Goal: Task Accomplishment & Management: Manage account settings

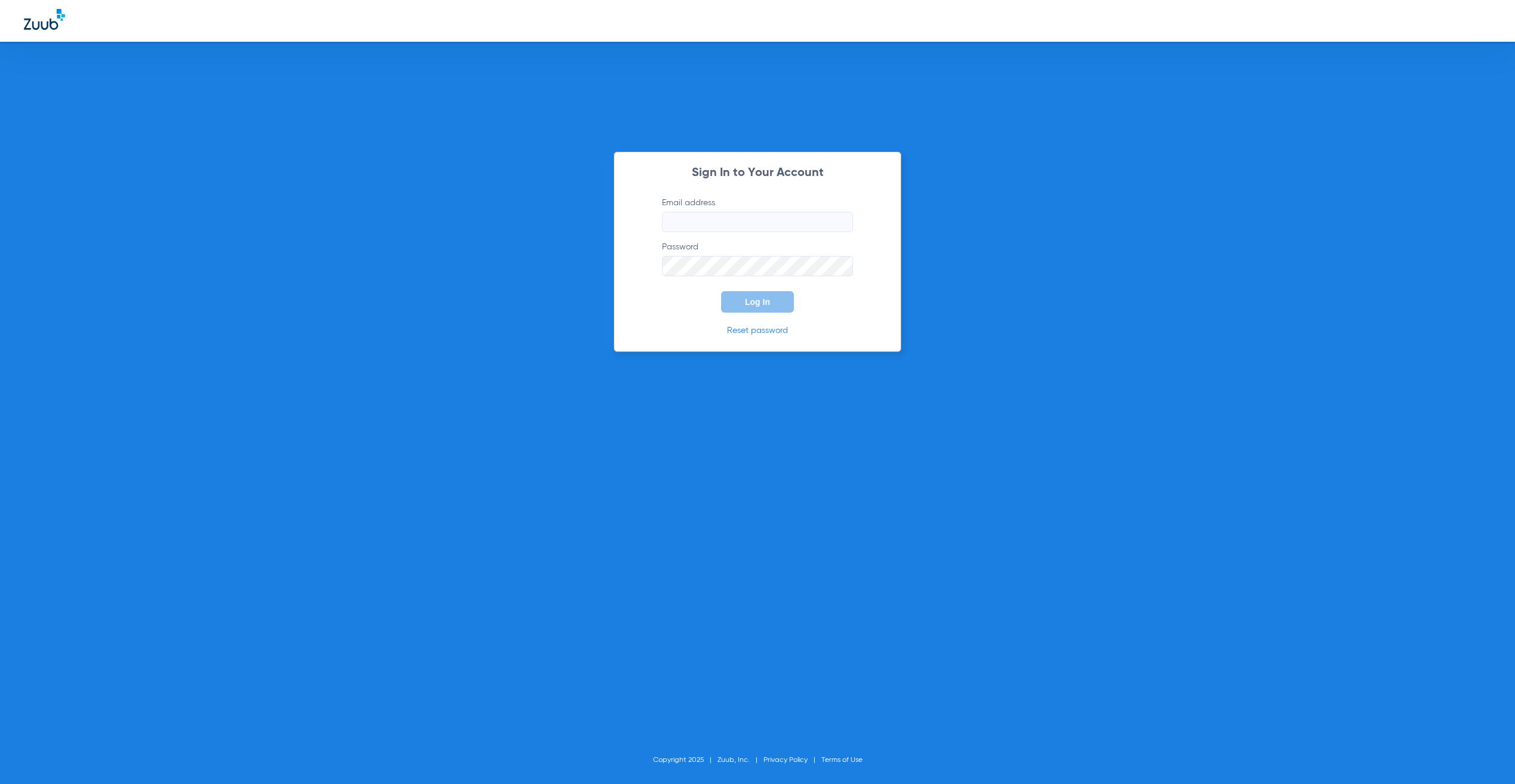
click at [809, 222] on input "Email address" at bounding box center [757, 222] width 191 height 20
type input "[PERSON_NAME][EMAIL_ADDRESS][PERSON_NAME][DOMAIN_NAME]"
click at [760, 307] on button "Log In" at bounding box center [757, 302] width 73 height 21
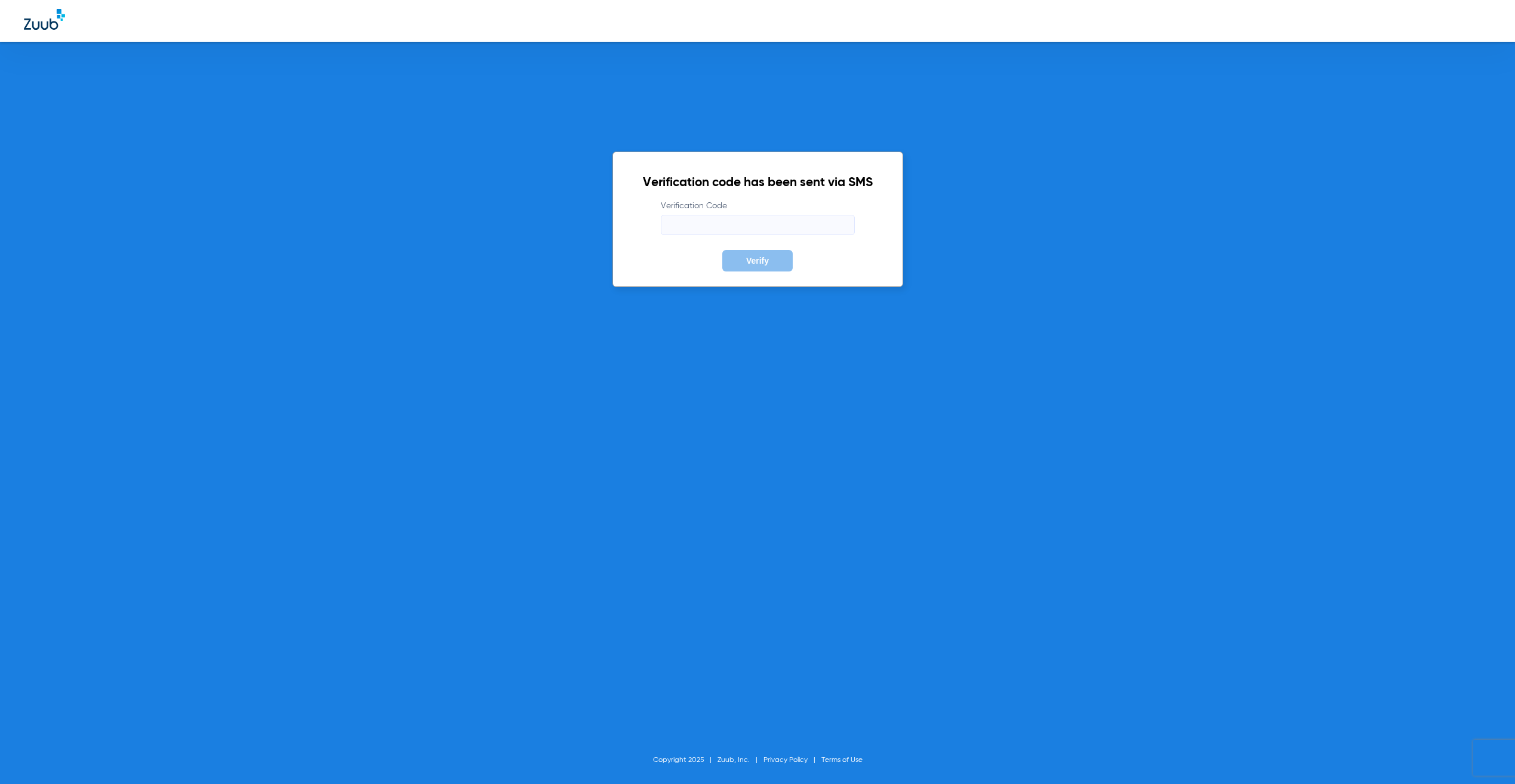
click at [757, 227] on input "Verification Code" at bounding box center [758, 225] width 194 height 20
type input "974664"
click at [723, 250] on button "Verify" at bounding box center [758, 260] width 71 height 21
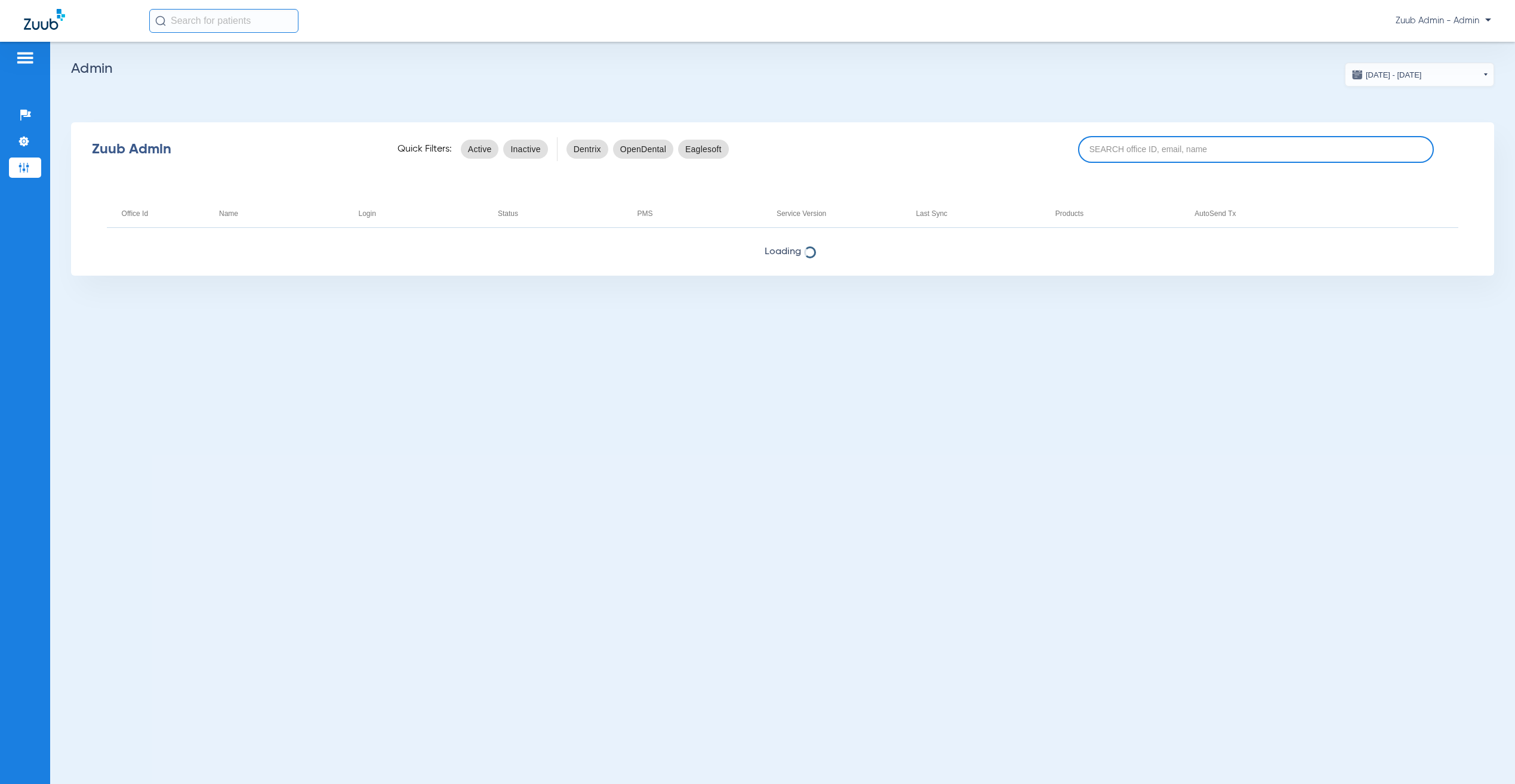
click at [1216, 145] on input at bounding box center [1256, 149] width 356 height 27
paste input "17006960"
type input "17006960"
click at [1177, 148] on input "17006960" at bounding box center [1256, 149] width 356 height 27
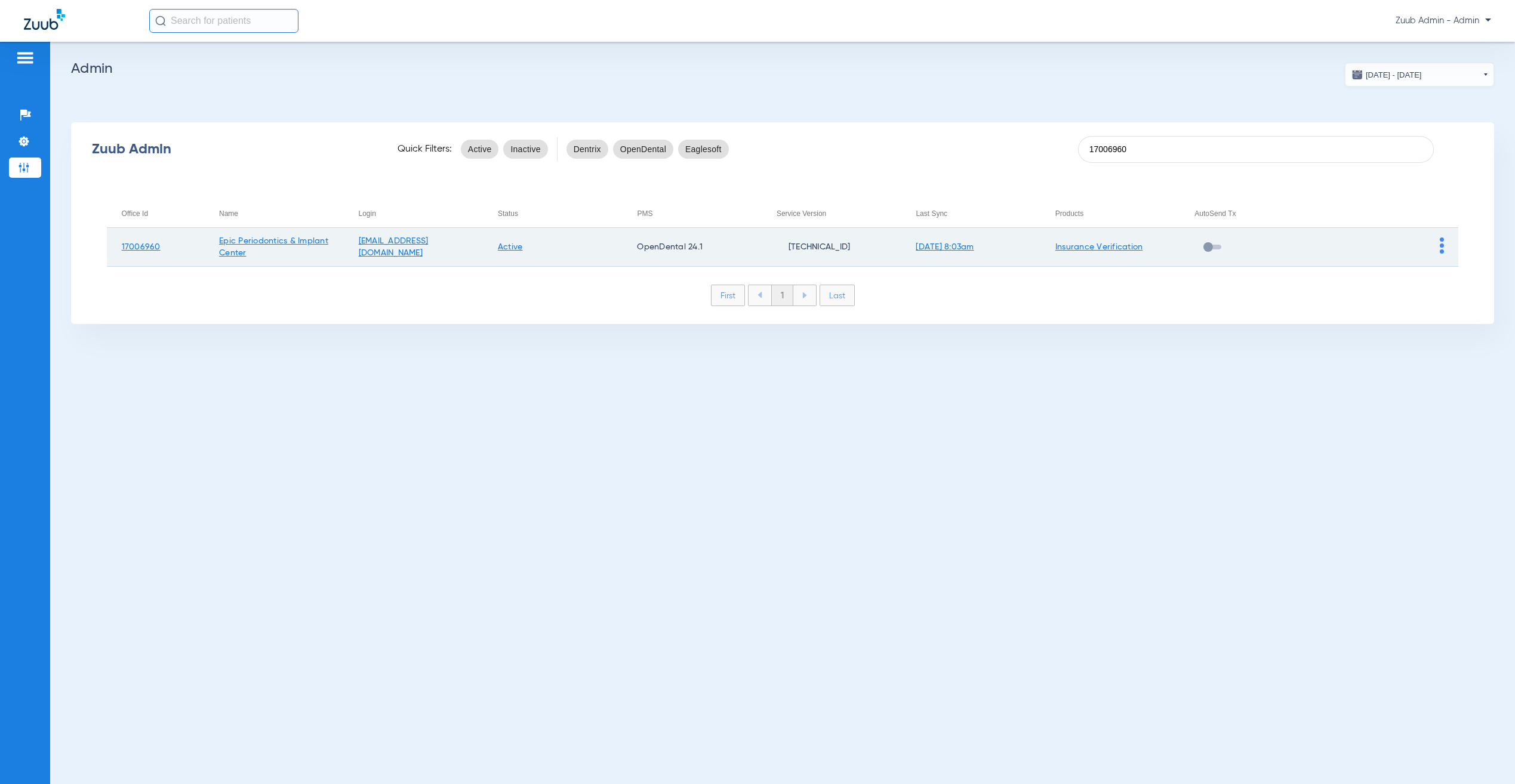
click at [1443, 248] on img at bounding box center [1442, 245] width 4 height 16
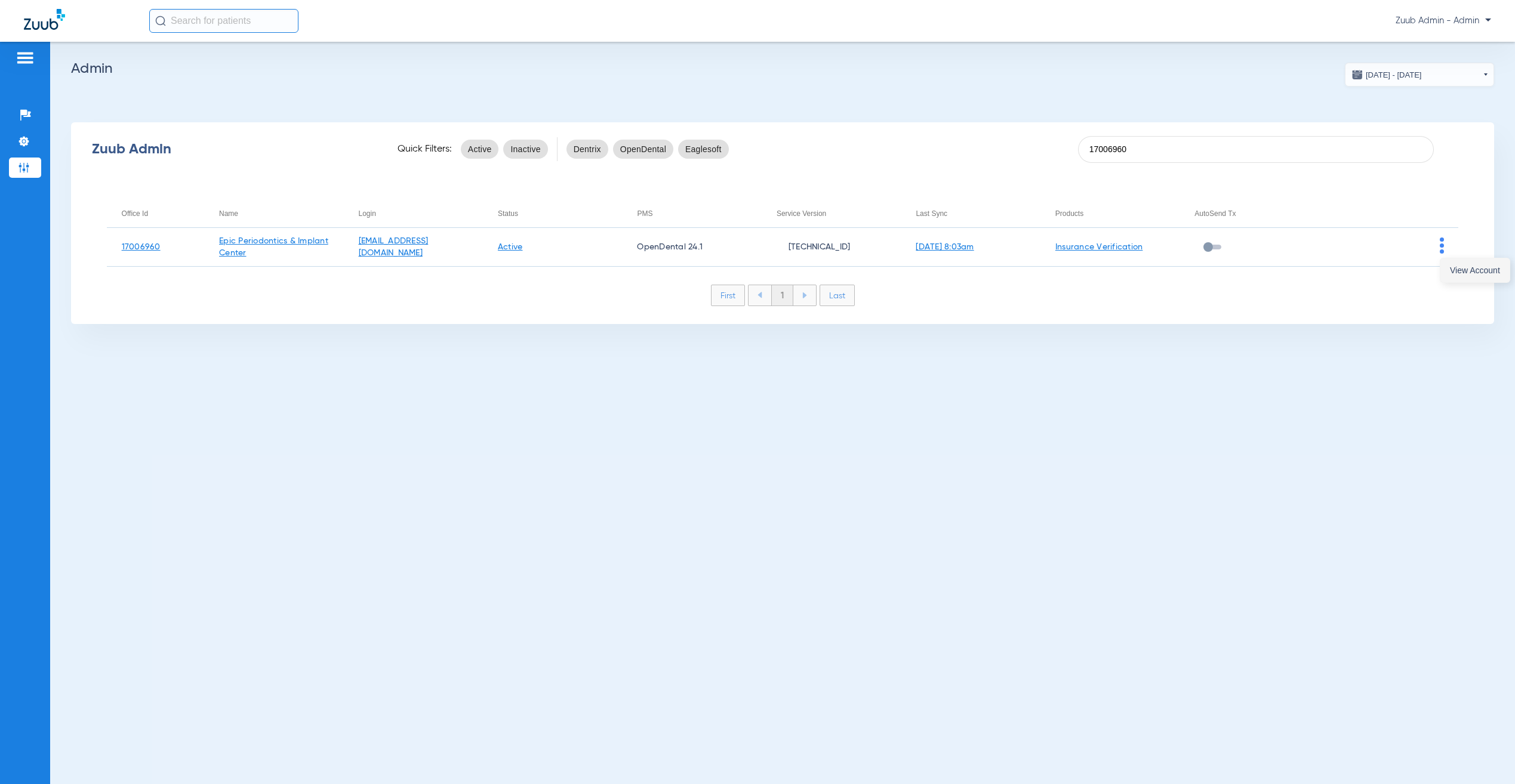
click at [1452, 269] on span "View Account" at bounding box center [1475, 271] width 50 height 8
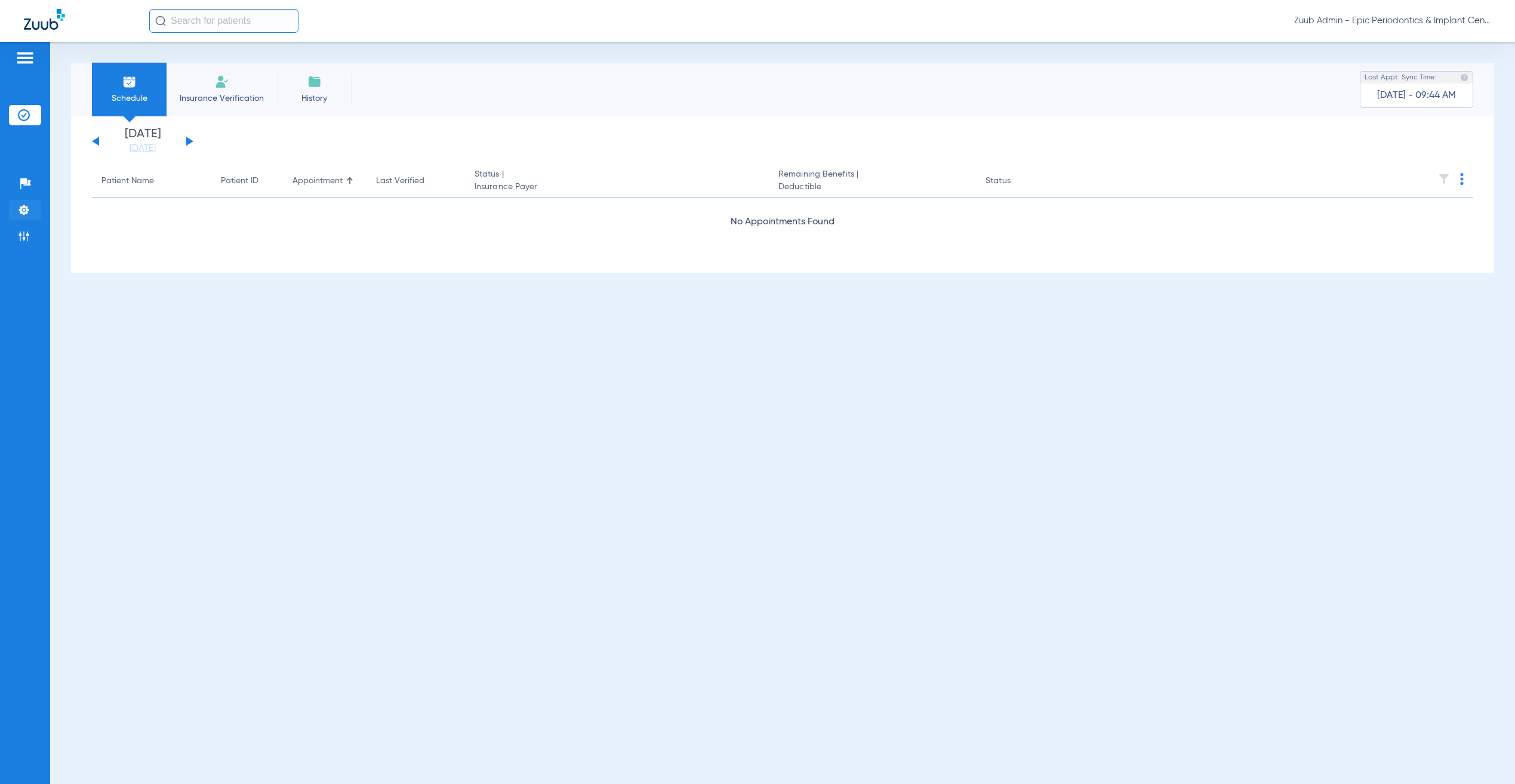
click at [31, 217] on li "Settings" at bounding box center [25, 210] width 32 height 20
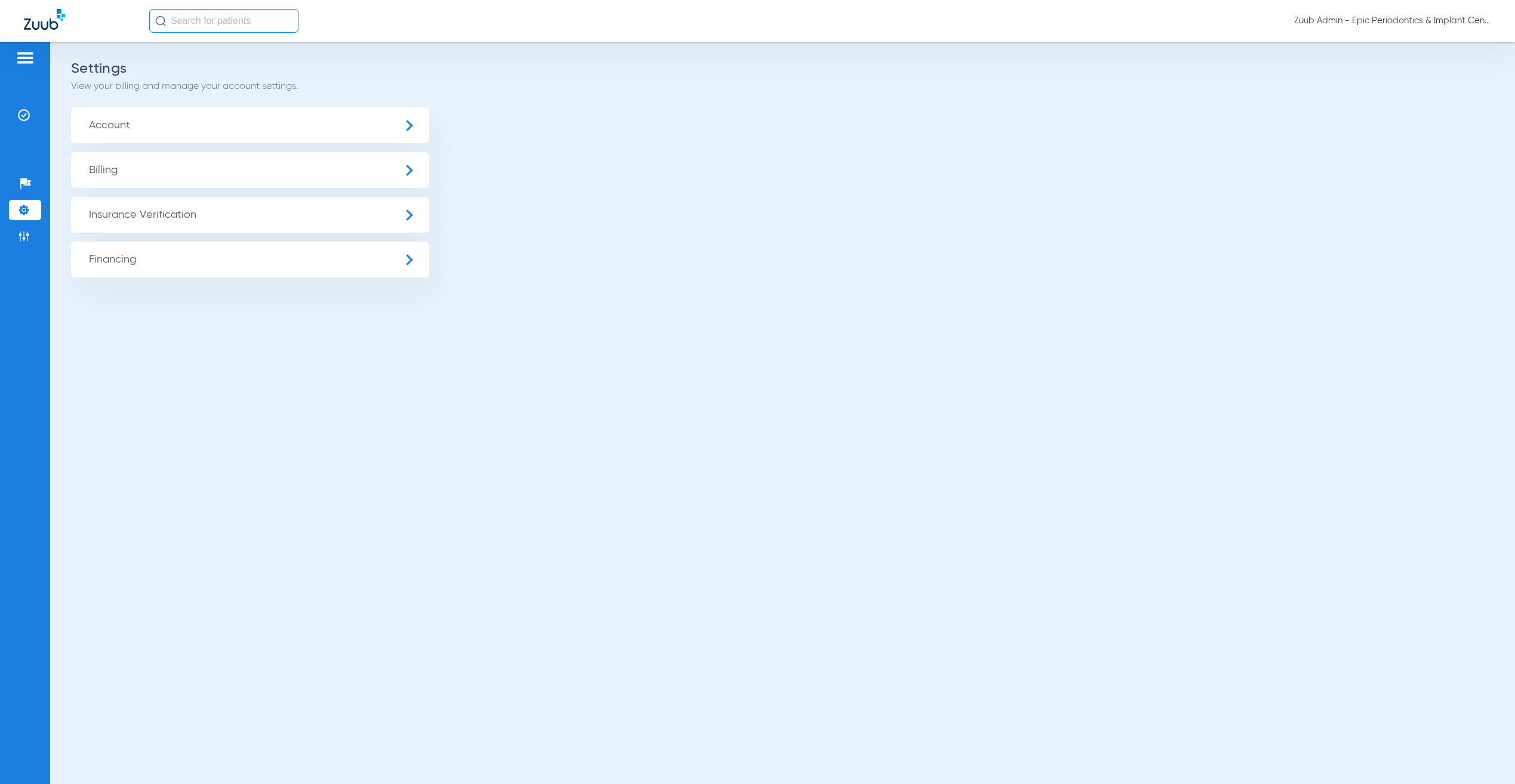
click at [137, 217] on span "Insurance Verification" at bounding box center [250, 215] width 358 height 35
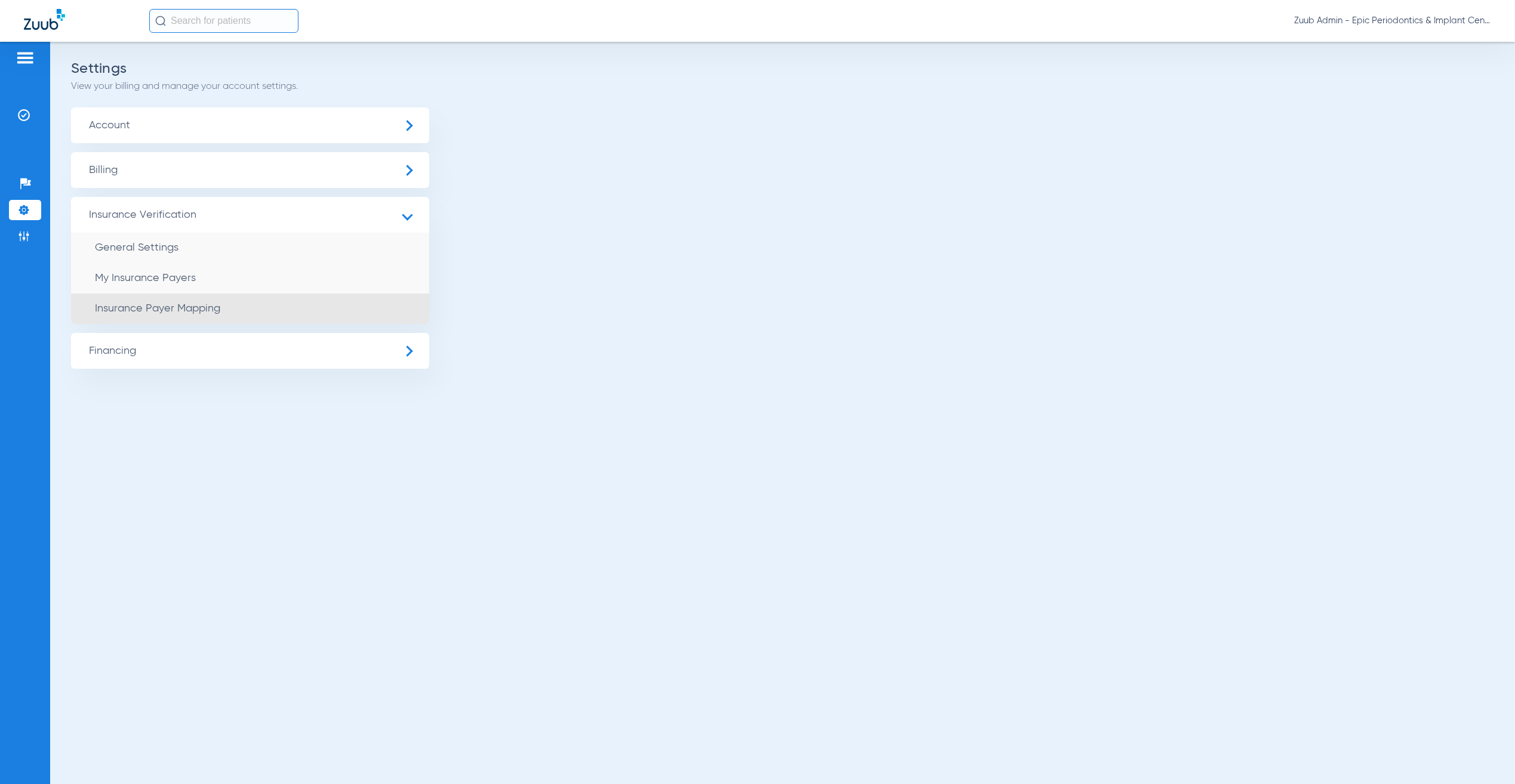
click at [173, 310] on span "Insurance Payer Mapping" at bounding box center [158, 309] width 126 height 11
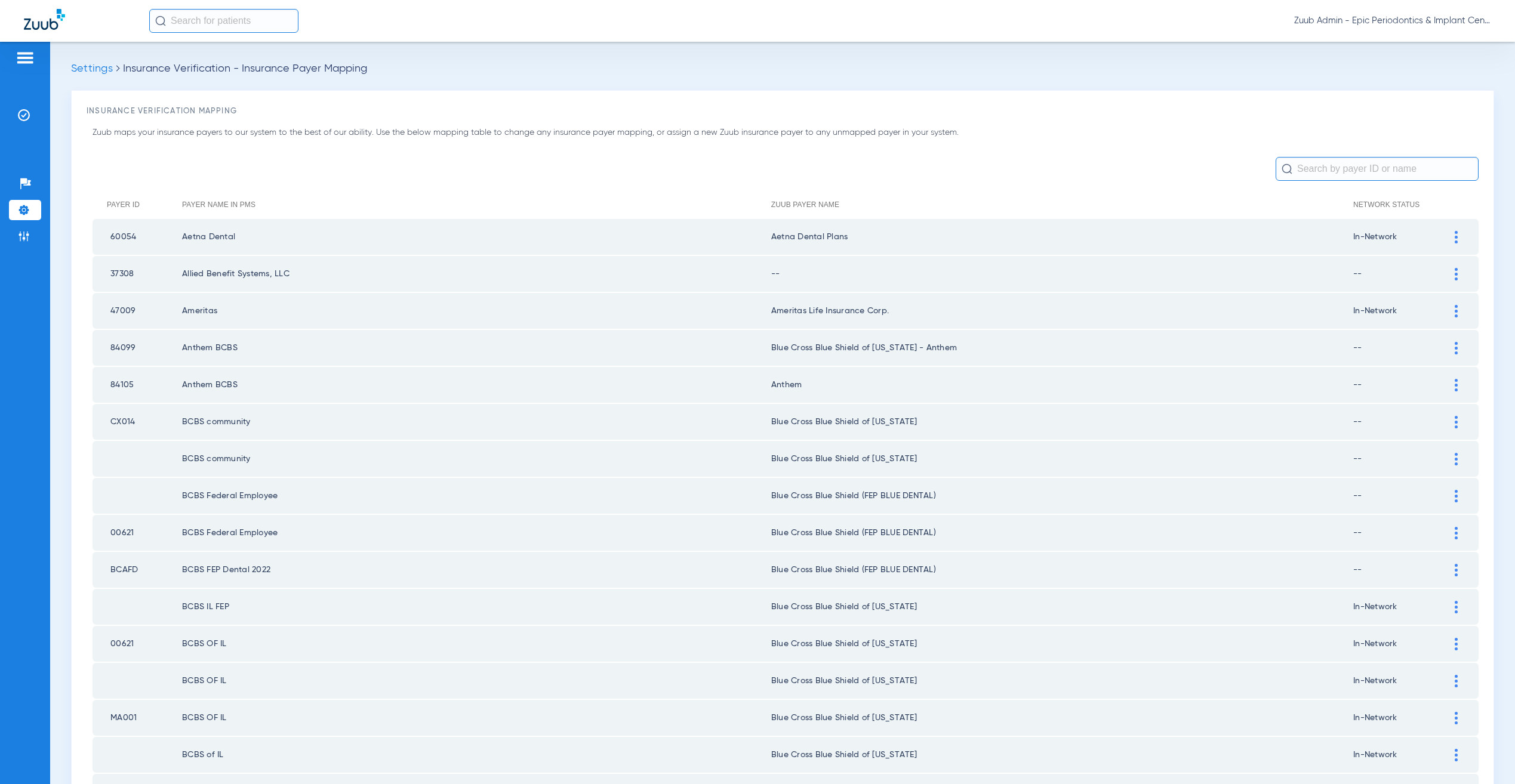
click at [1330, 169] on input "text" at bounding box center [1377, 169] width 203 height 24
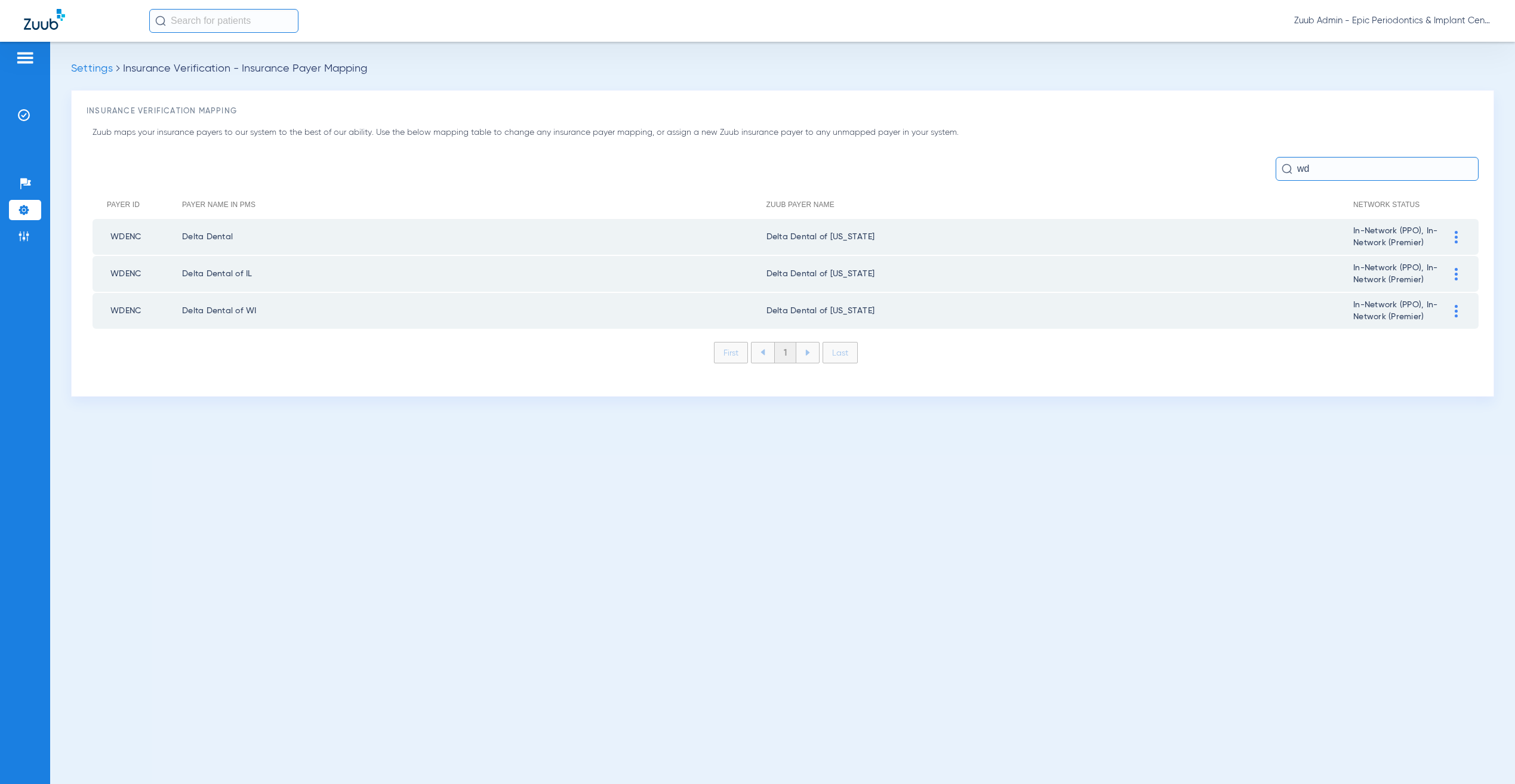
type input "wd"
click at [1463, 234] on div at bounding box center [1456, 237] width 21 height 13
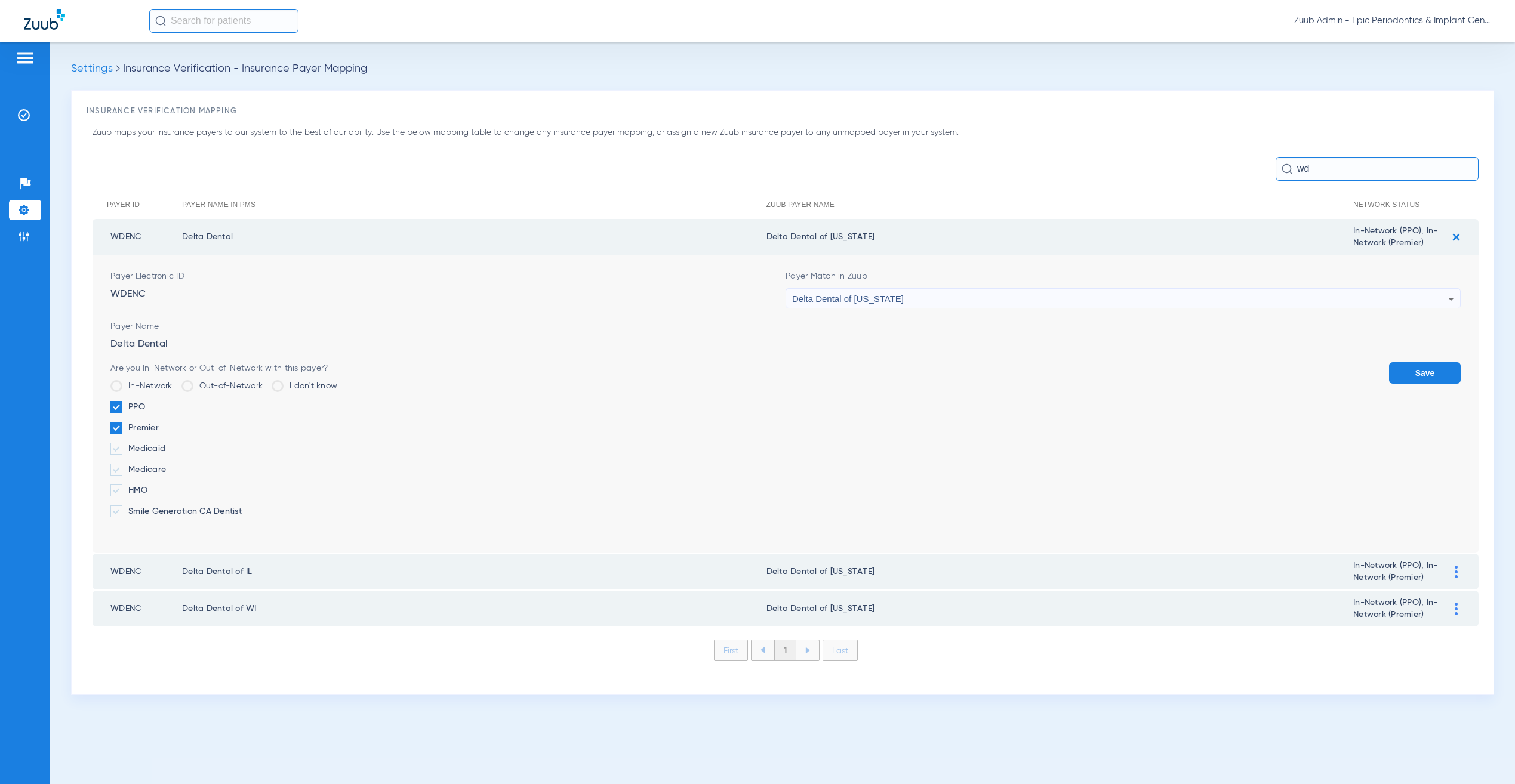
click at [1457, 577] on td at bounding box center [1462, 572] width 33 height 35
click at [1459, 569] on div at bounding box center [1456, 572] width 21 height 13
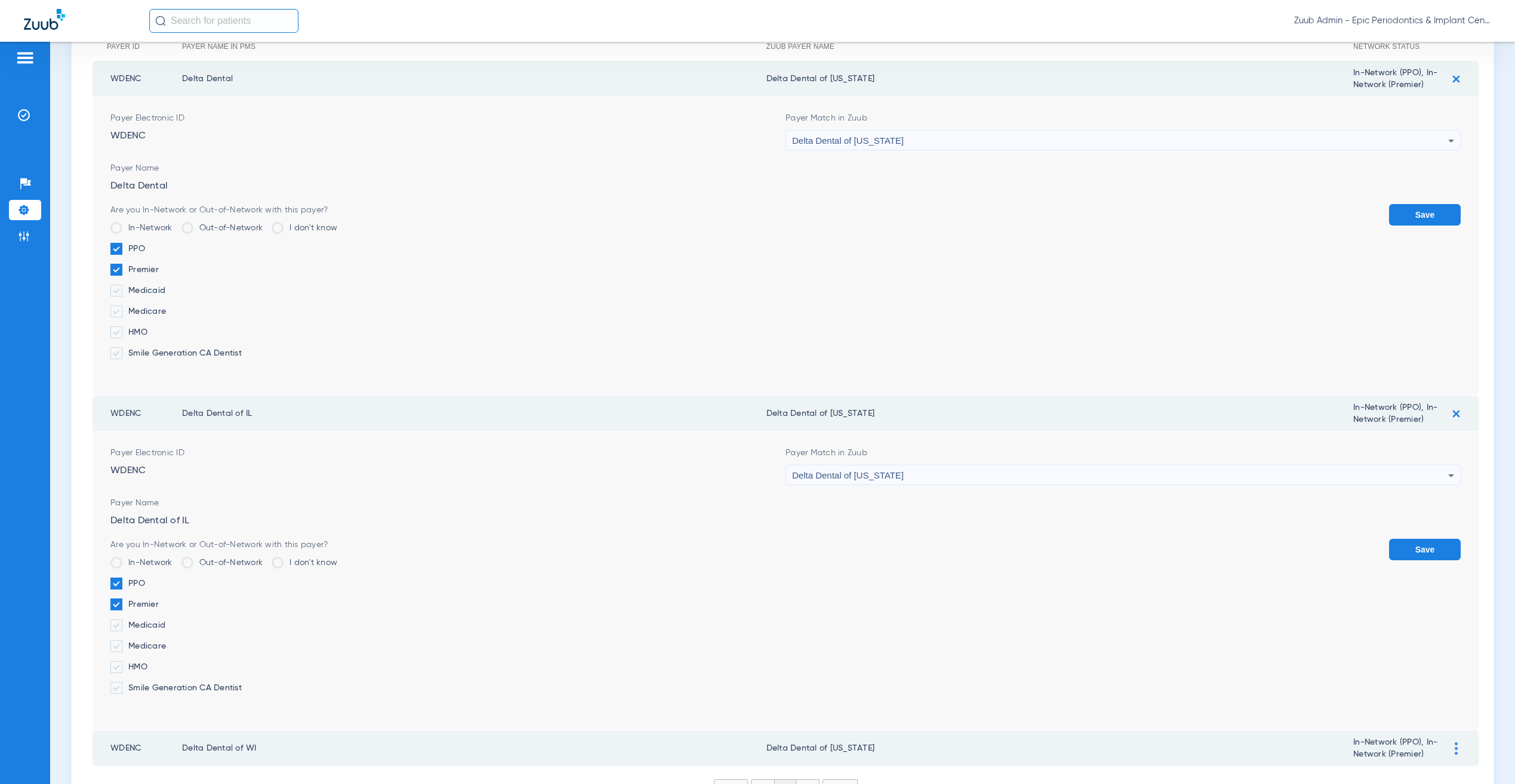
scroll to position [224, 0]
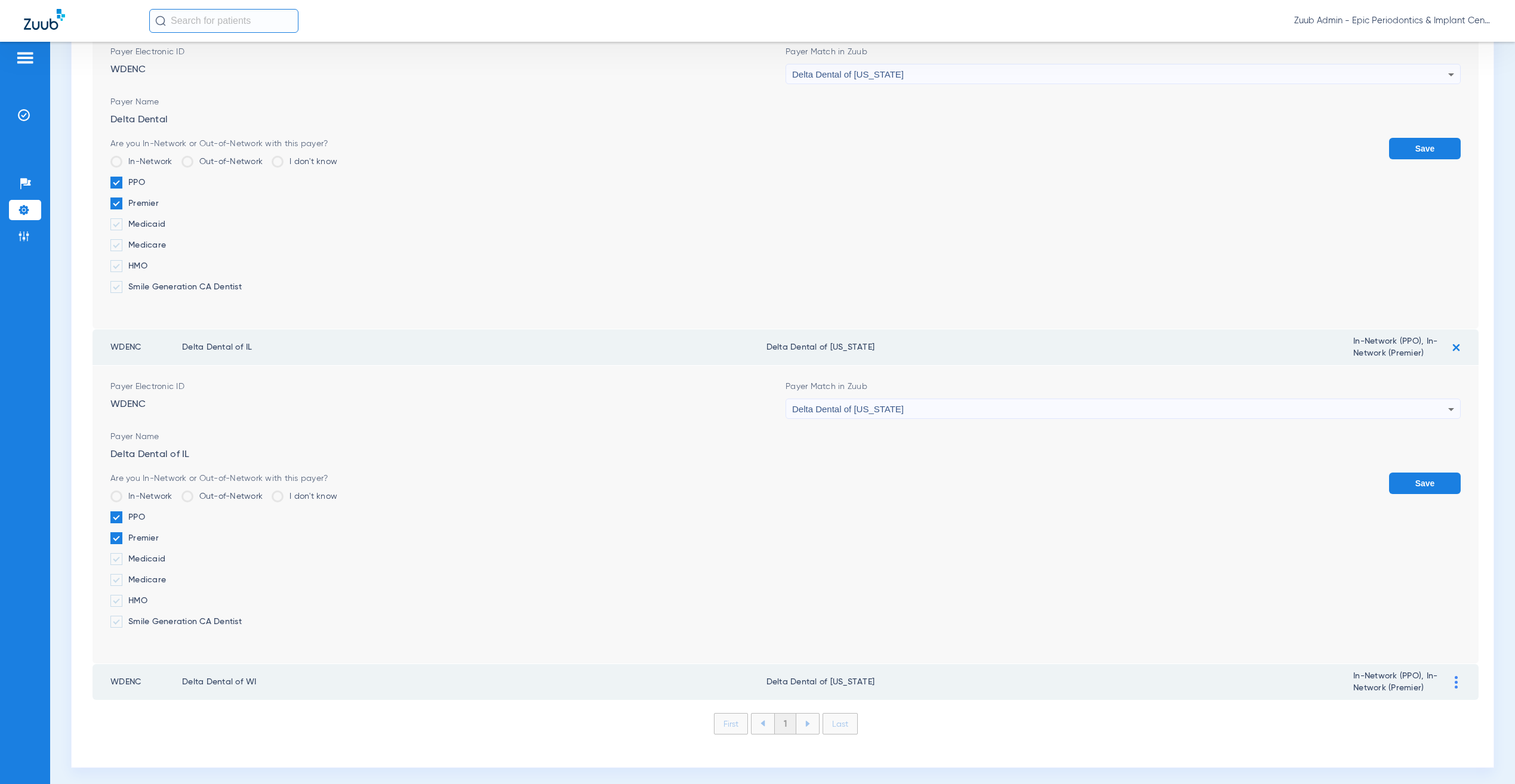
click at [1446, 669] on td at bounding box center [1462, 682] width 33 height 35
click at [1447, 677] on div at bounding box center [1456, 682] width 21 height 13
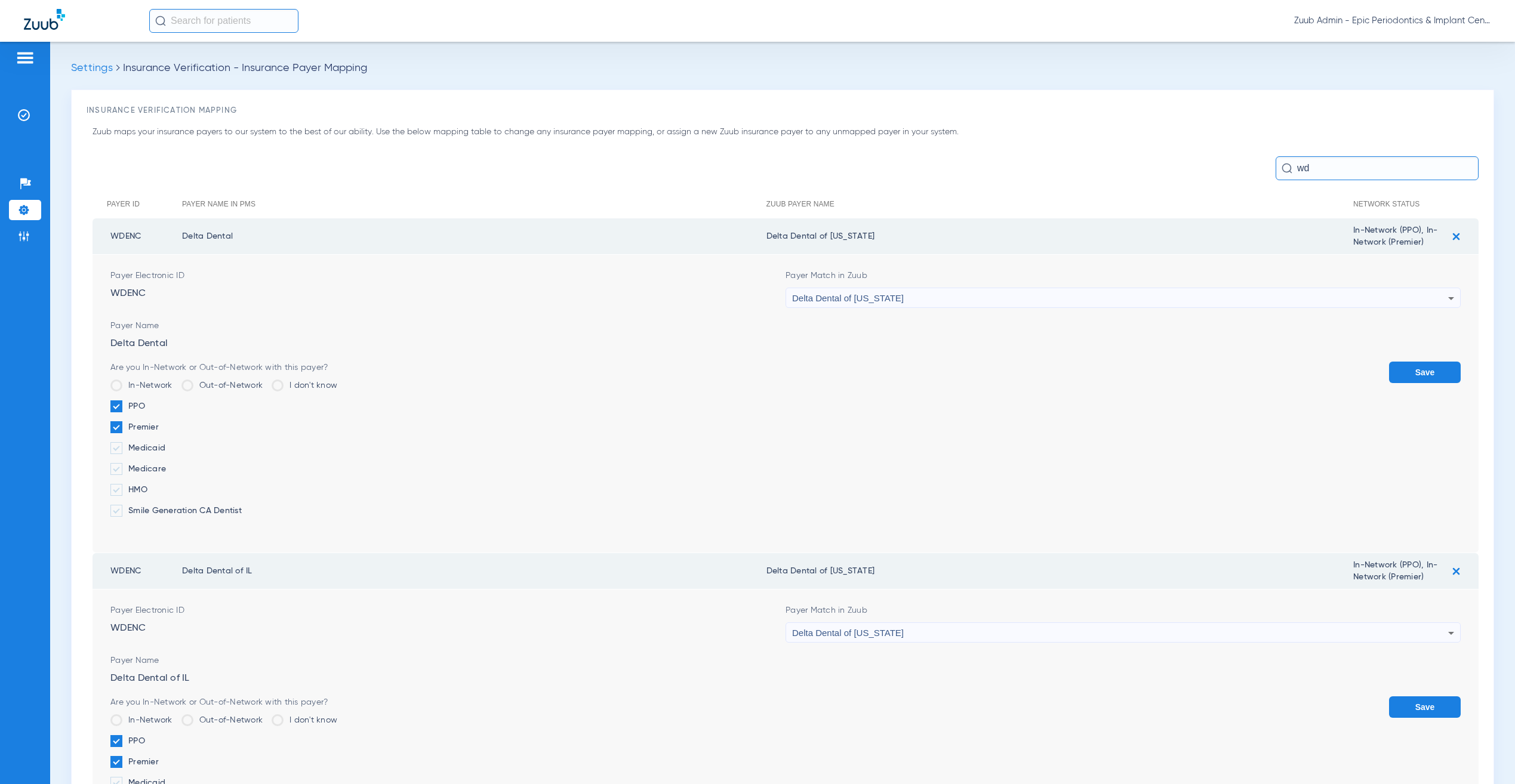
scroll to position [0, 0]
click at [919, 295] on div "Delta Dental of [US_STATE]" at bounding box center [1120, 299] width 656 height 20
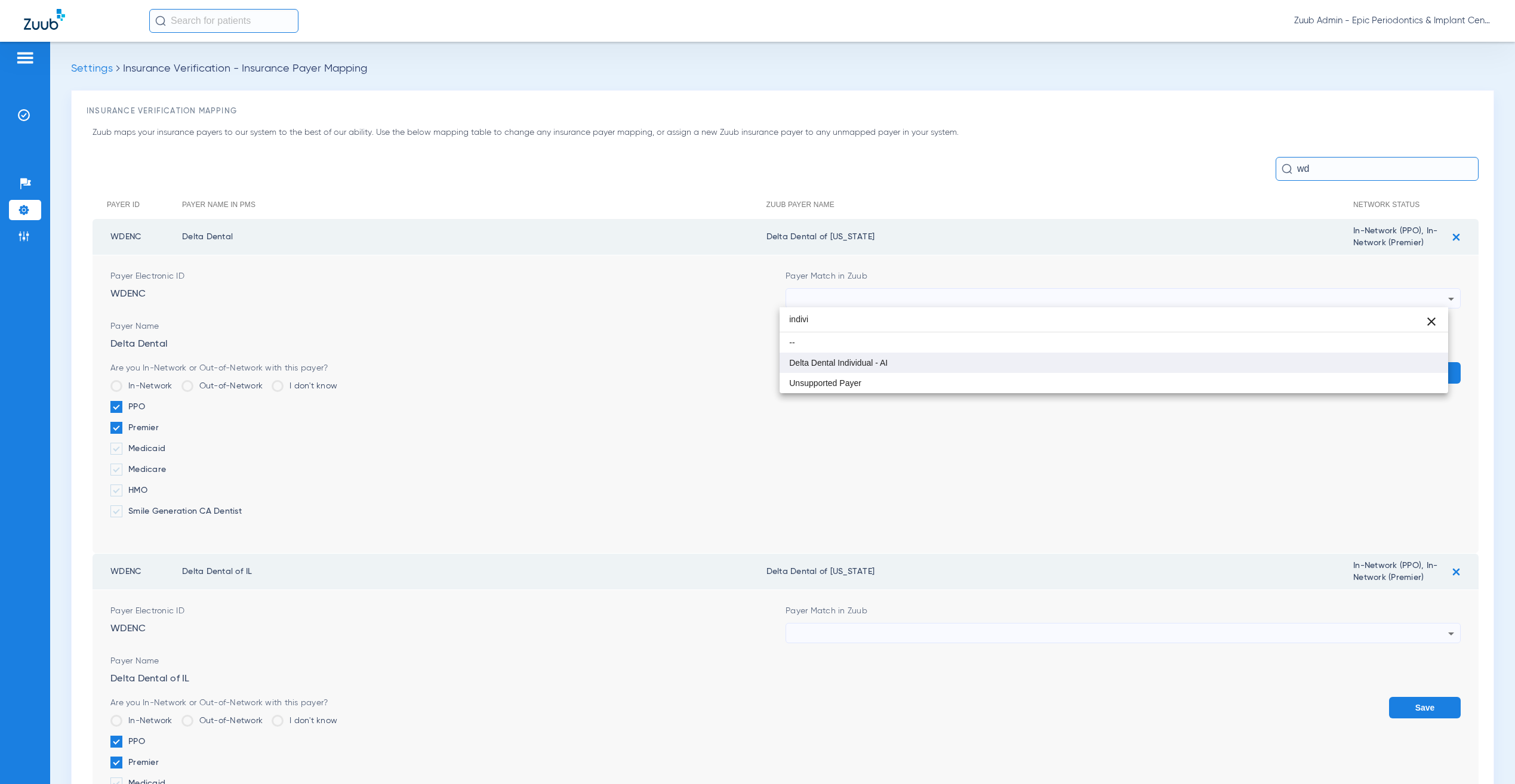
type input "indivi"
click at [961, 362] on mat-option "Delta Dental Individual - AI" at bounding box center [1114, 362] width 668 height 20
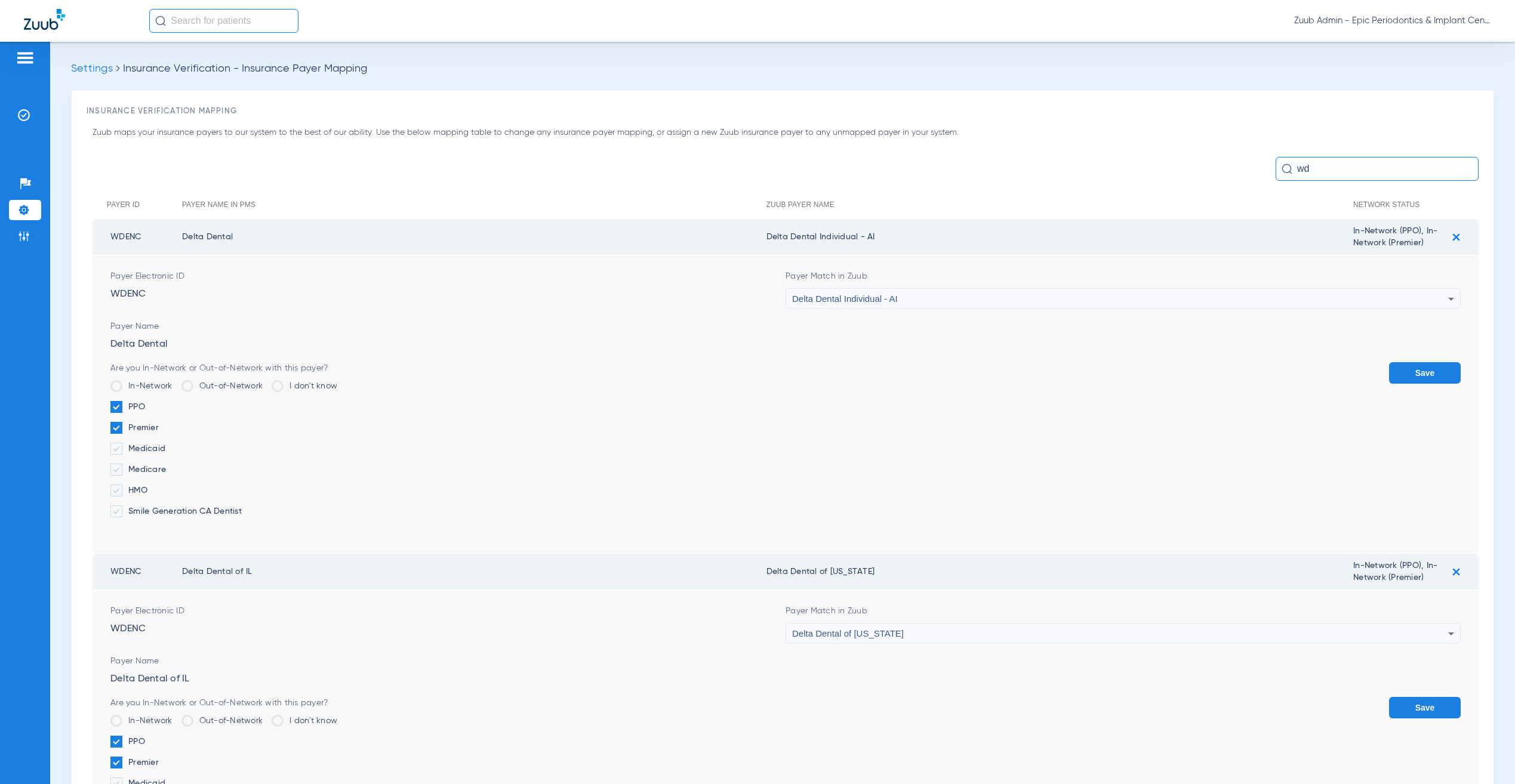
click at [1399, 371] on button "Save" at bounding box center [1425, 373] width 72 height 21
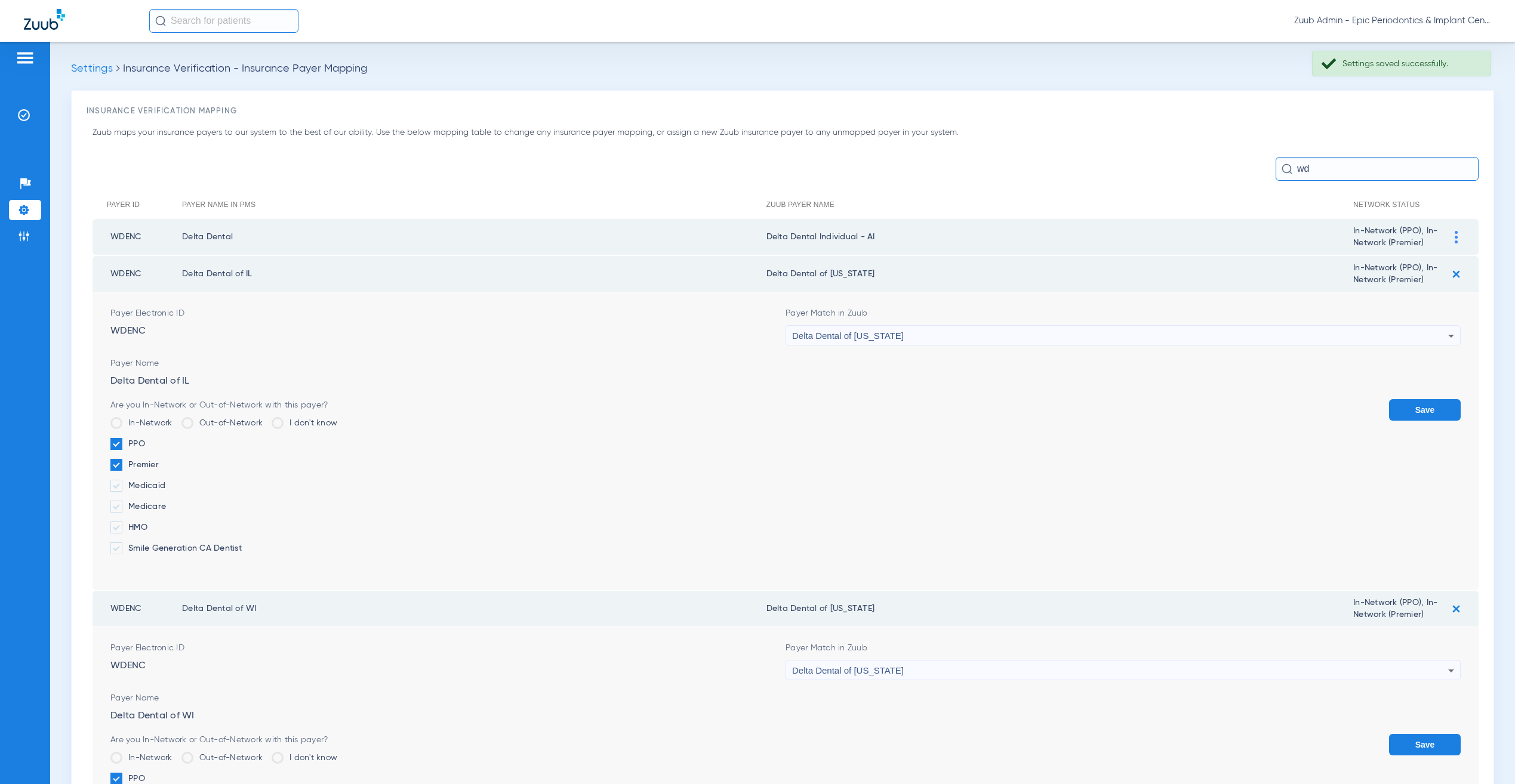
click at [1070, 326] on div "Delta Dental of [US_STATE]" at bounding box center [1120, 336] width 656 height 20
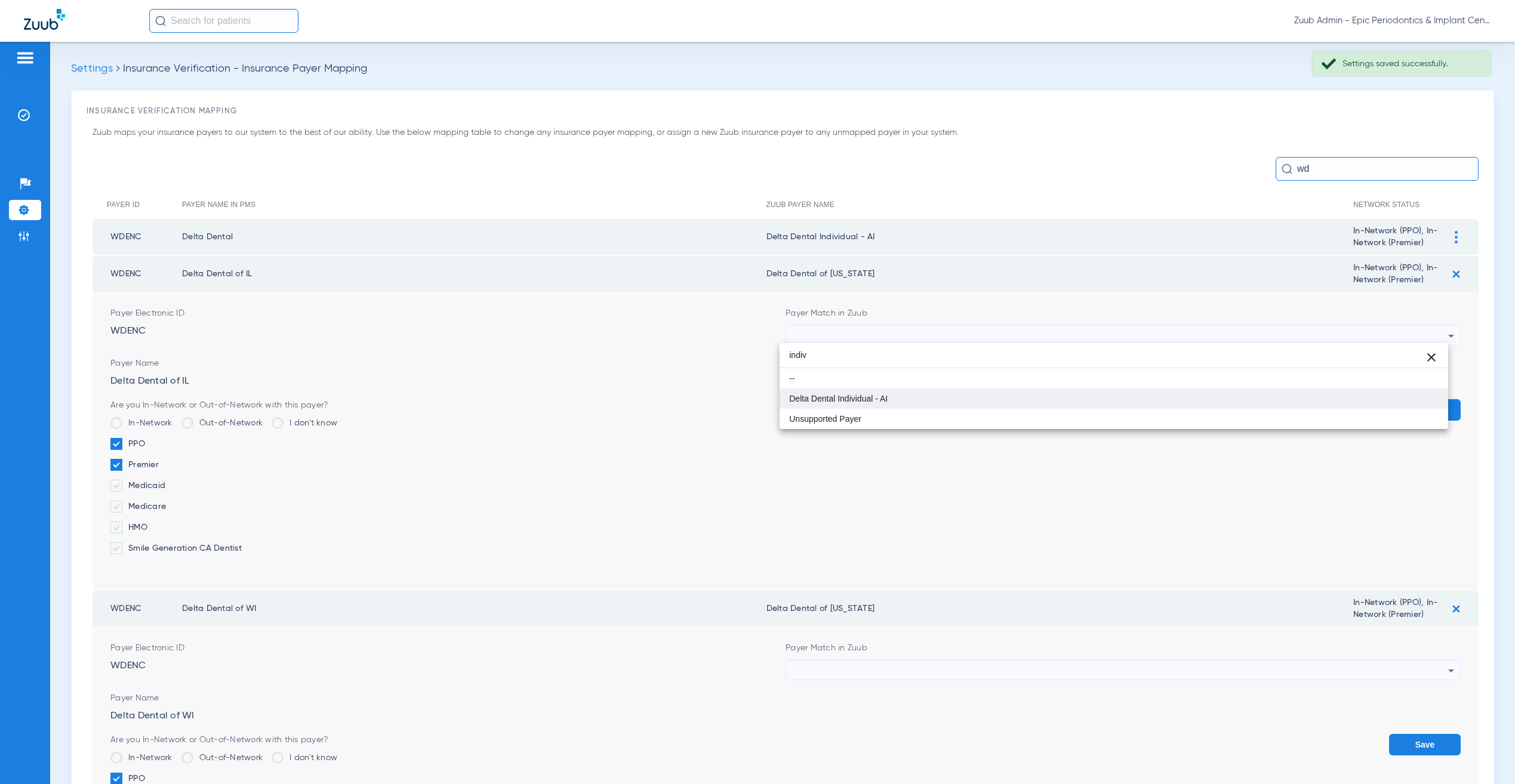
type input "indiv"
click at [1033, 403] on mat-option "Delta Dental Individual - AI" at bounding box center [1114, 399] width 668 height 20
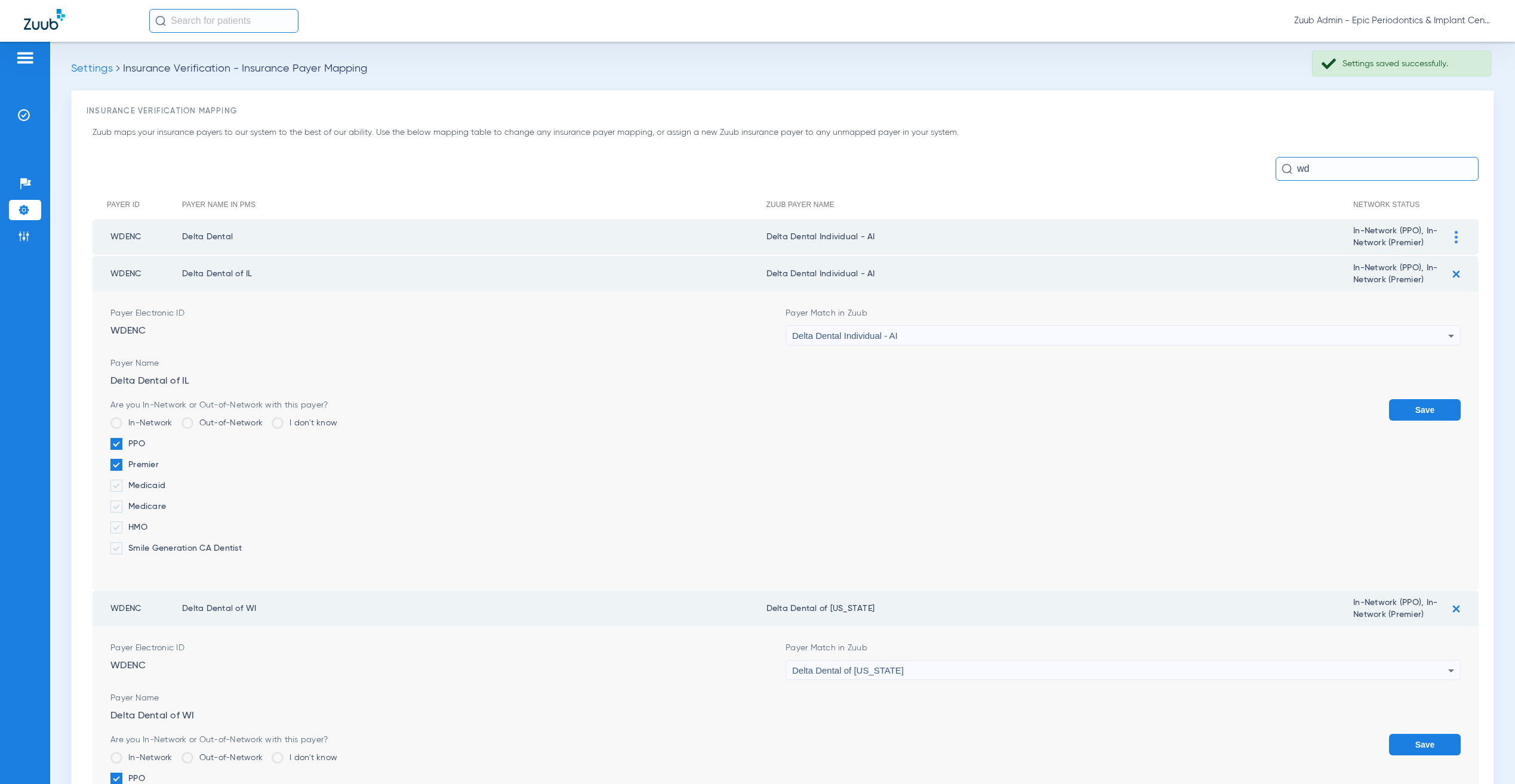
click at [1401, 400] on button "Save" at bounding box center [1425, 410] width 72 height 21
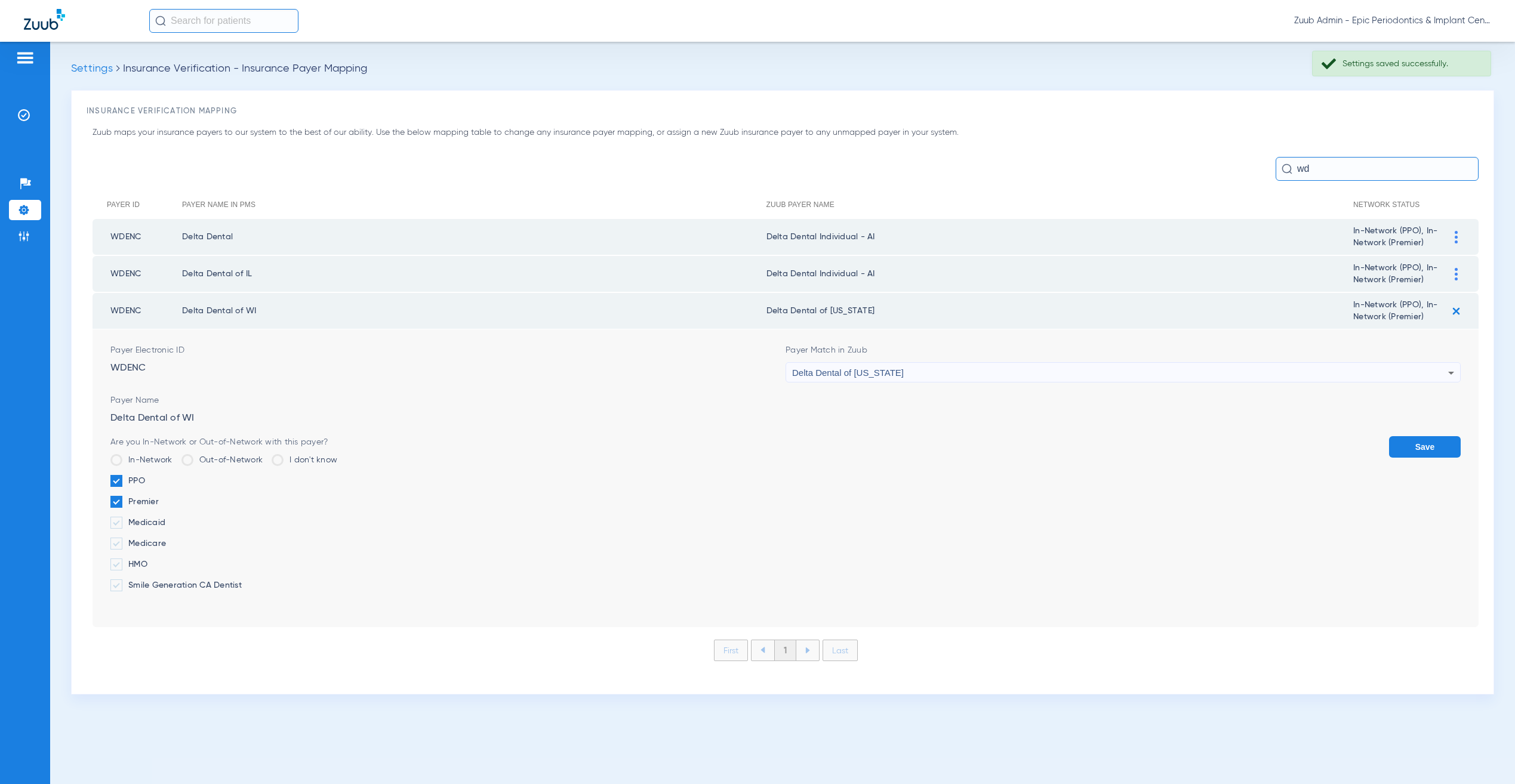
click at [877, 368] on span "Delta Dental of [US_STATE]" at bounding box center [848, 373] width 111 height 10
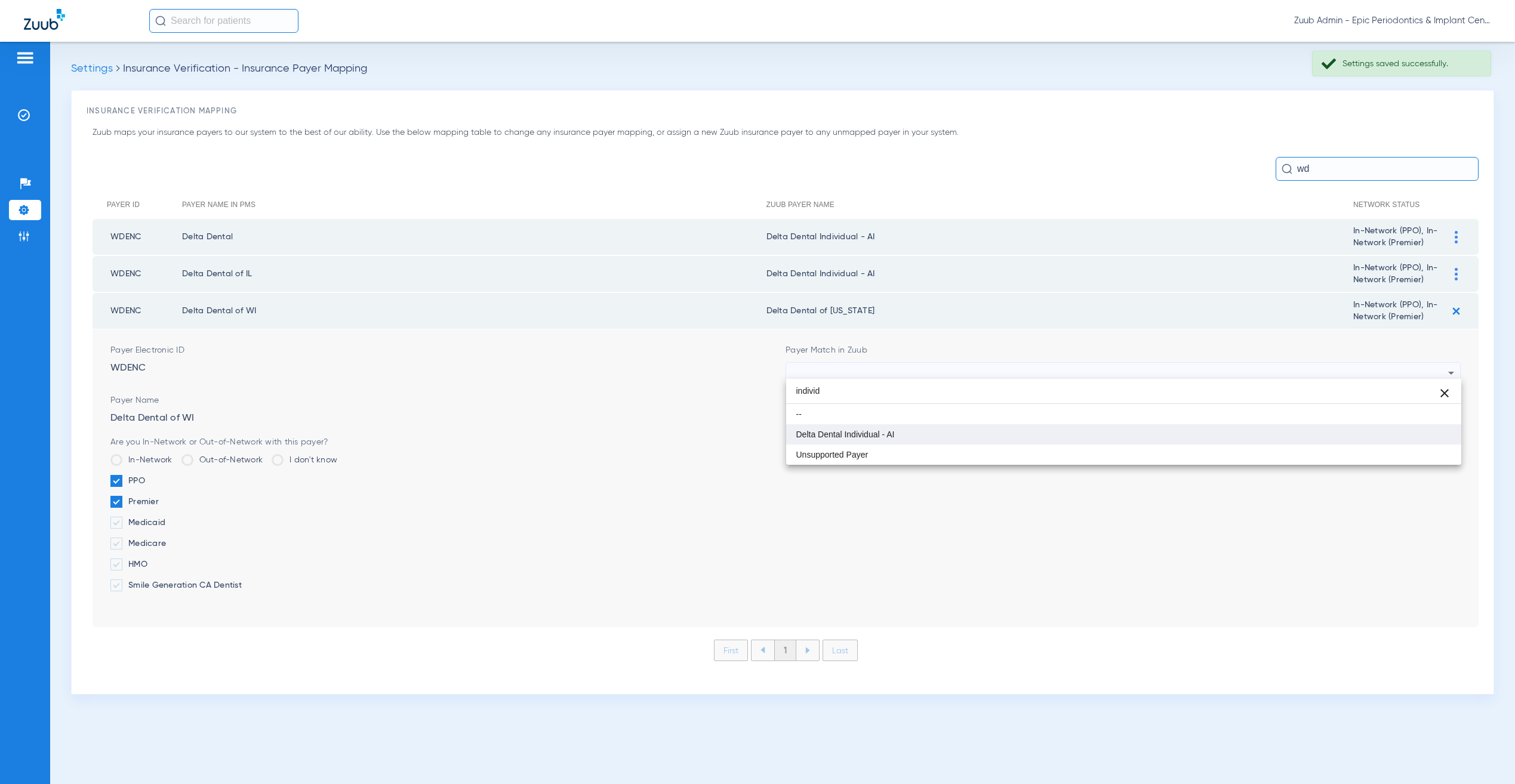
type input "individ"
click at [907, 435] on mat-option "Delta Dental Individual - AI" at bounding box center [1123, 434] width 675 height 20
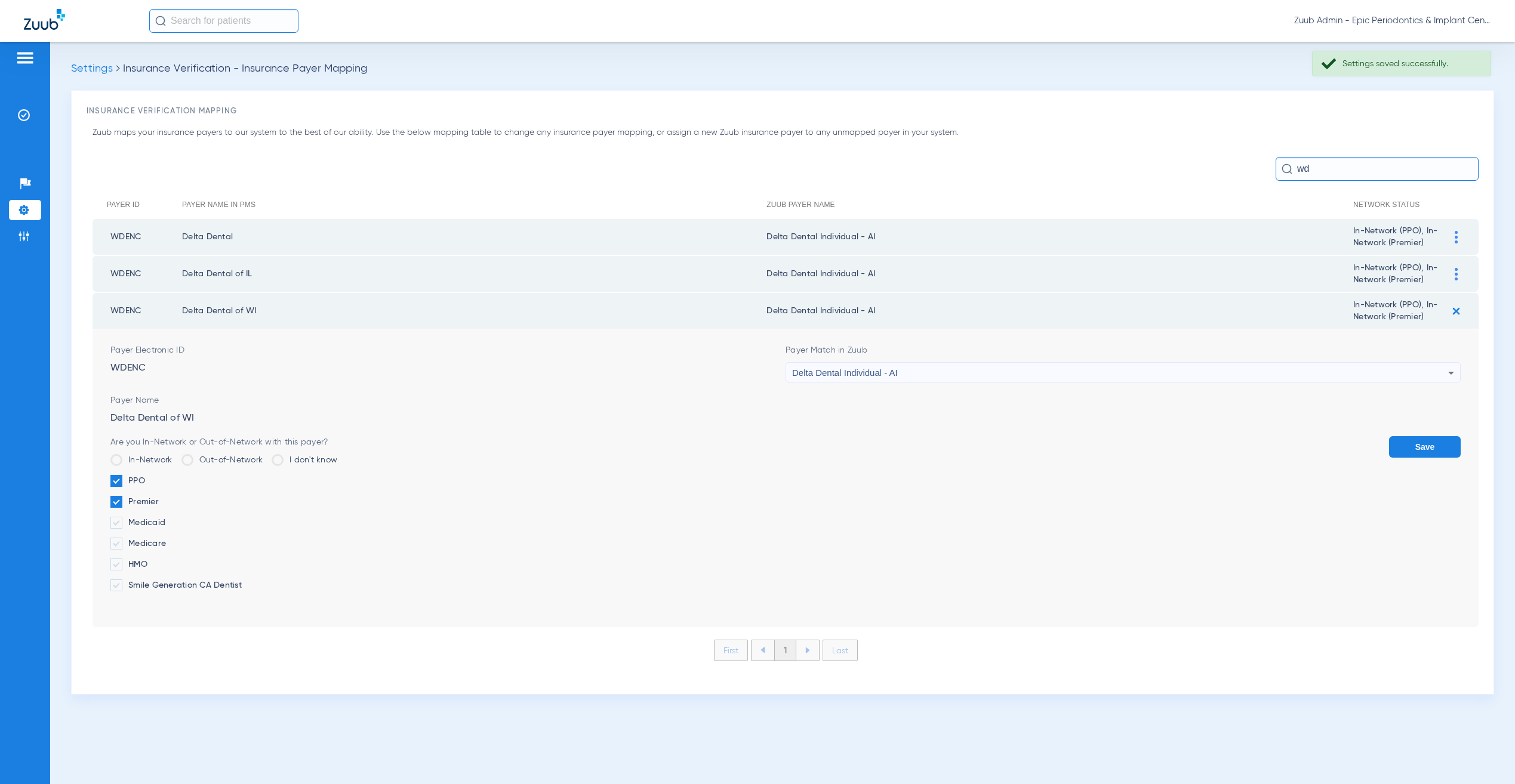
click at [1420, 438] on button "Save" at bounding box center [1425, 447] width 72 height 21
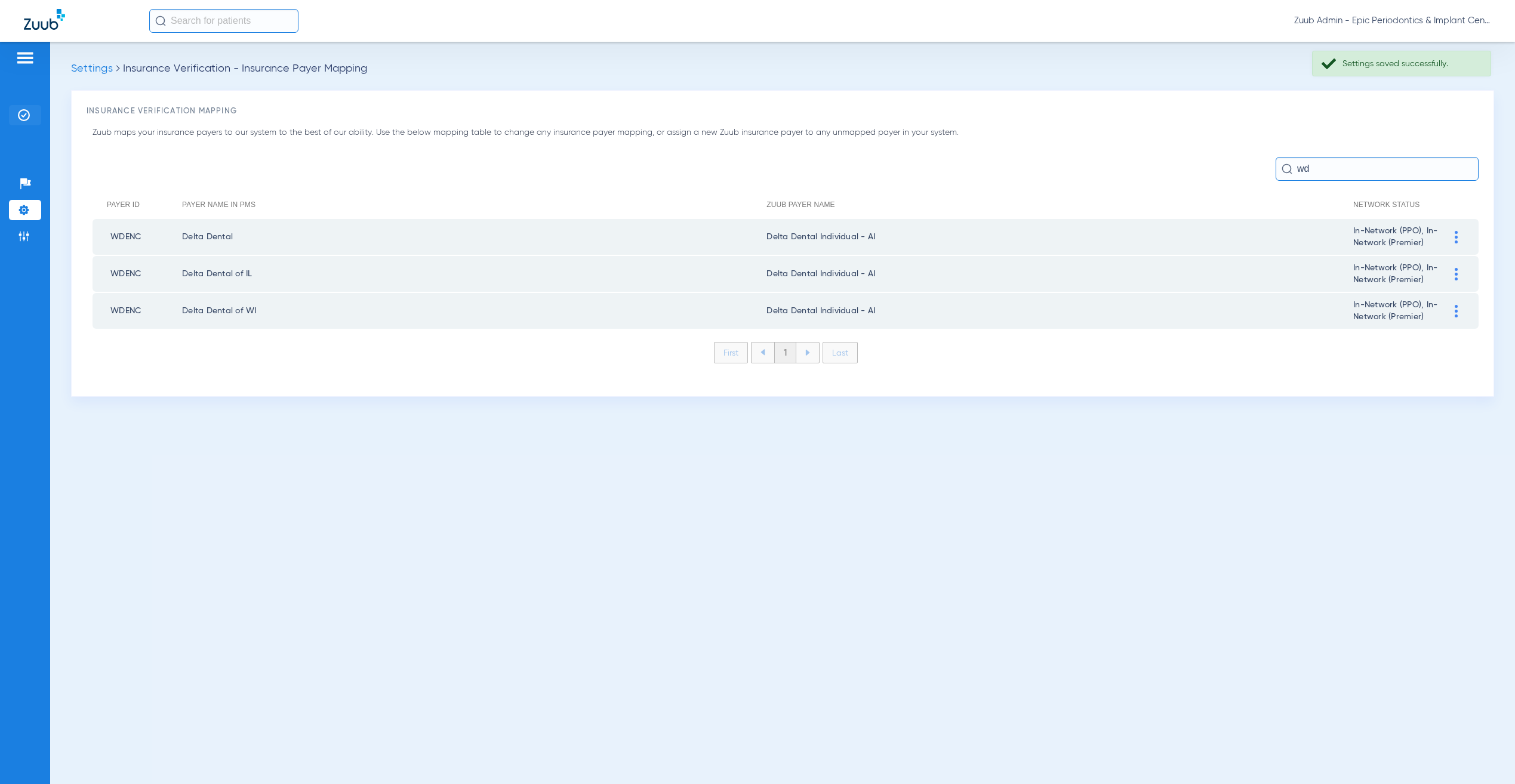
click at [26, 114] on img at bounding box center [24, 115] width 12 height 12
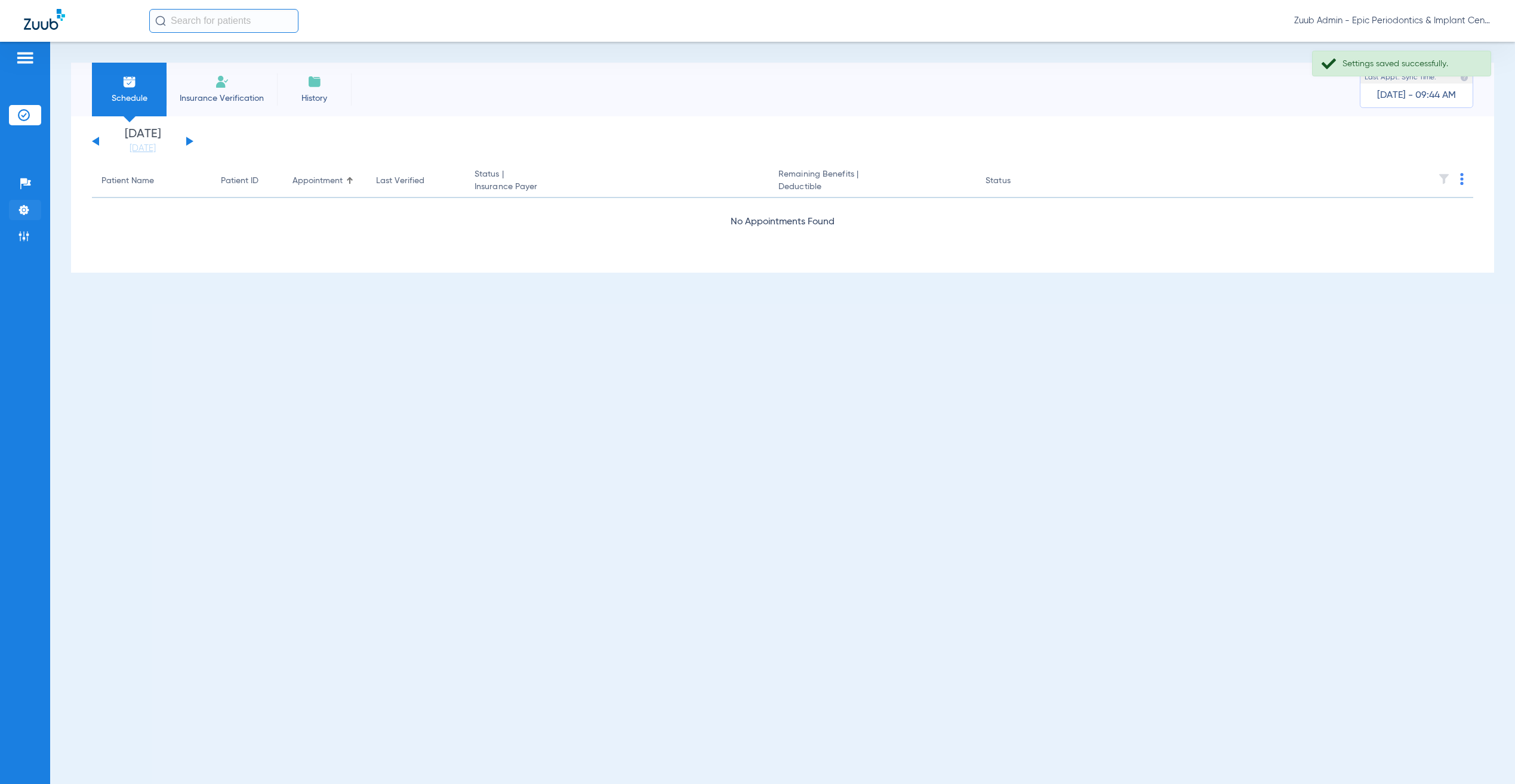
click at [25, 208] on img at bounding box center [24, 210] width 12 height 12
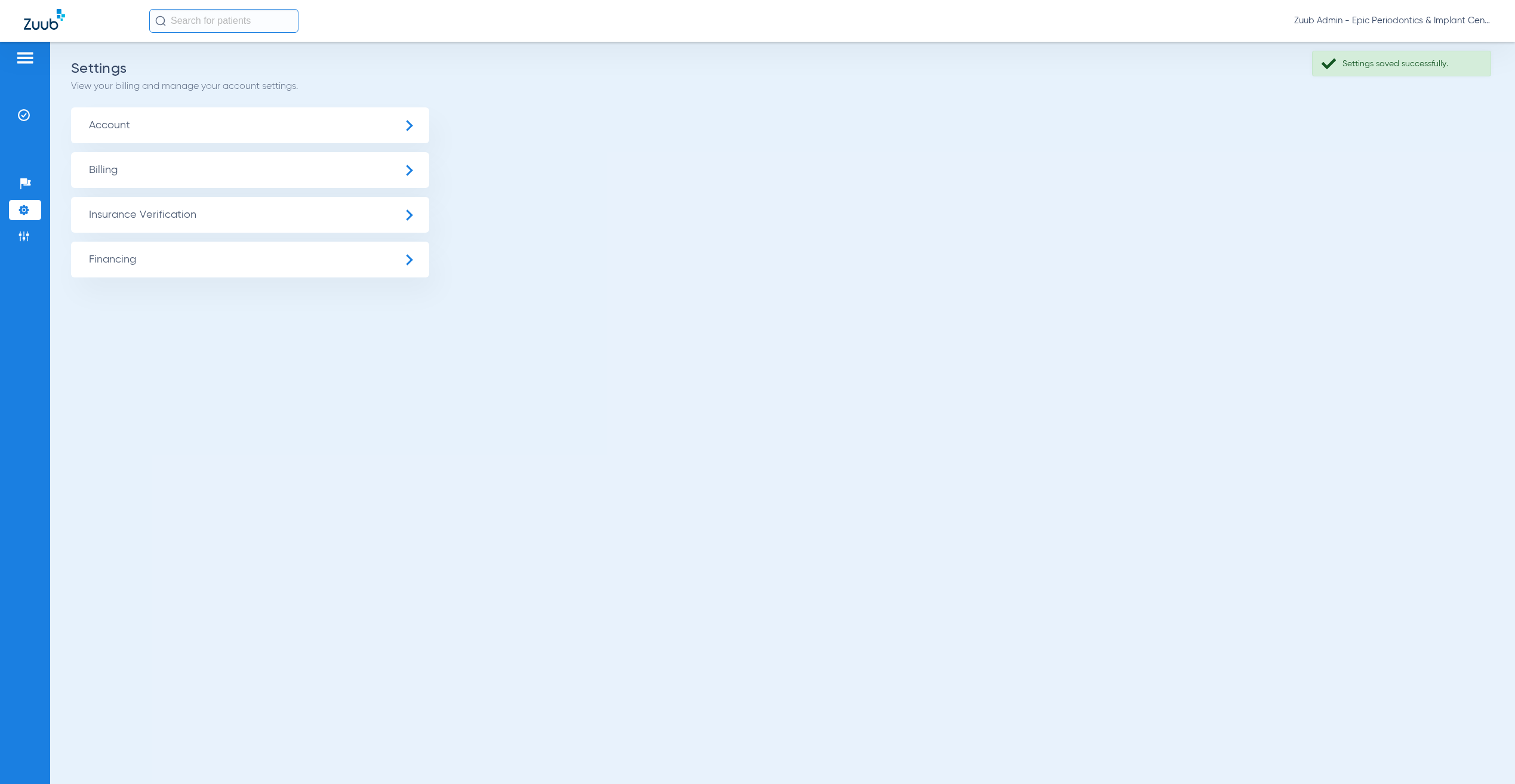
drag, startPoint x: 128, startPoint y: 214, endPoint x: 136, endPoint y: 234, distance: 21.5
click at [128, 214] on span "Insurance Verification" at bounding box center [250, 215] width 358 height 35
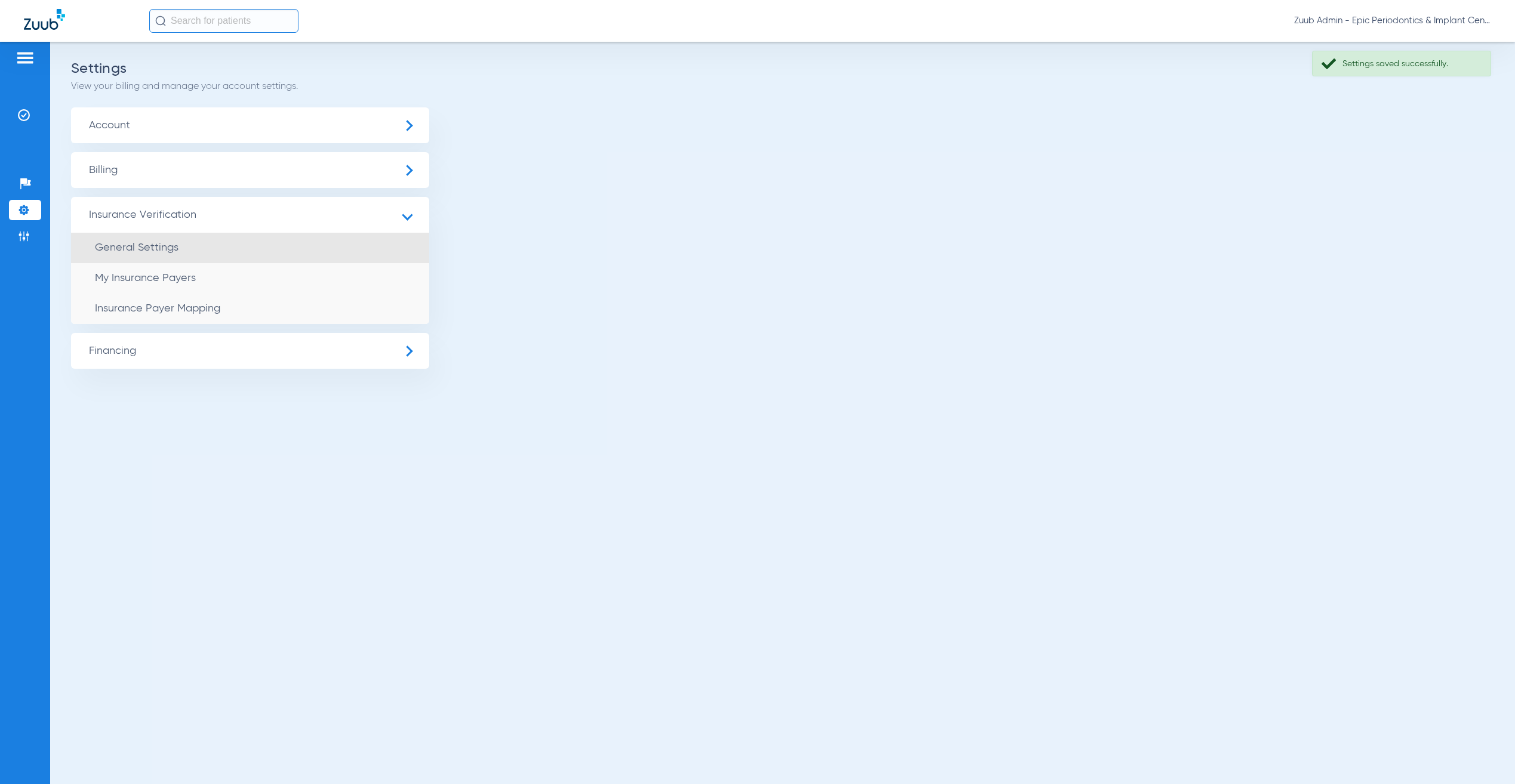
click at [140, 234] on li "General Settings" at bounding box center [250, 248] width 358 height 30
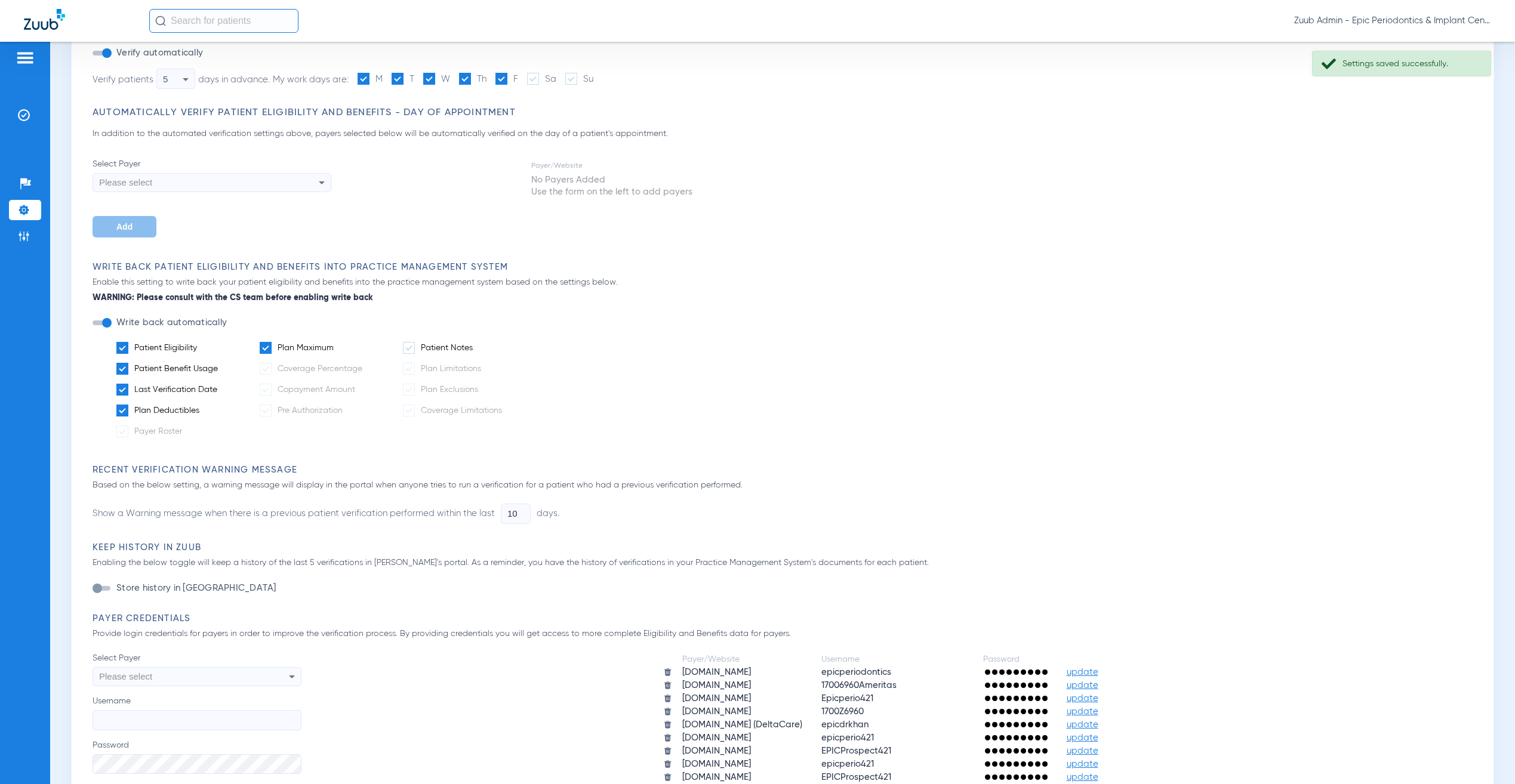
scroll to position [556, 0]
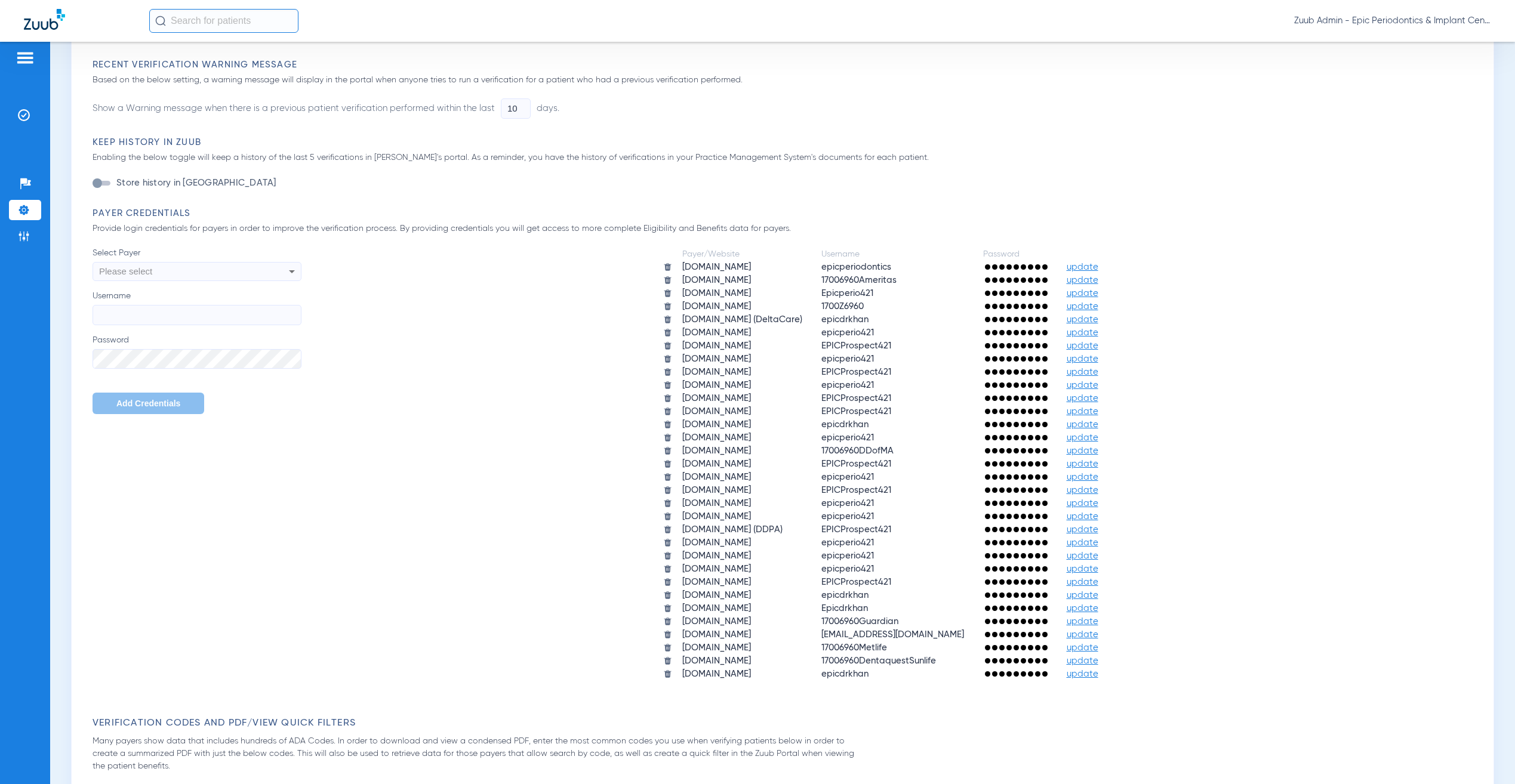
click at [197, 261] on div "Please select" at bounding box center [178, 271] width 157 height 20
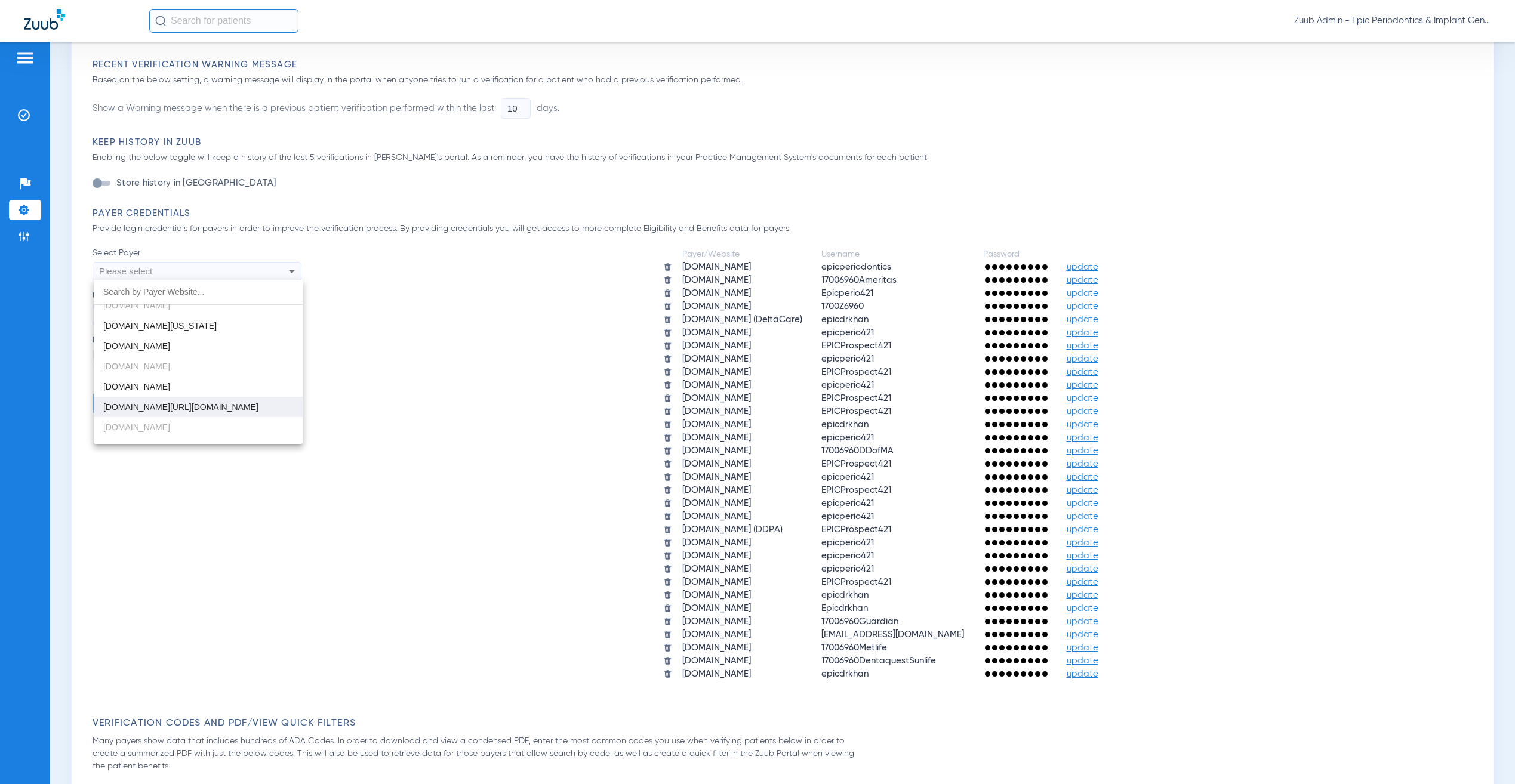
scroll to position [982, 0]
click at [544, 510] on div at bounding box center [757, 392] width 1515 height 784
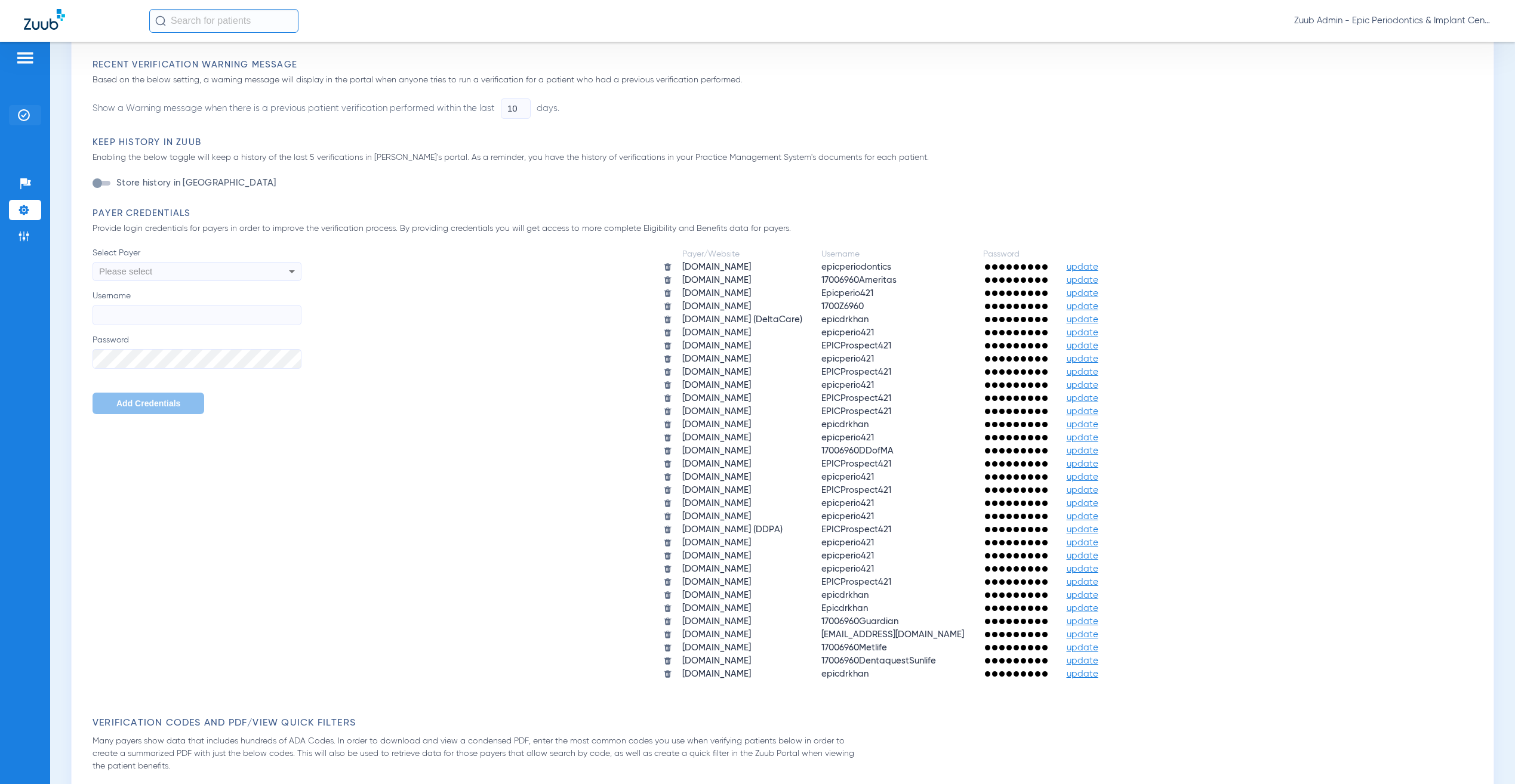
click at [34, 117] on li "Insurance Verification" at bounding box center [25, 115] width 32 height 20
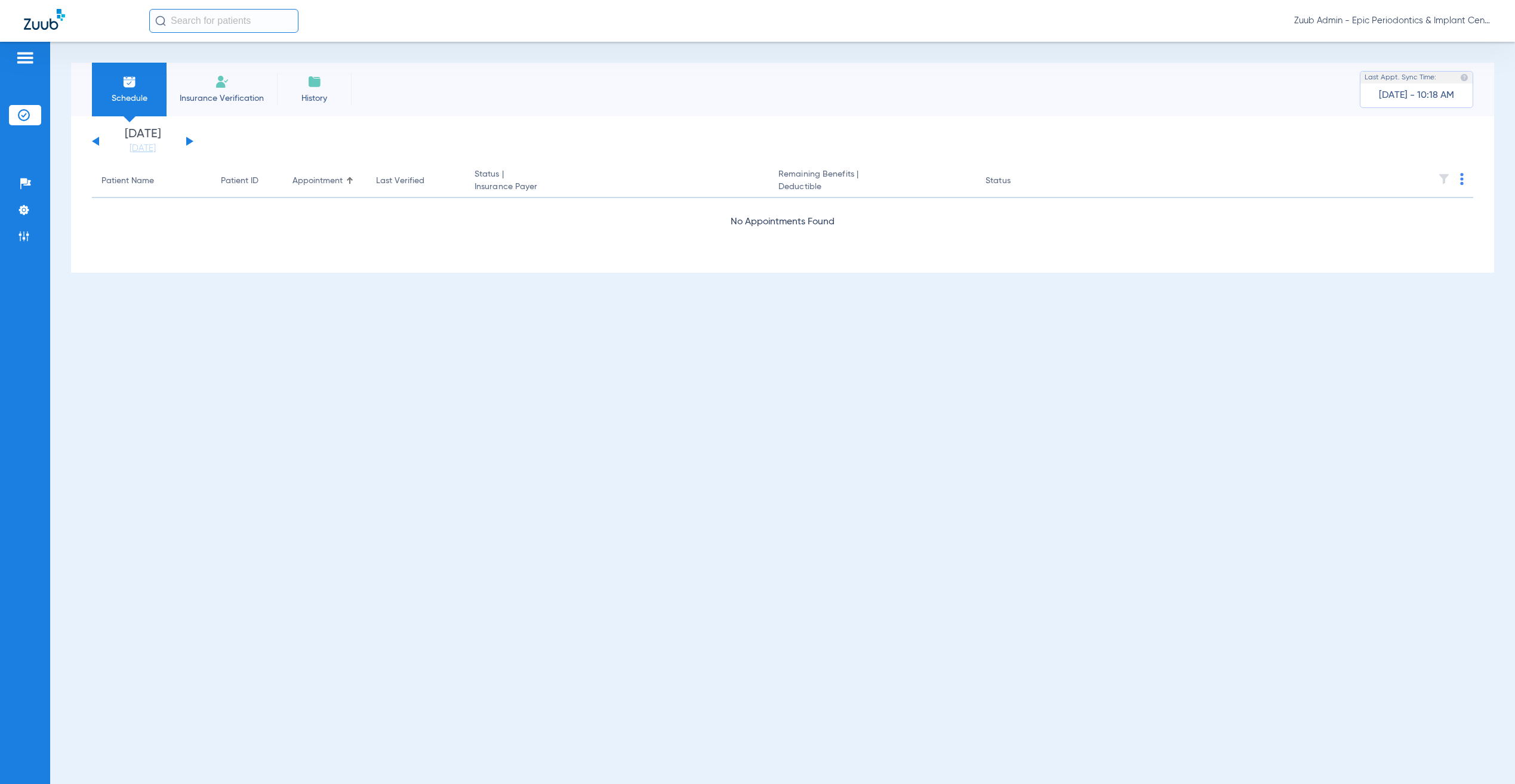
click at [20, 225] on ul "Help Center Settings Admin" at bounding box center [25, 216] width 32 height 85
click at [22, 233] on img at bounding box center [24, 236] width 12 height 12
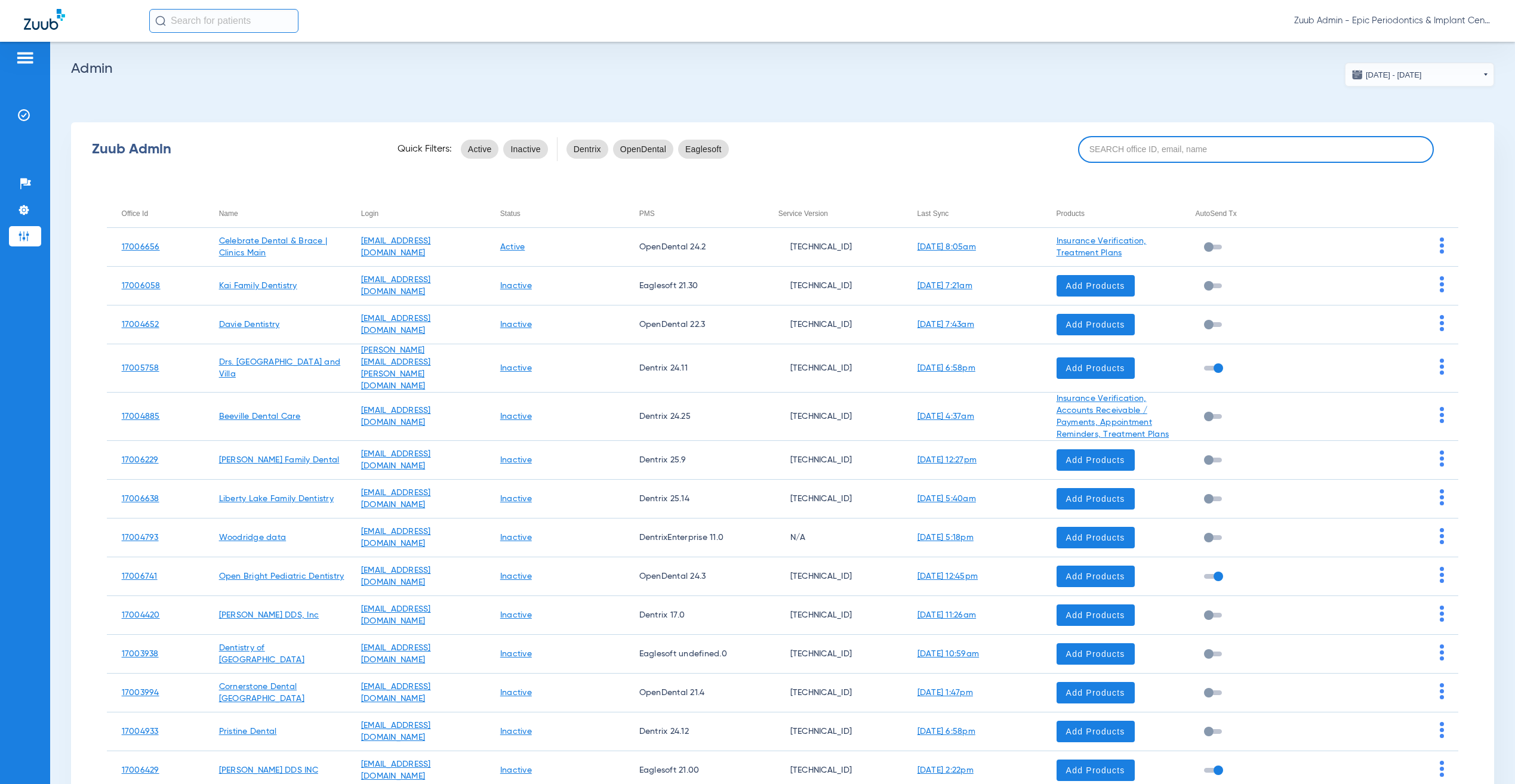
click at [1174, 154] on input at bounding box center [1256, 149] width 356 height 27
paste input "17005624"
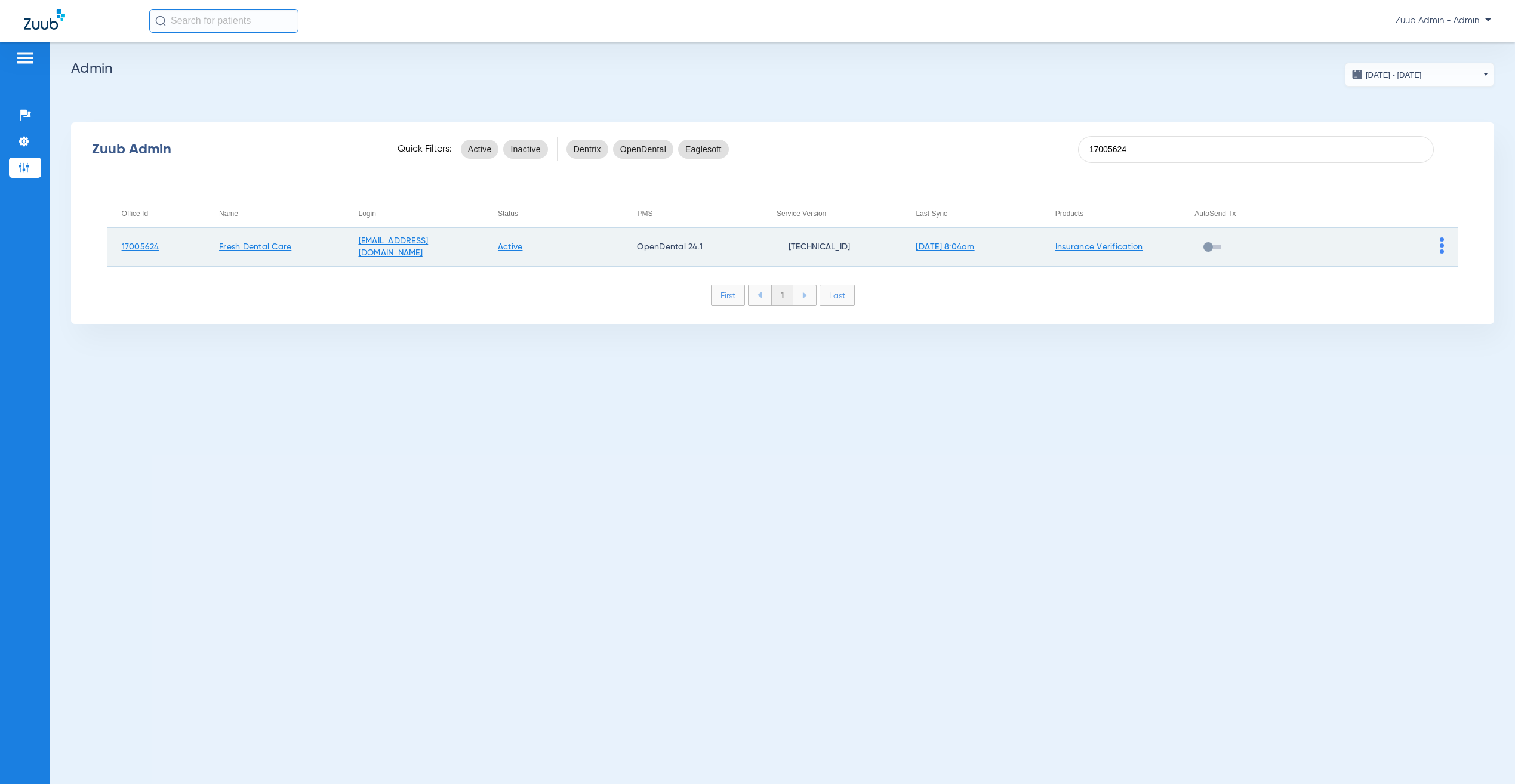
type input "17005624"
click at [1442, 247] on img at bounding box center [1442, 245] width 4 height 16
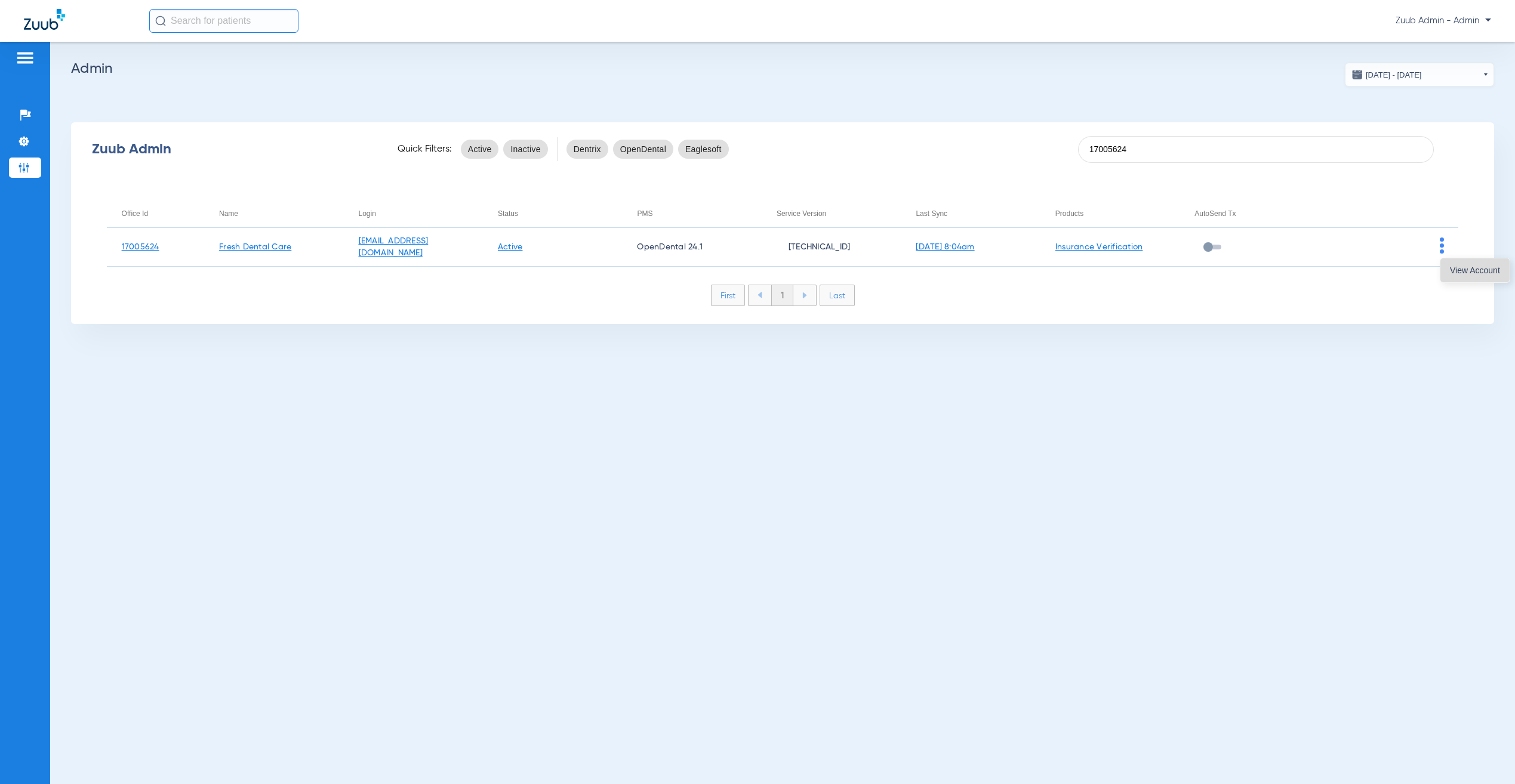
click at [1456, 275] on button "View Account" at bounding box center [1475, 271] width 69 height 24
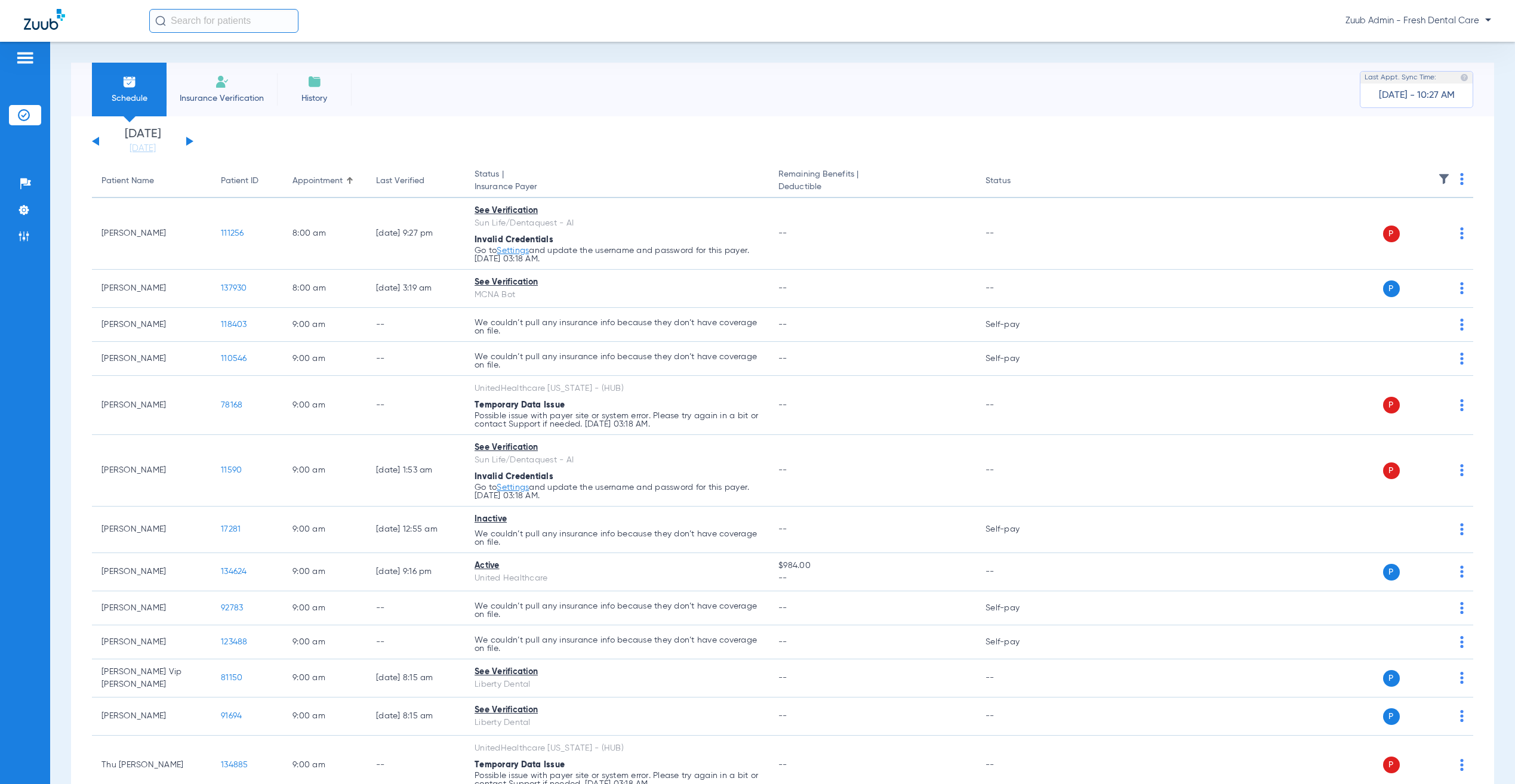
click at [189, 138] on button at bounding box center [190, 141] width 7 height 9
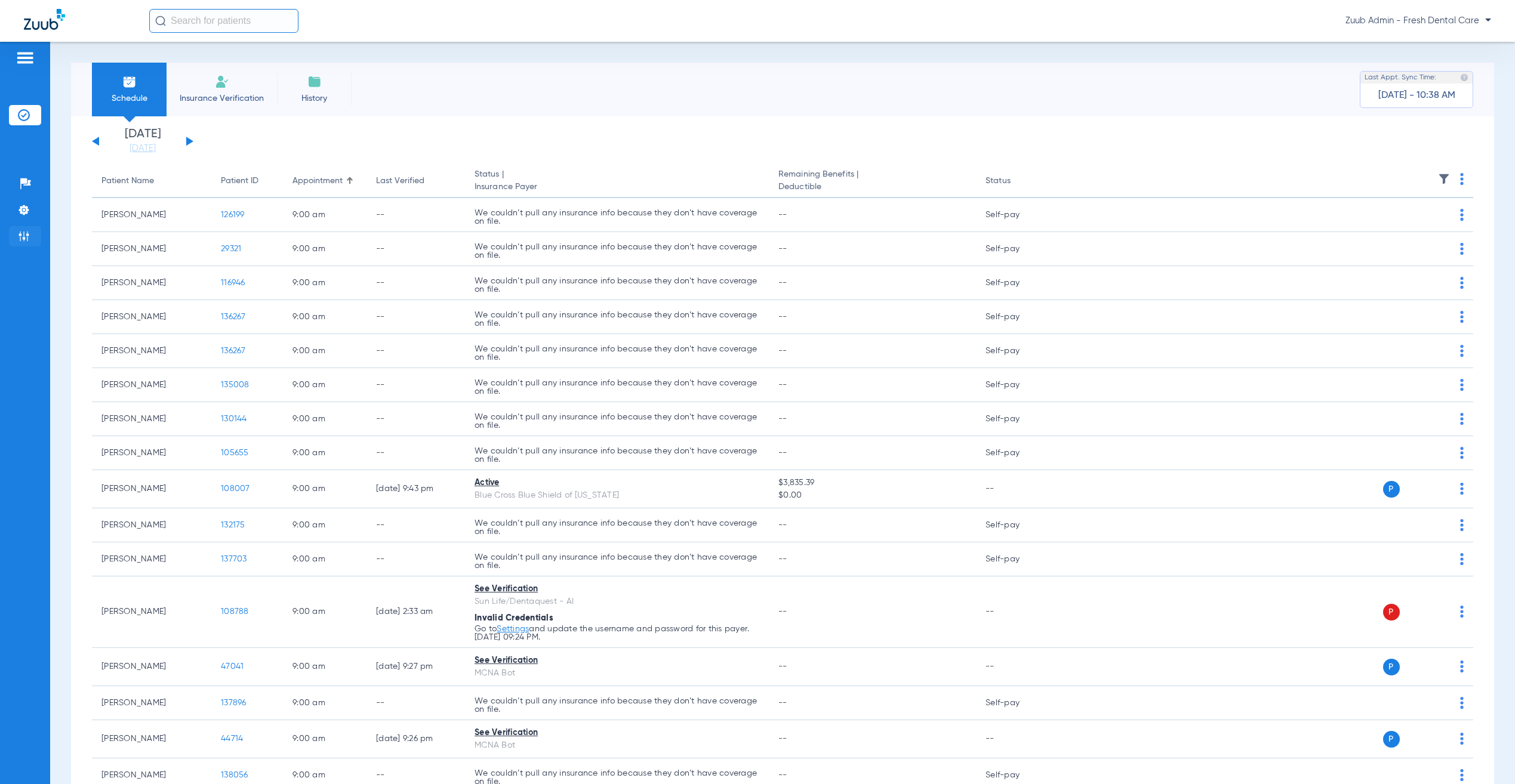
click at [19, 234] on img at bounding box center [24, 236] width 12 height 12
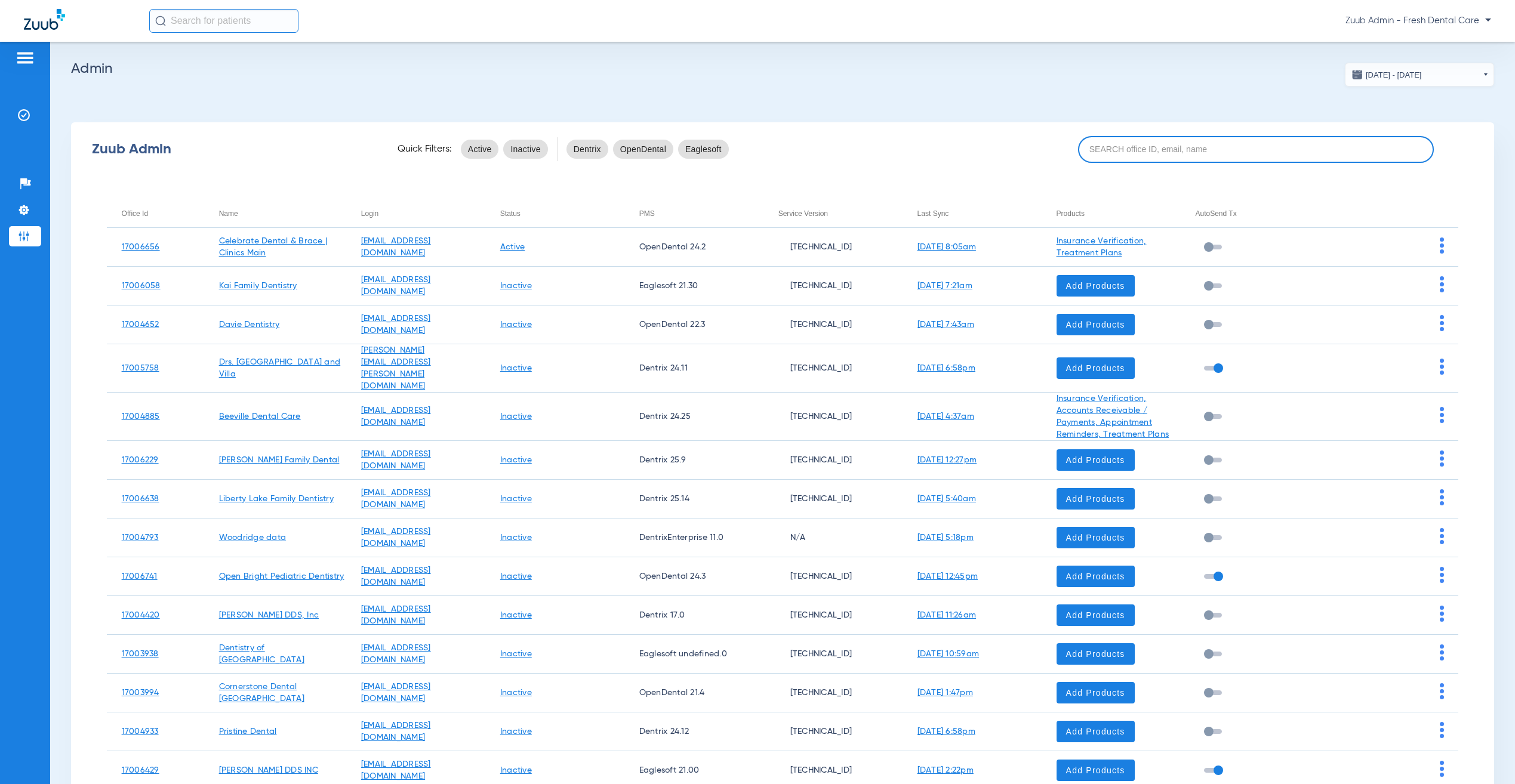
click at [1204, 156] on div "Zuub Admin Quick Filters: Active Inactive Dentrix OpenDental Eaglesoft" at bounding box center [782, 149] width 1423 height 48
click at [1206, 150] on input at bounding box center [1256, 149] width 356 height 27
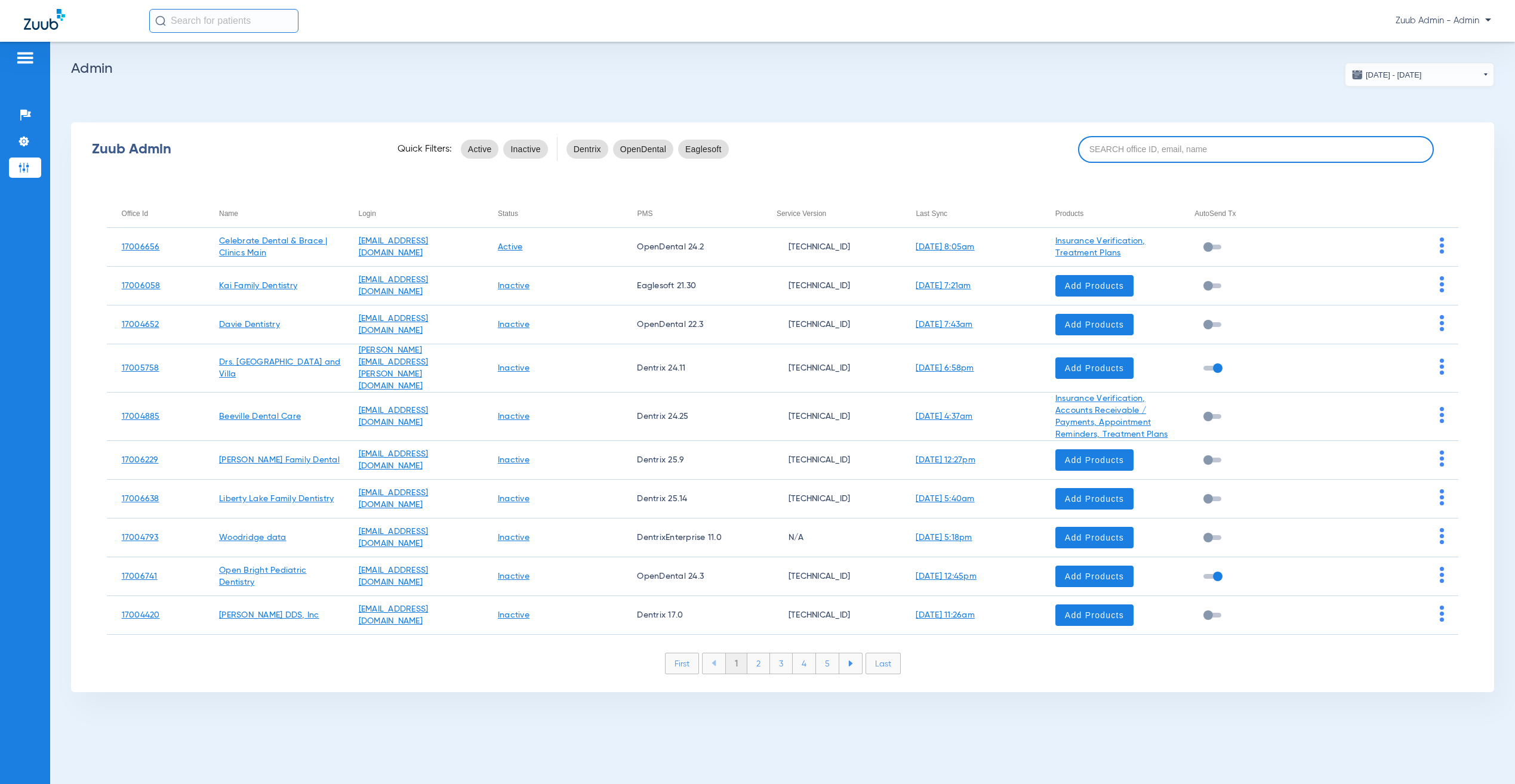
paste input "17007221"
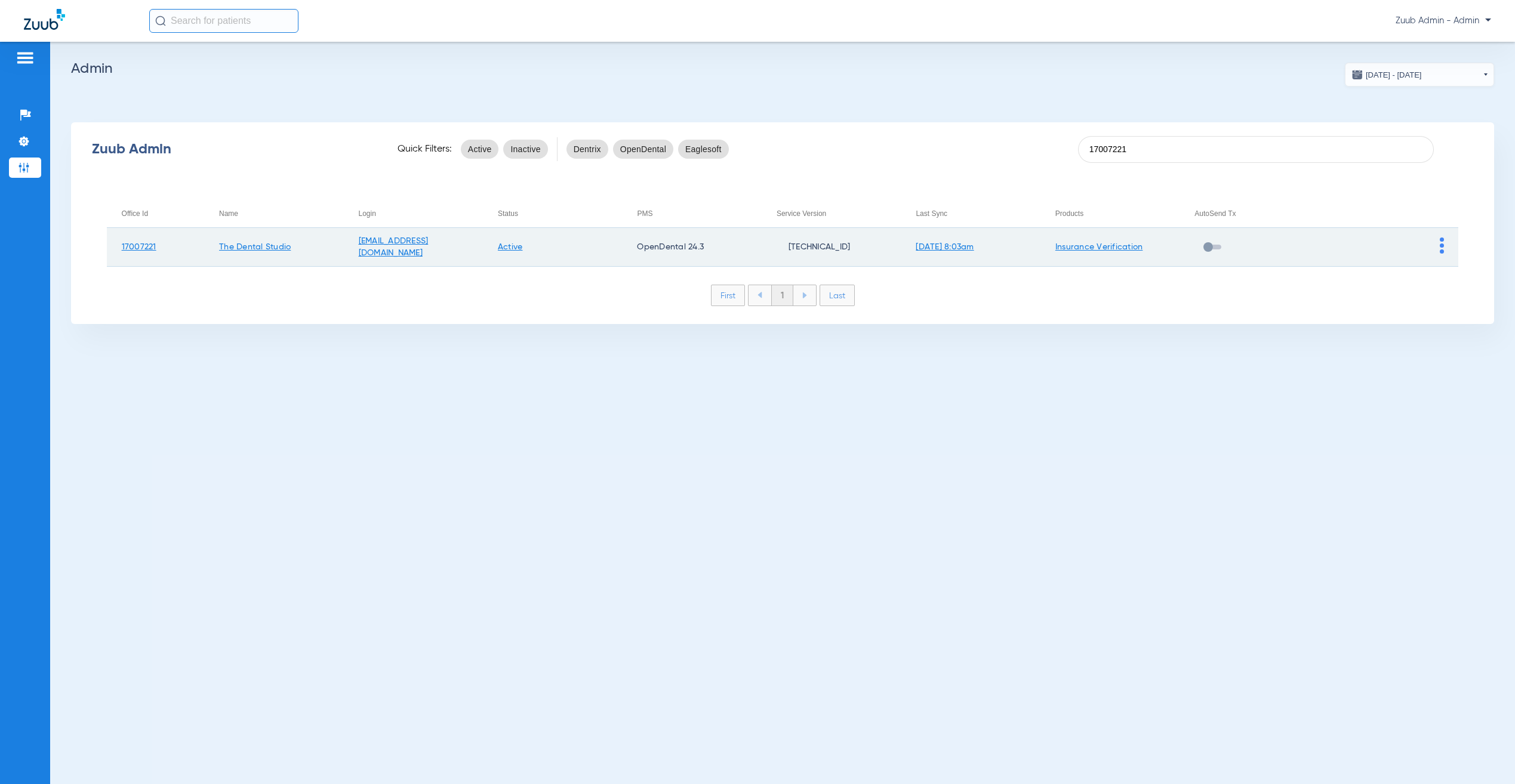
type input "17007221"
click at [1444, 240] on td at bounding box center [1389, 247] width 140 height 39
click at [1442, 245] on img at bounding box center [1442, 245] width 4 height 16
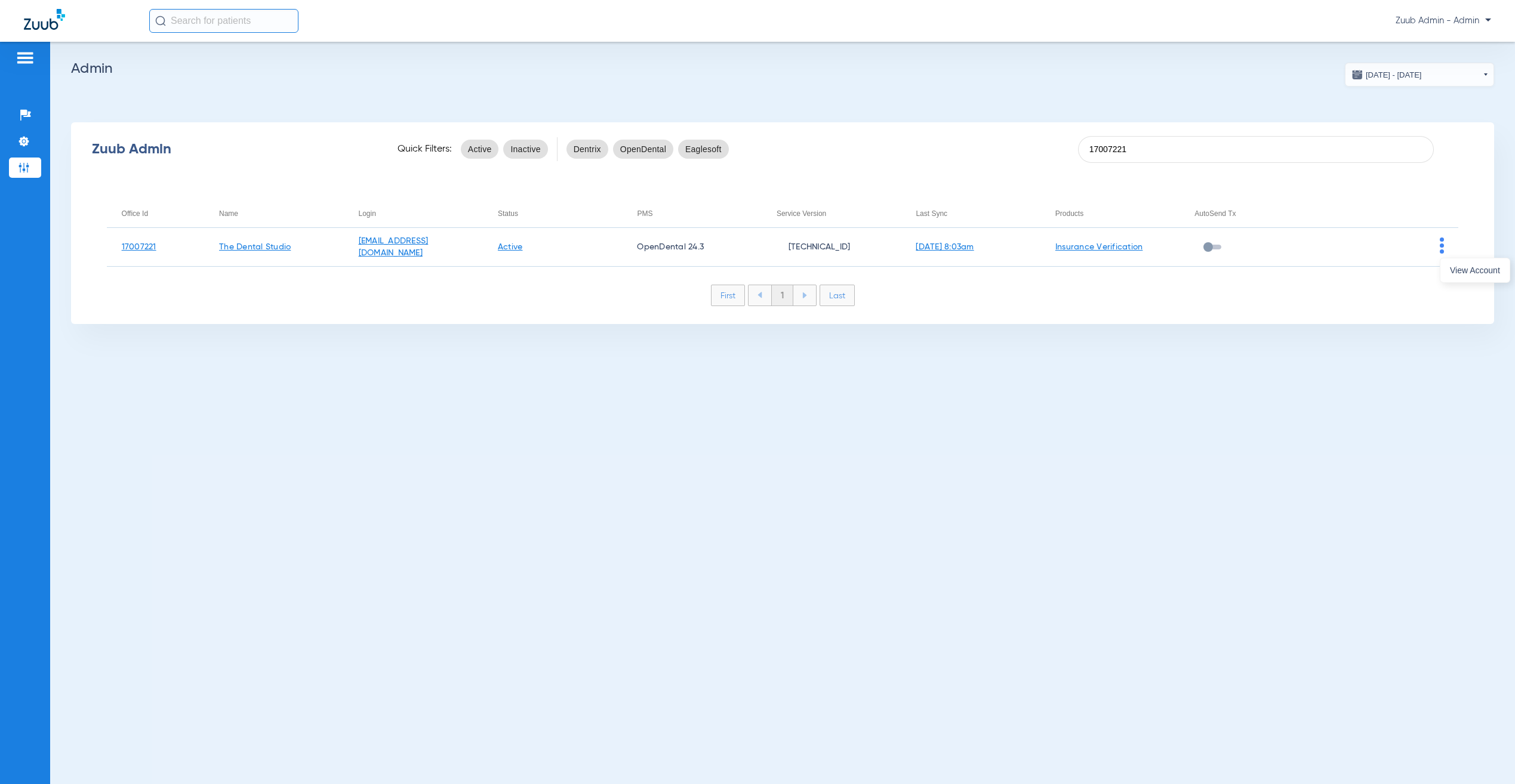
click at [1452, 278] on button "View Account" at bounding box center [1475, 271] width 69 height 24
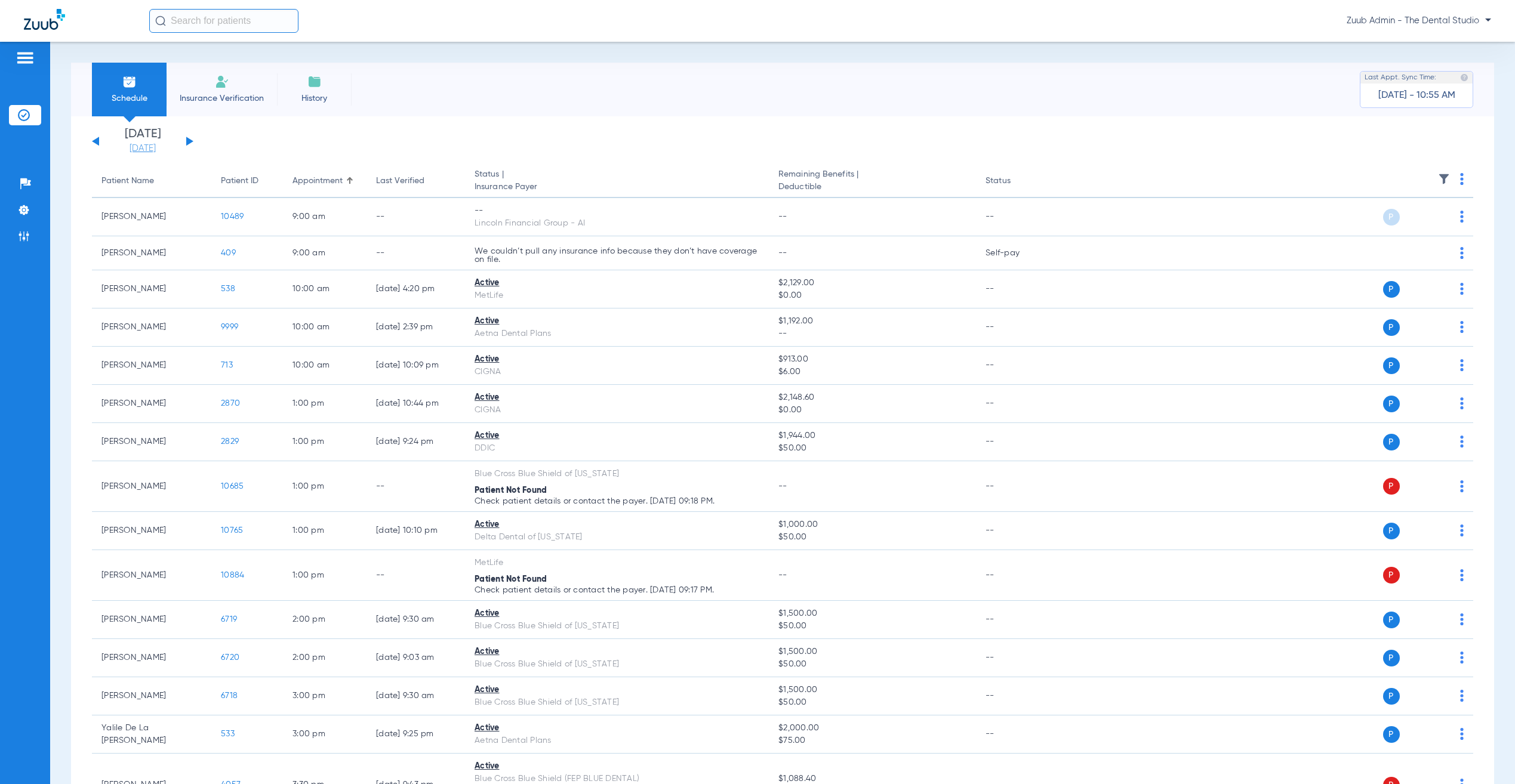
click at [153, 146] on link "[DATE]" at bounding box center [142, 148] width 72 height 12
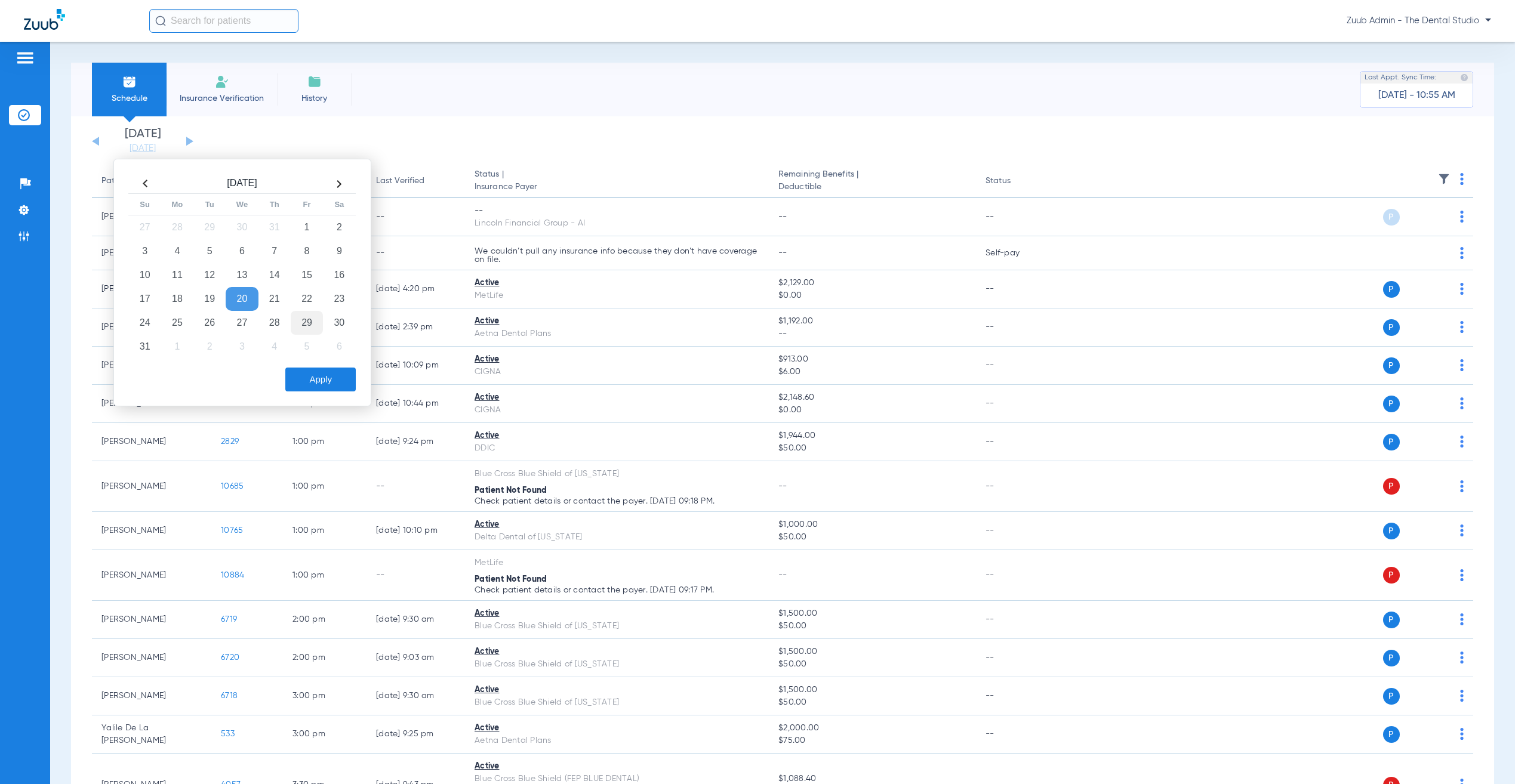
drag, startPoint x: 306, startPoint y: 300, endPoint x: 308, endPoint y: 330, distance: 30.1
click at [306, 299] on td "22" at bounding box center [307, 299] width 32 height 24
click at [311, 381] on button "Apply" at bounding box center [320, 379] width 71 height 24
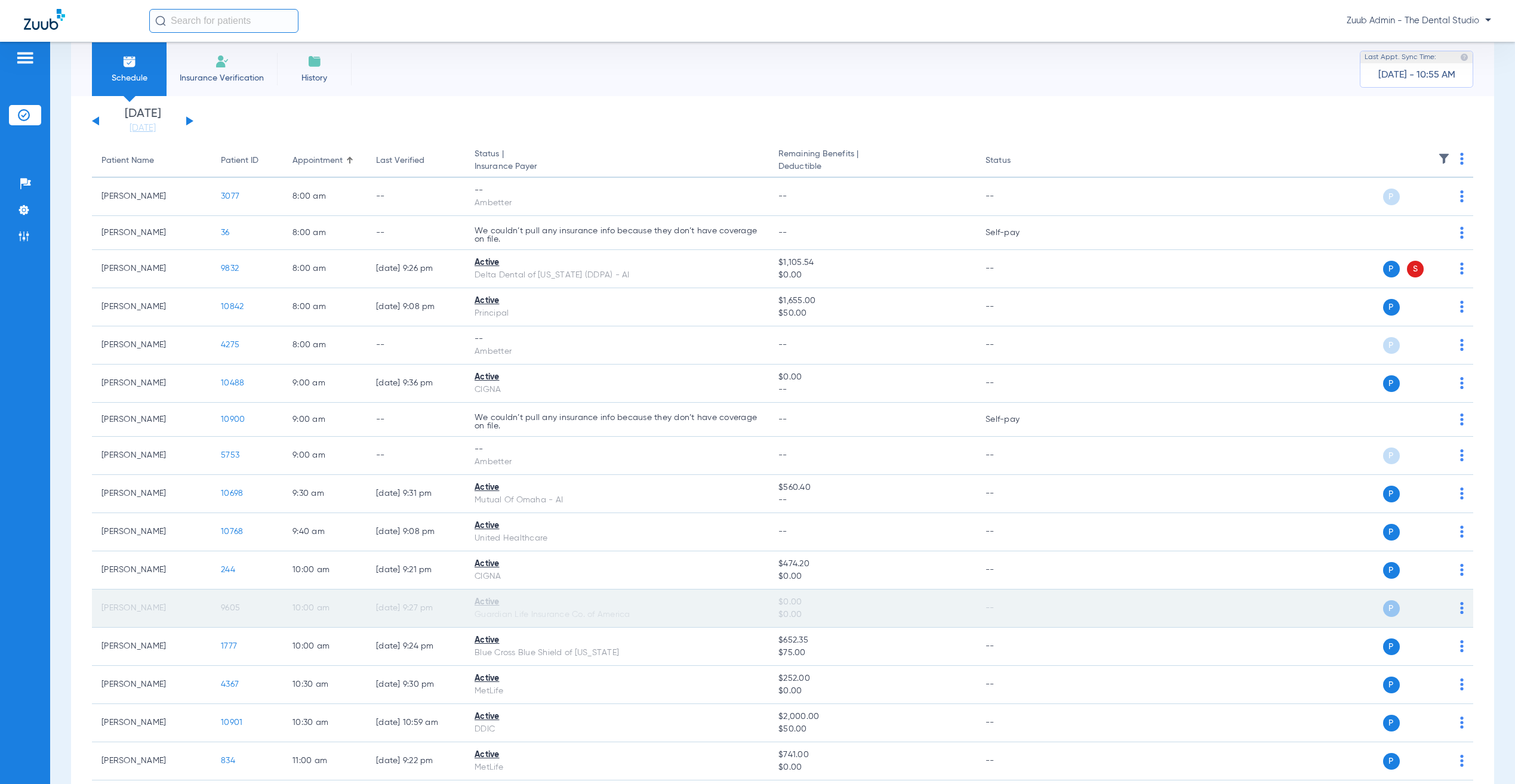
scroll to position [129, 0]
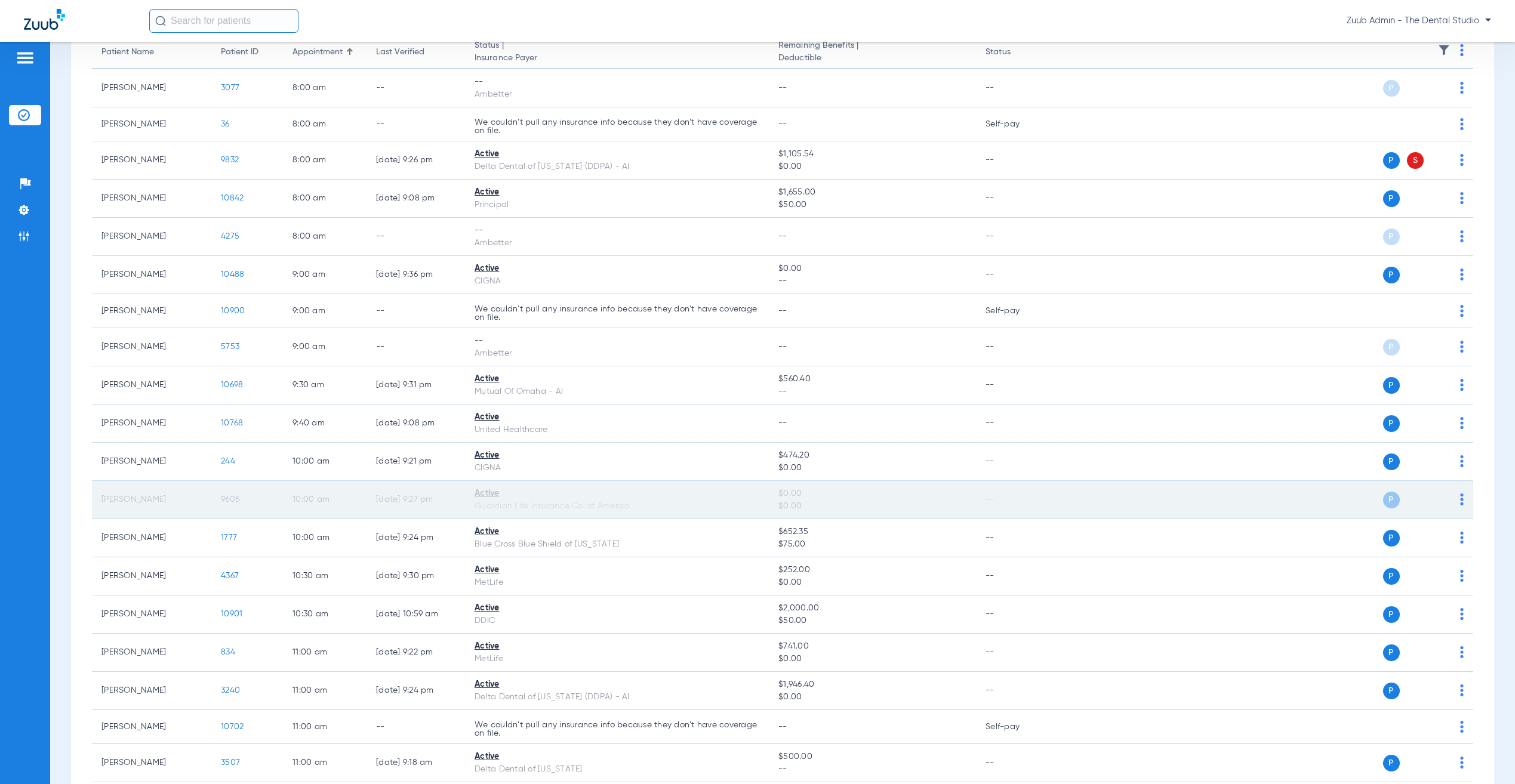
click at [236, 502] on span "9605" at bounding box center [230, 500] width 19 height 8
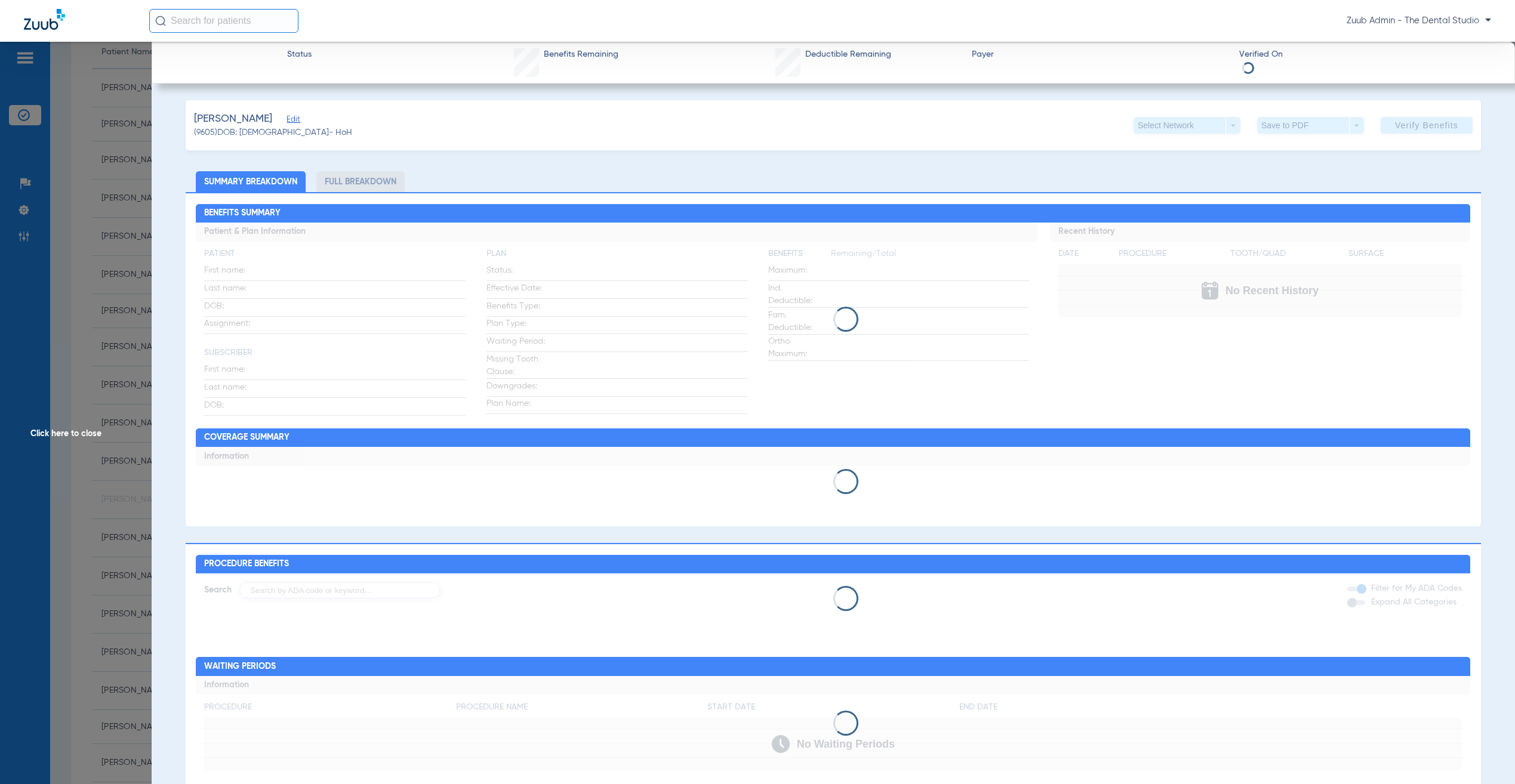
type input "[PERSON_NAME]"
type input "Fenwick"
type input "[DATE]"
type input "IUD554532"
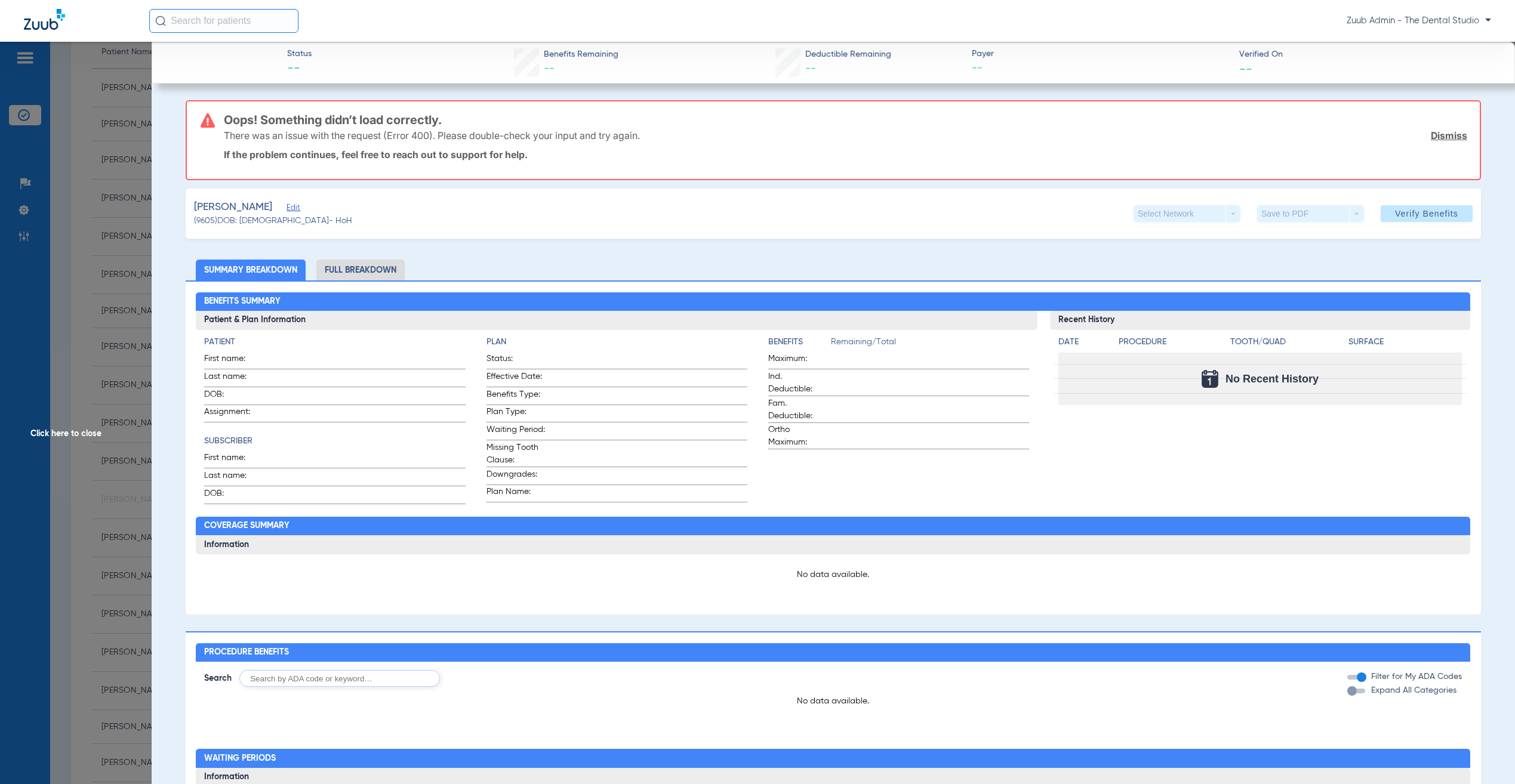
click at [287, 203] on span "Edit" at bounding box center [292, 208] width 11 height 11
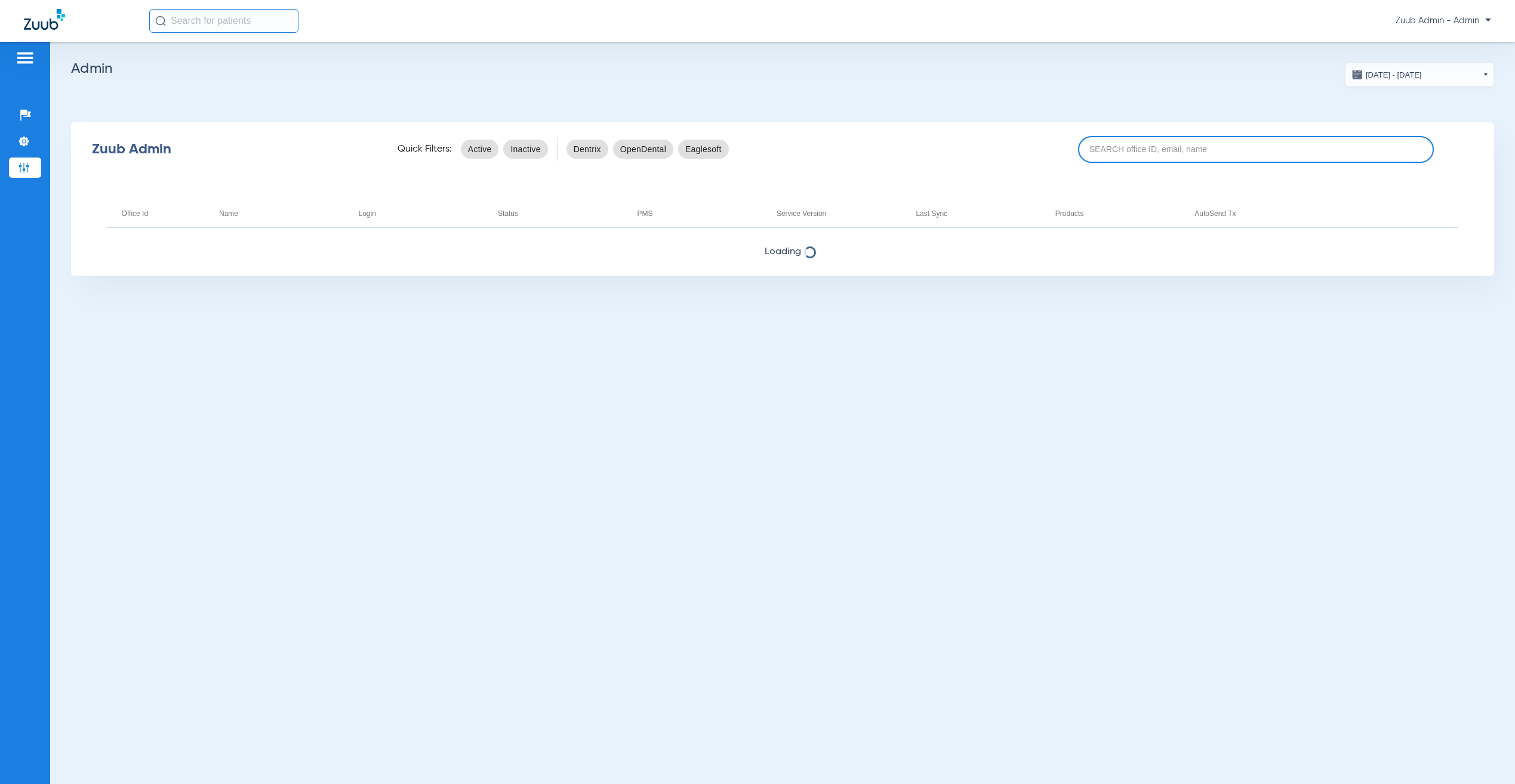
click at [1266, 146] on input at bounding box center [1256, 149] width 356 height 27
paste input "17007089"
type input "17007089"
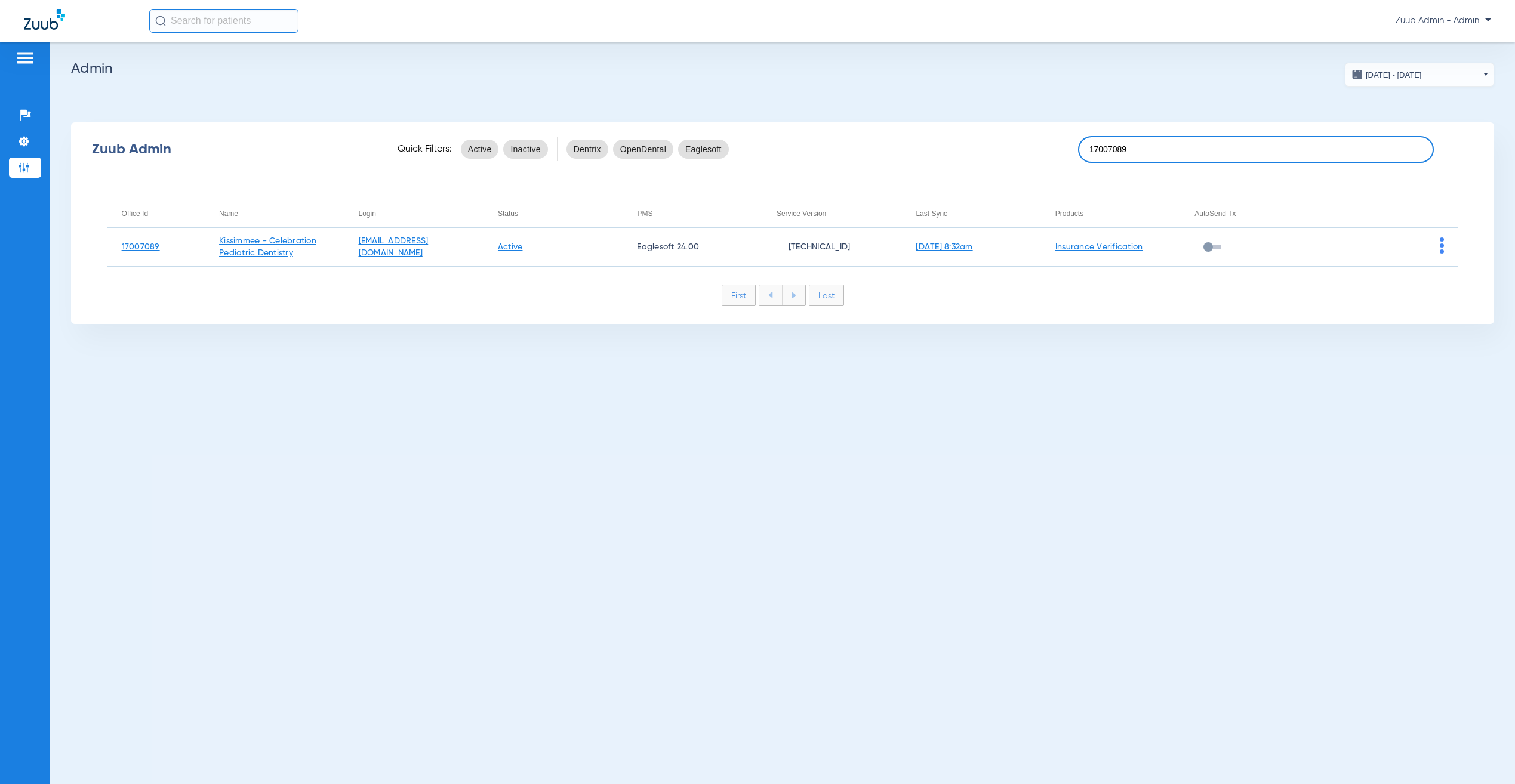
click at [1299, 152] on input "17007089" at bounding box center [1256, 149] width 356 height 27
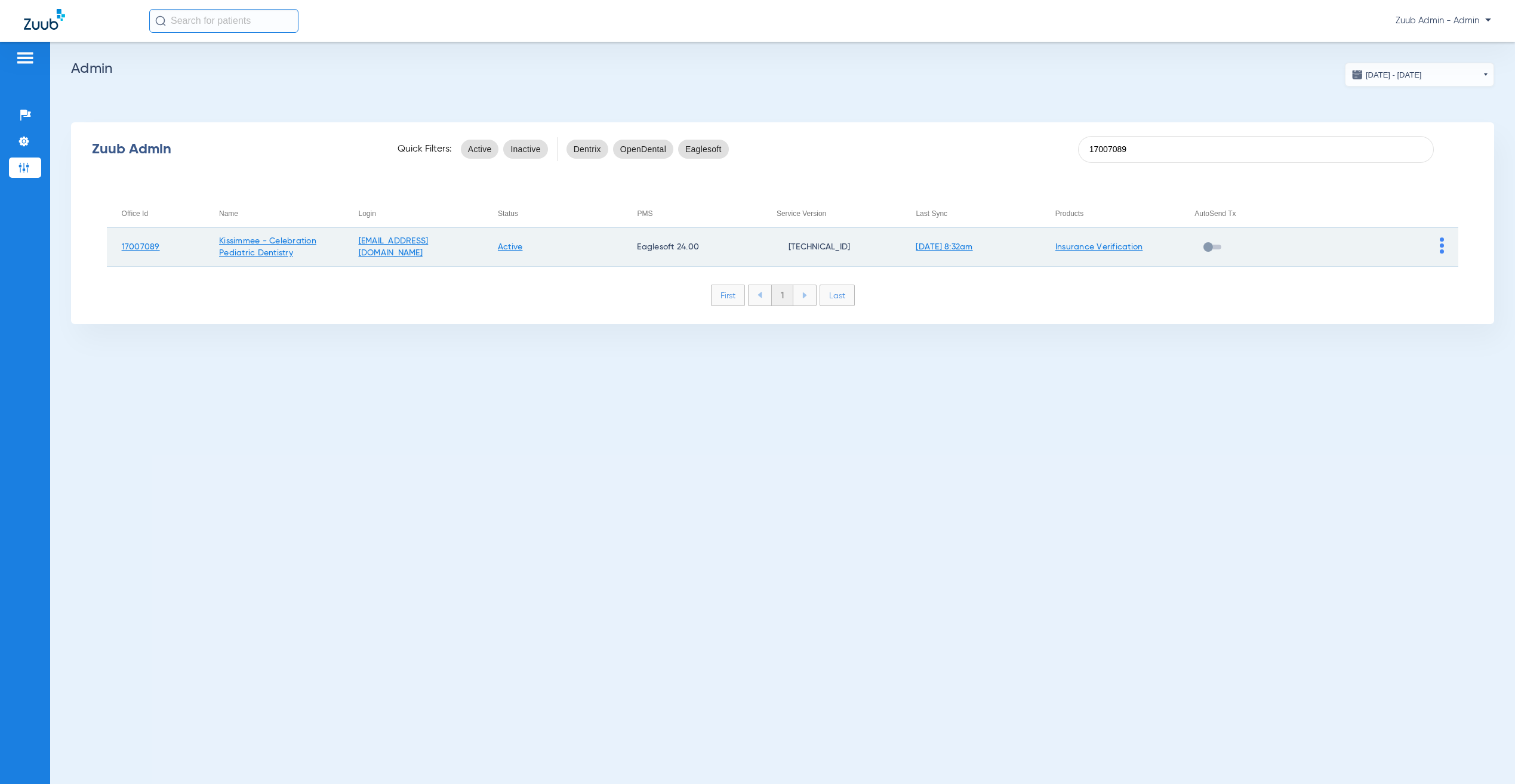
click at [1442, 240] on img at bounding box center [1442, 245] width 4 height 16
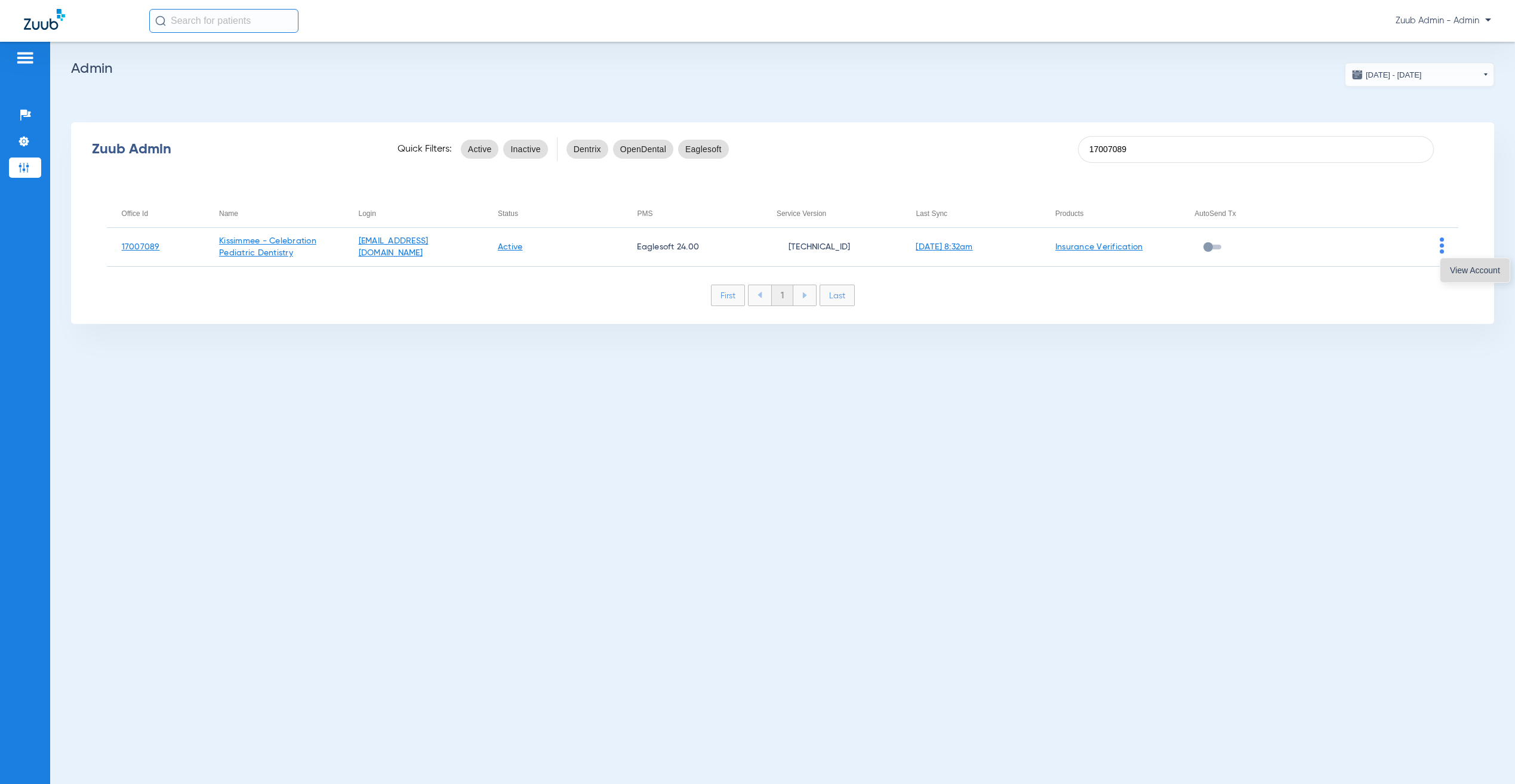
click at [1445, 269] on button "View Account" at bounding box center [1475, 271] width 69 height 24
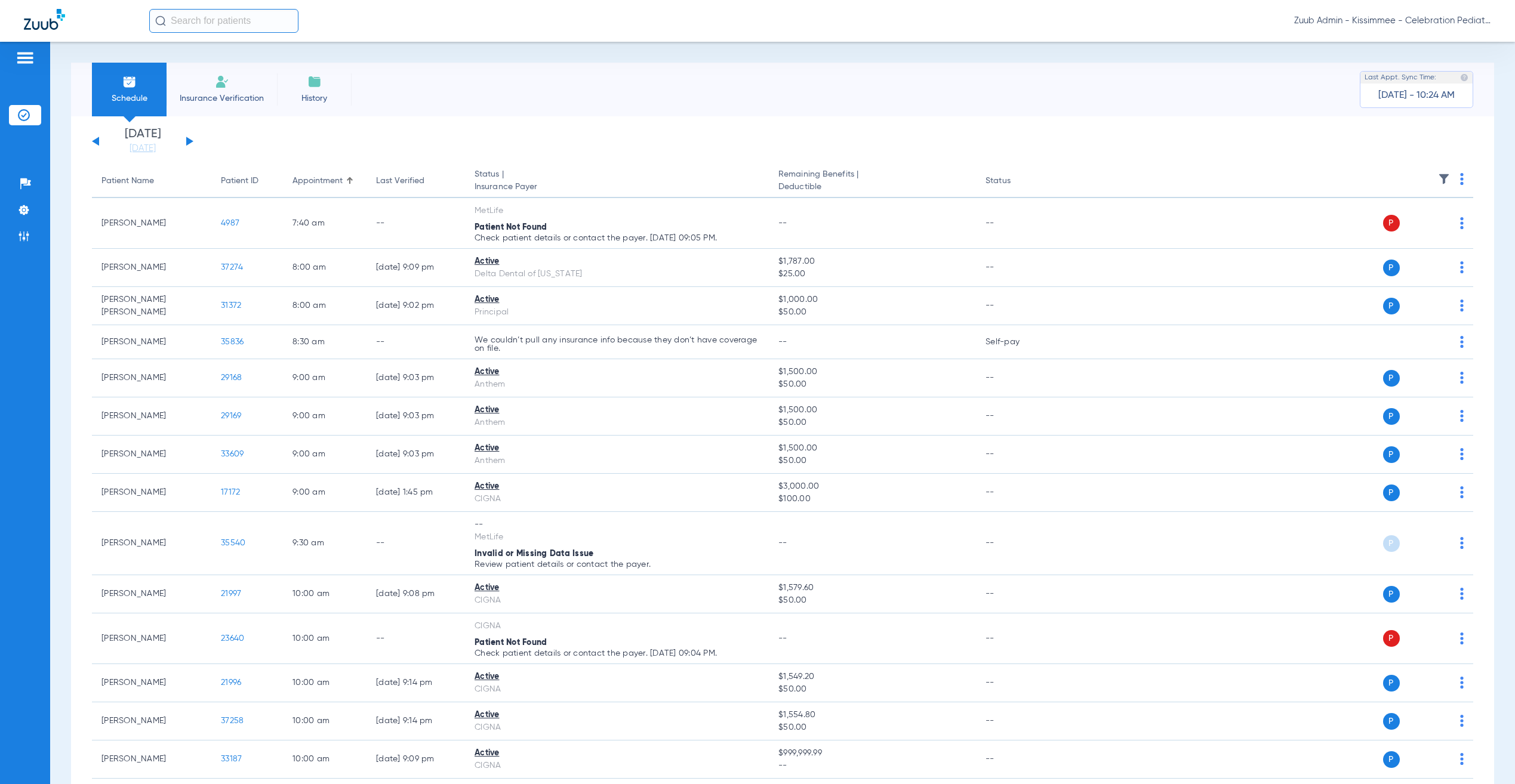
click at [255, 28] on input "text" at bounding box center [223, 21] width 149 height 24
paste input "Jaelyn Porter"
type input "Jaelyn Porter"
click at [278, 66] on td "02/10/2008" at bounding box center [295, 64] width 35 height 17
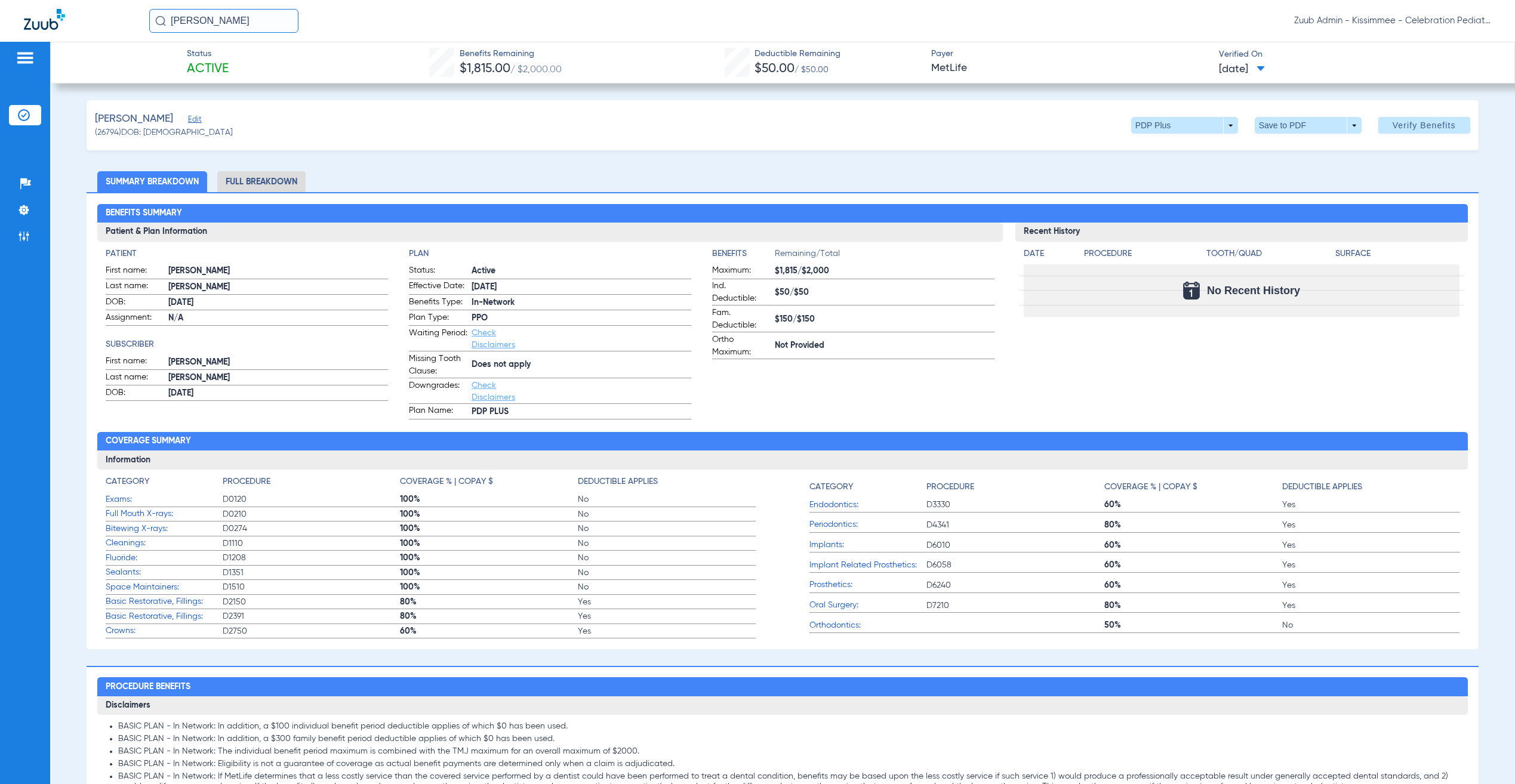
click at [188, 117] on span "Edit" at bounding box center [193, 121] width 11 height 11
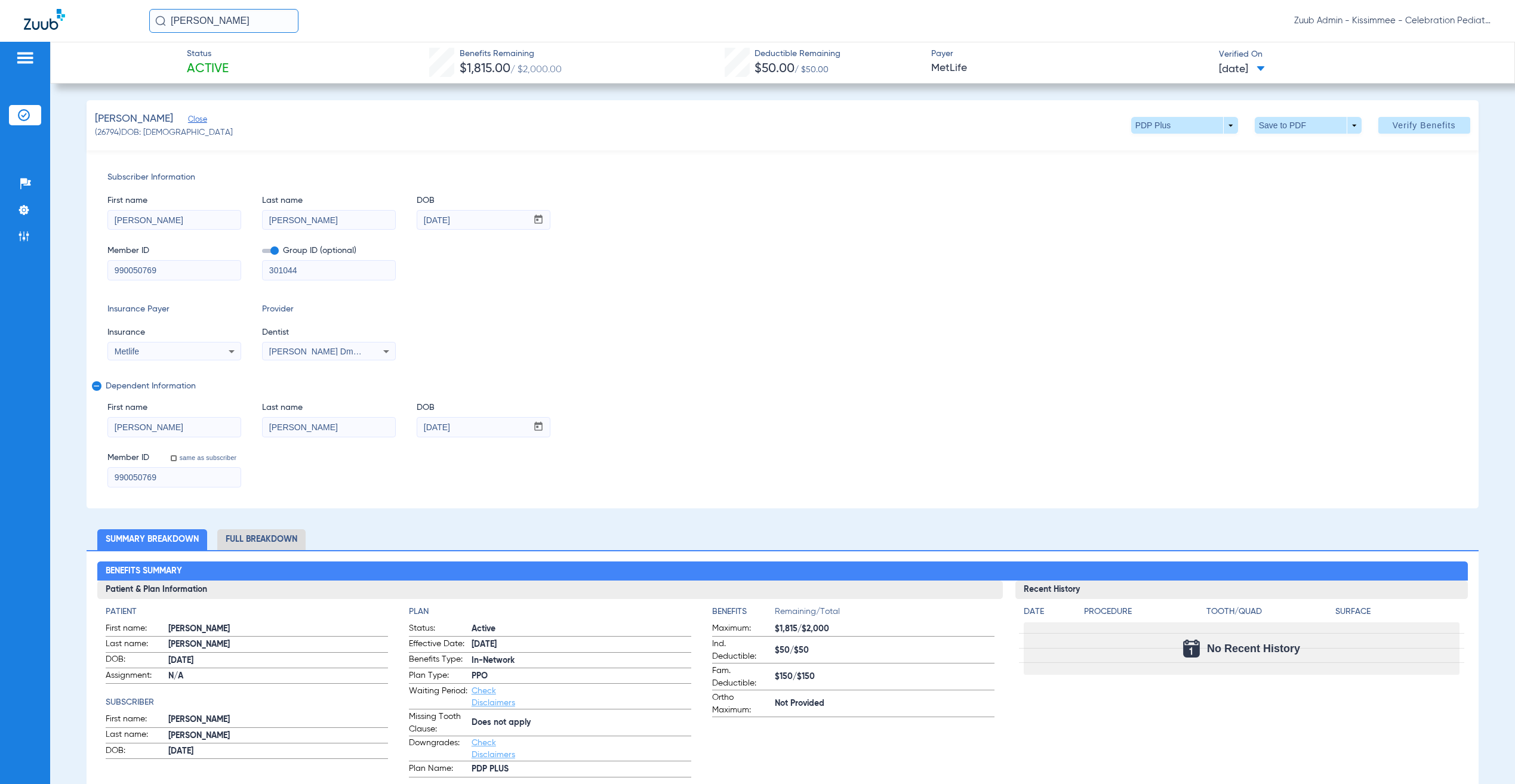
click at [194, 266] on input "990050769" at bounding box center [174, 270] width 132 height 19
click at [1293, 125] on span at bounding box center [1308, 126] width 29 height 29
click at [1283, 148] on span "Save to PDF" at bounding box center [1299, 149] width 47 height 8
click at [1170, 132] on span at bounding box center [1185, 126] width 29 height 29
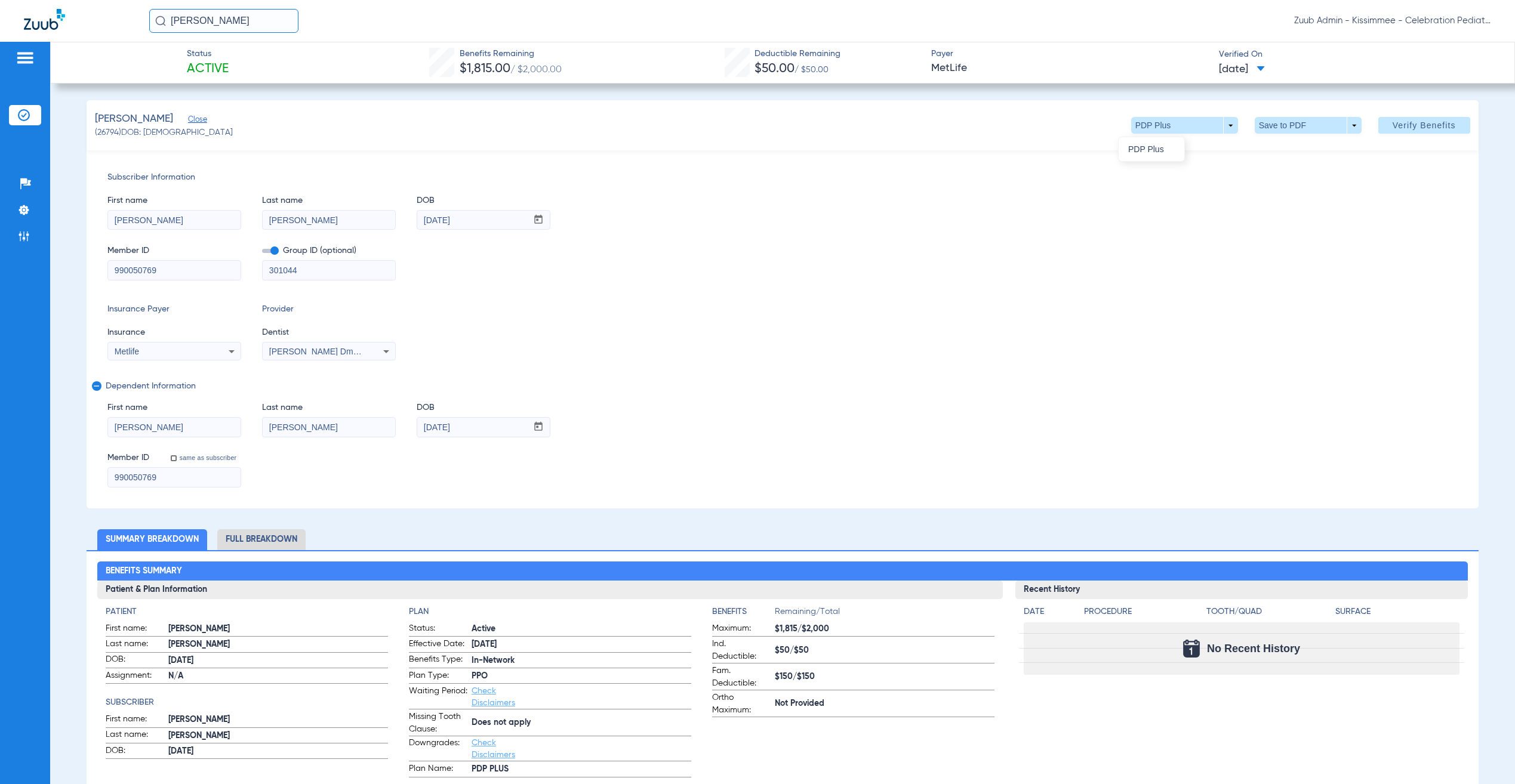
click at [1236, 157] on div "PDP Plus" at bounding box center [1218, 148] width 201 height 28
click at [1150, 240] on div at bounding box center [757, 392] width 1515 height 784
click at [1399, 126] on span "Verify Benefits" at bounding box center [1424, 125] width 63 height 9
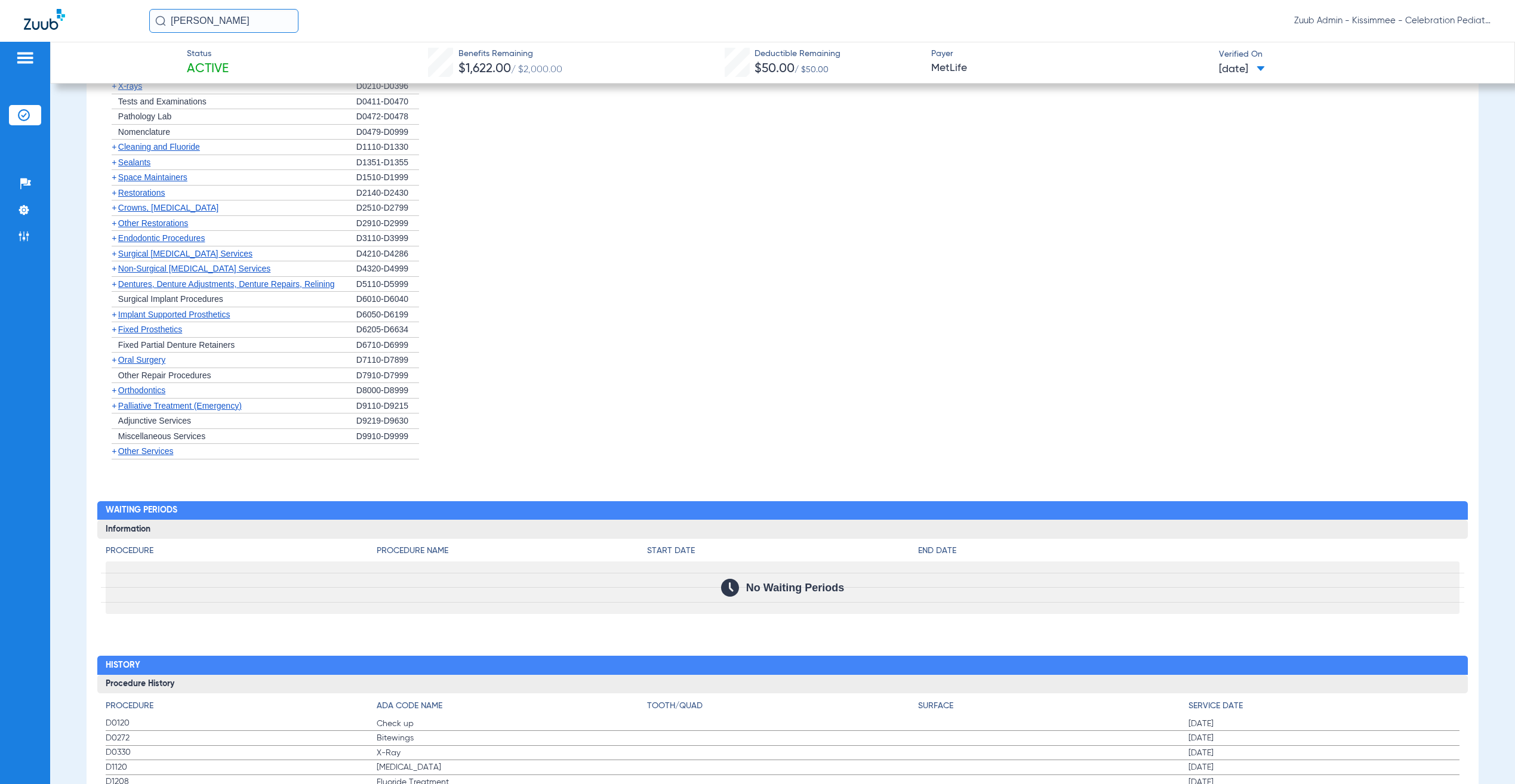
scroll to position [2063, 0]
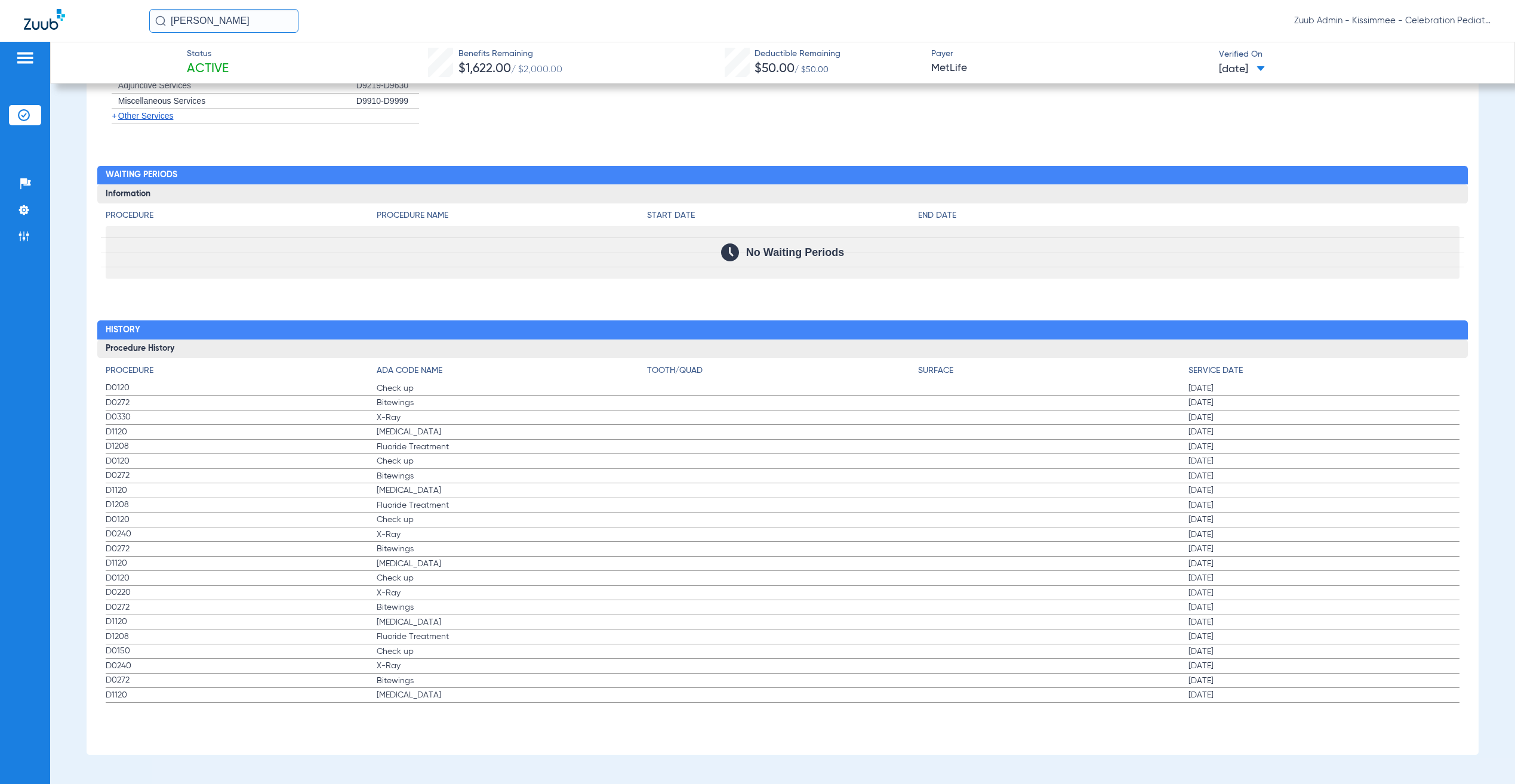
drag, startPoint x: 1120, startPoint y: 445, endPoint x: 424, endPoint y: 379, distance: 699.1
click at [424, 379] on app-history-list "Procedure ADA Code Name Tooth/Quad Surface Service Date D0120 Check up 08/05/20…" at bounding box center [782, 534] width 1354 height 338
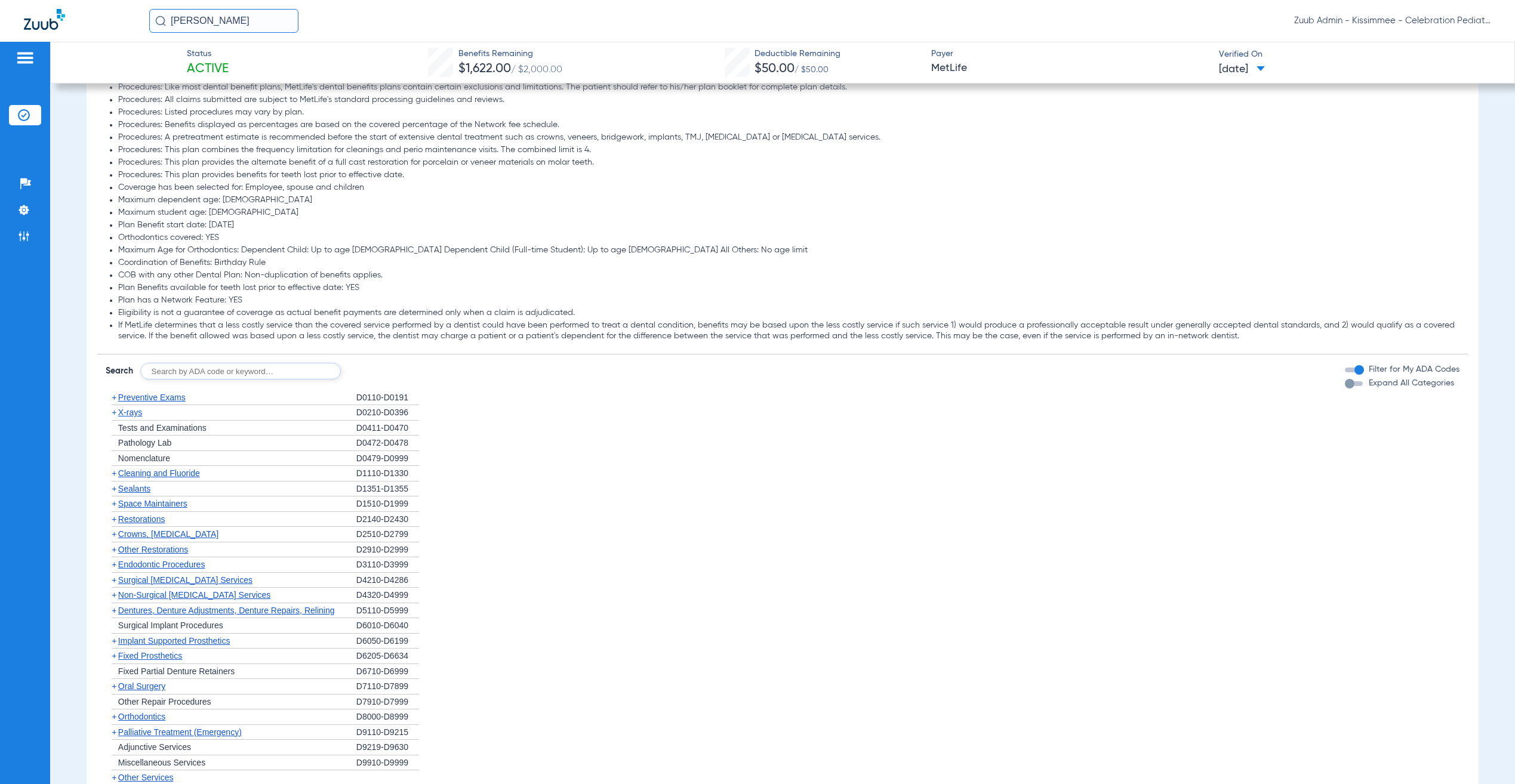
scroll to position [1395, 0]
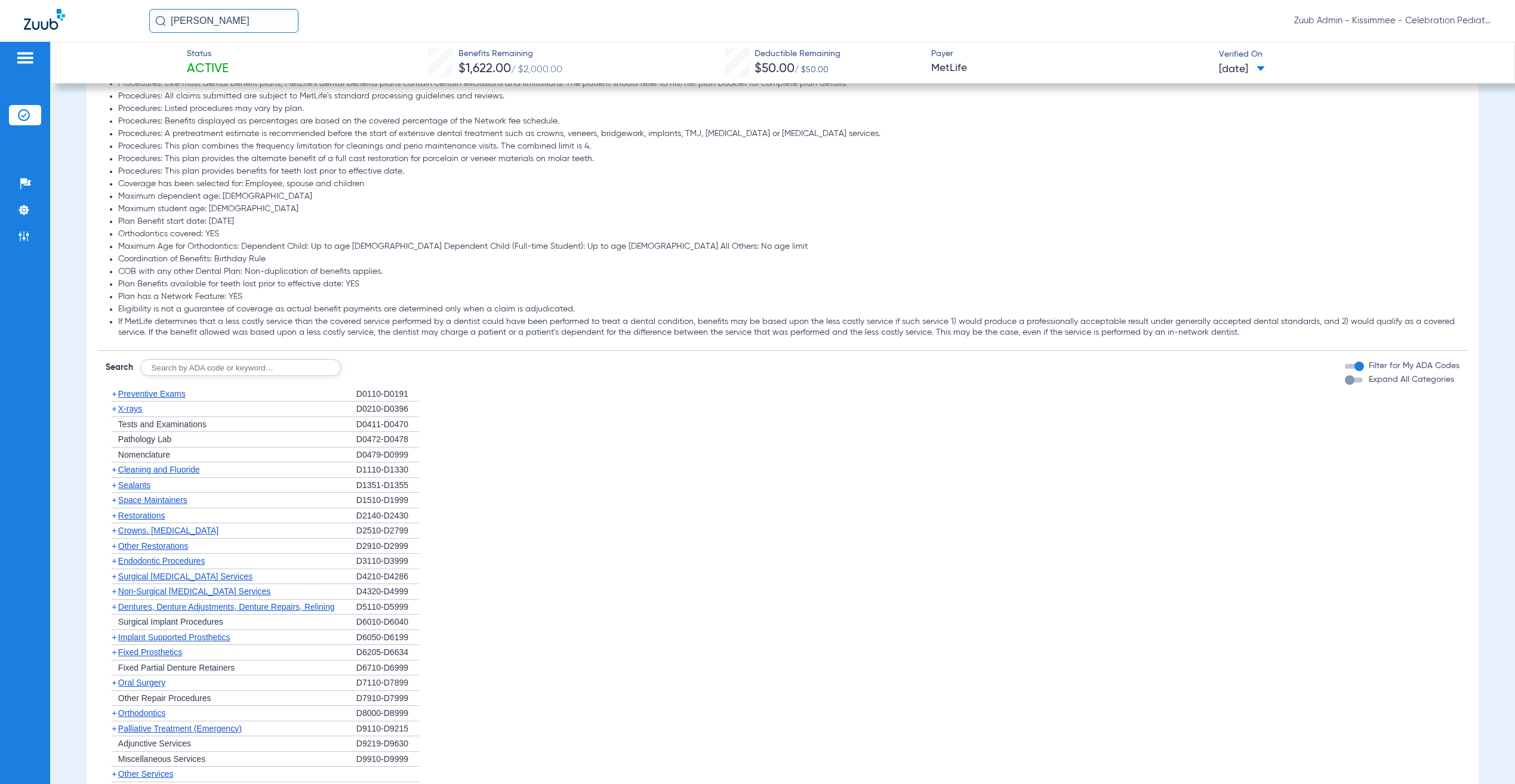
click at [157, 399] on span "Preventive Exams" at bounding box center [152, 394] width 67 height 9
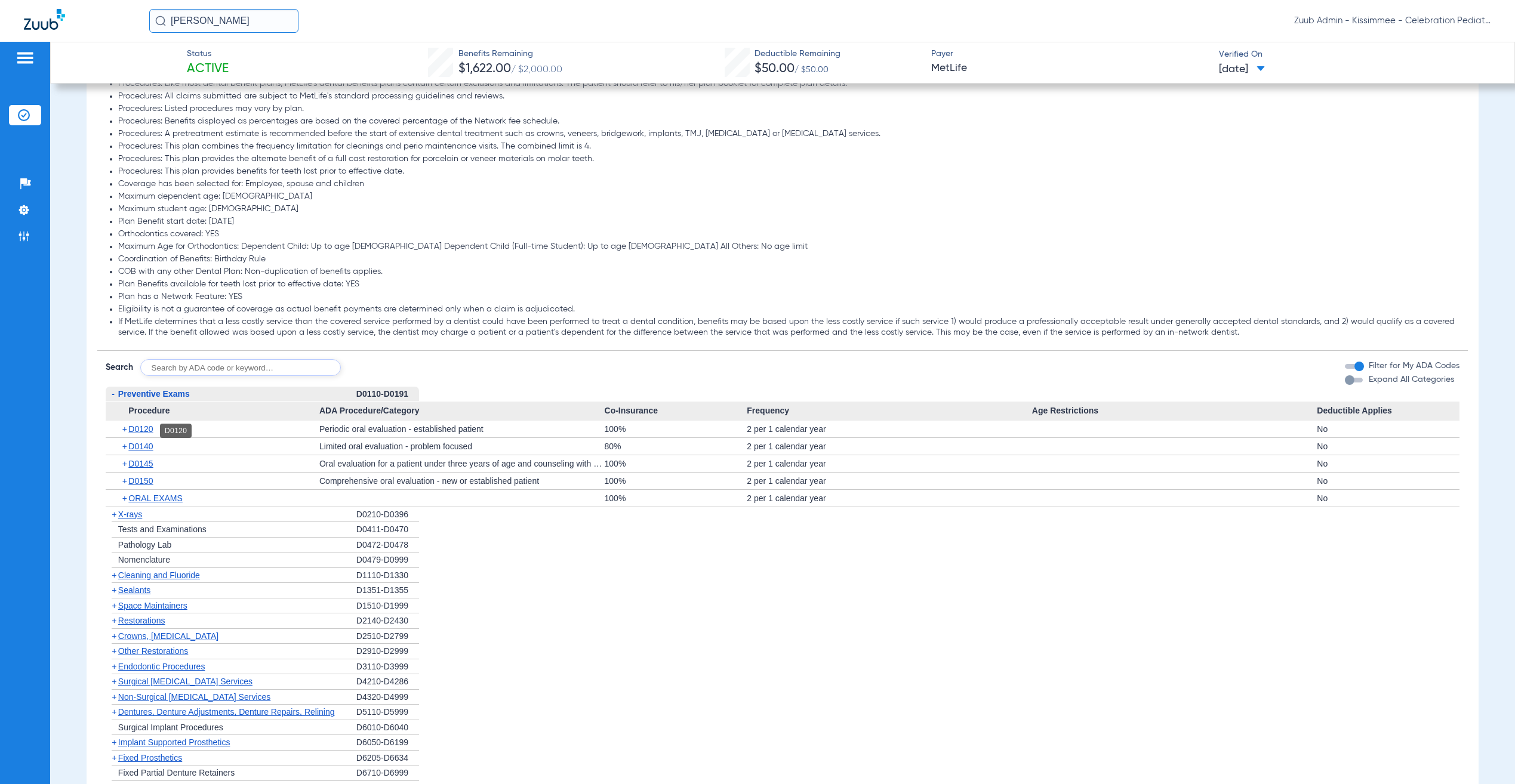
click at [143, 429] on span "D0120" at bounding box center [140, 428] width 24 height 9
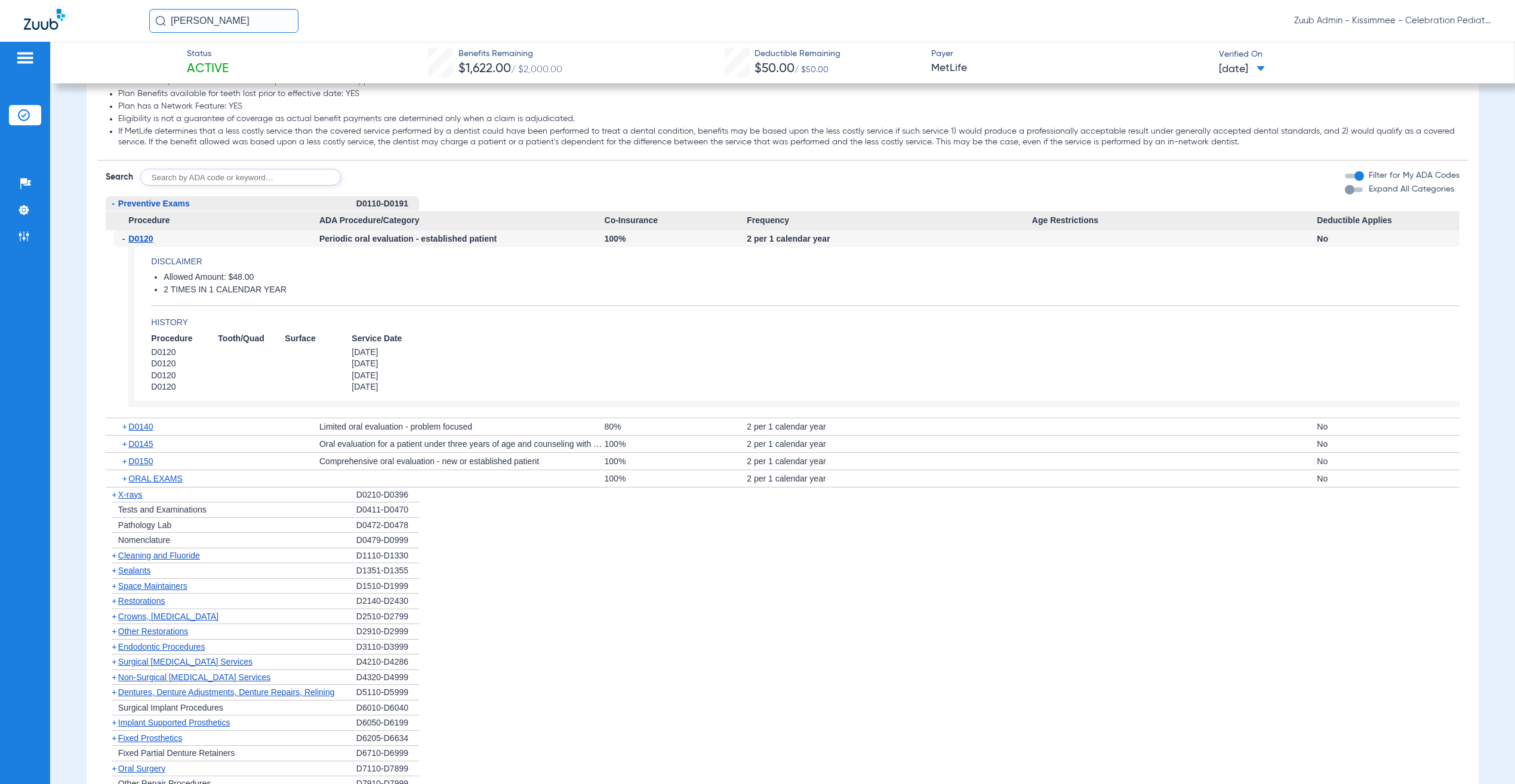
scroll to position [1669, 0]
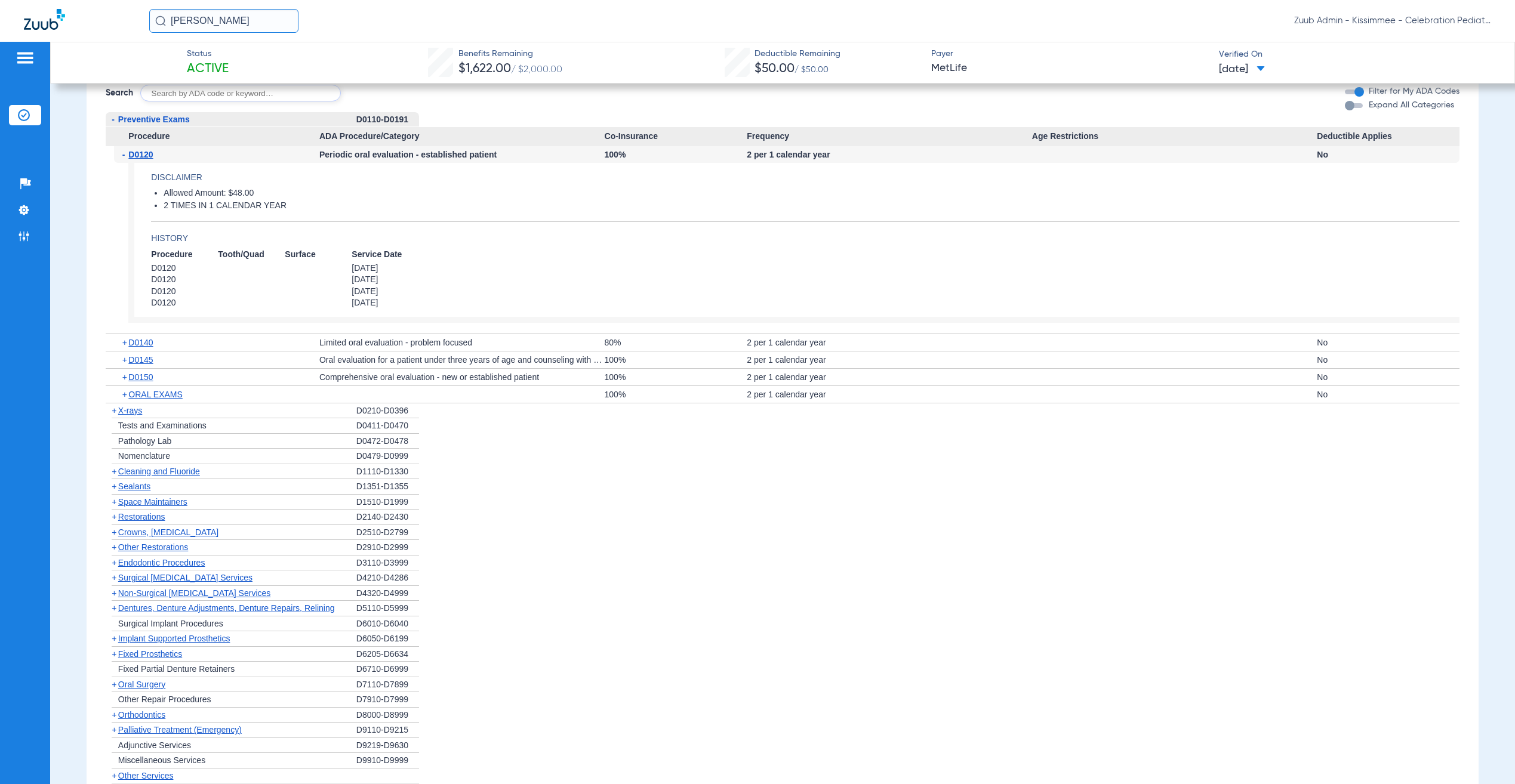
click at [137, 489] on span "Sealants" at bounding box center [134, 486] width 32 height 9
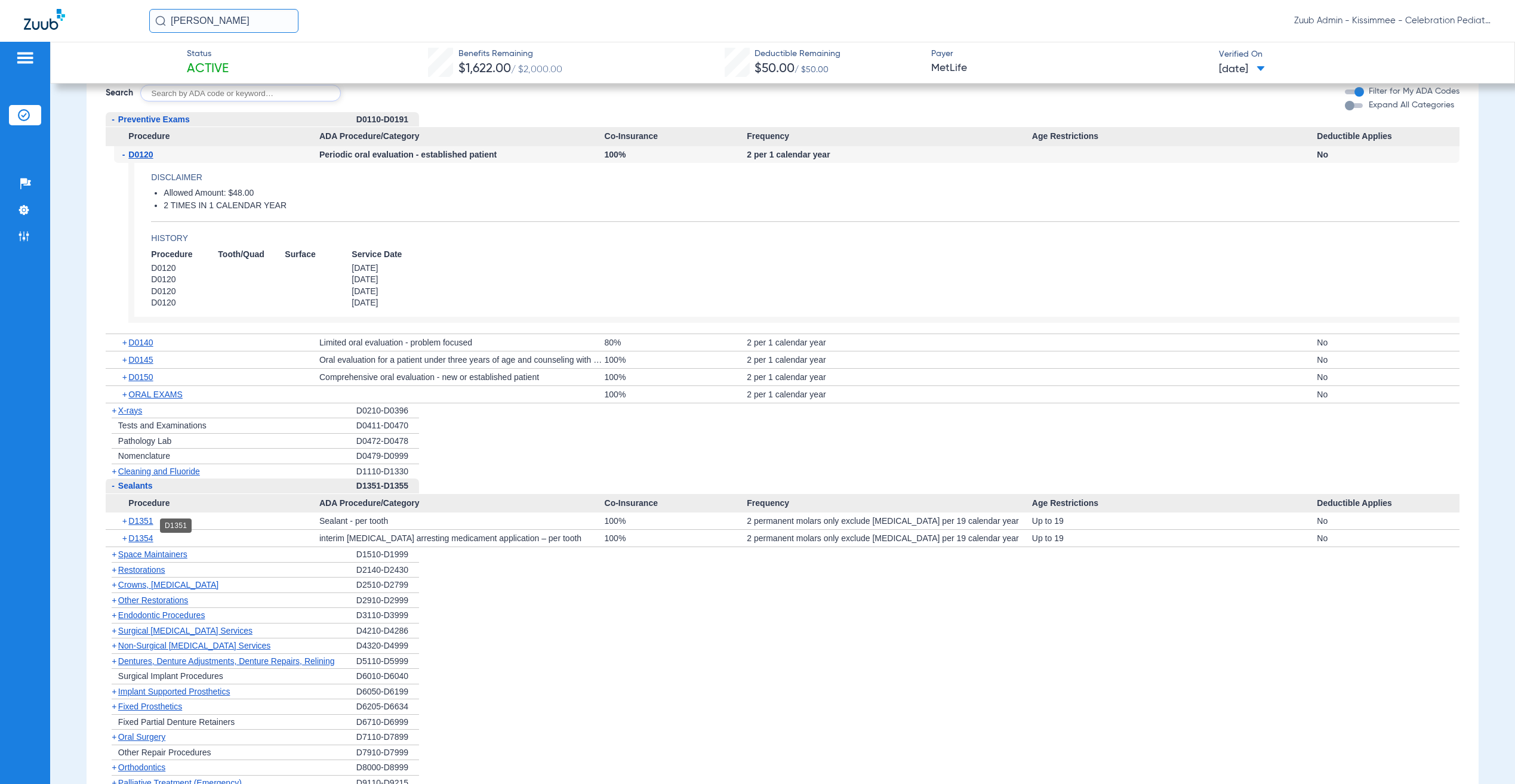
click at [148, 526] on span "D1351" at bounding box center [140, 520] width 24 height 9
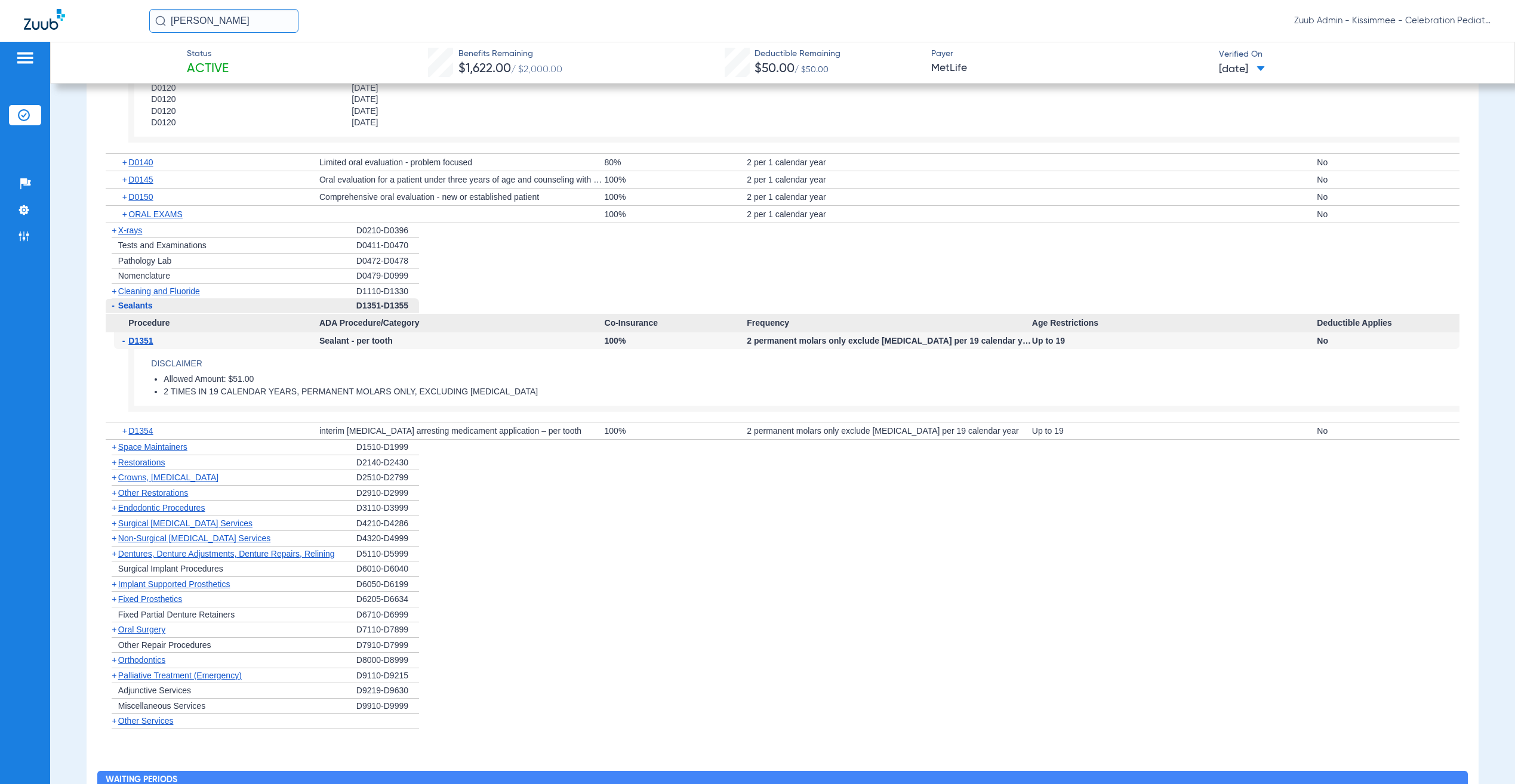
scroll to position [1851, 0]
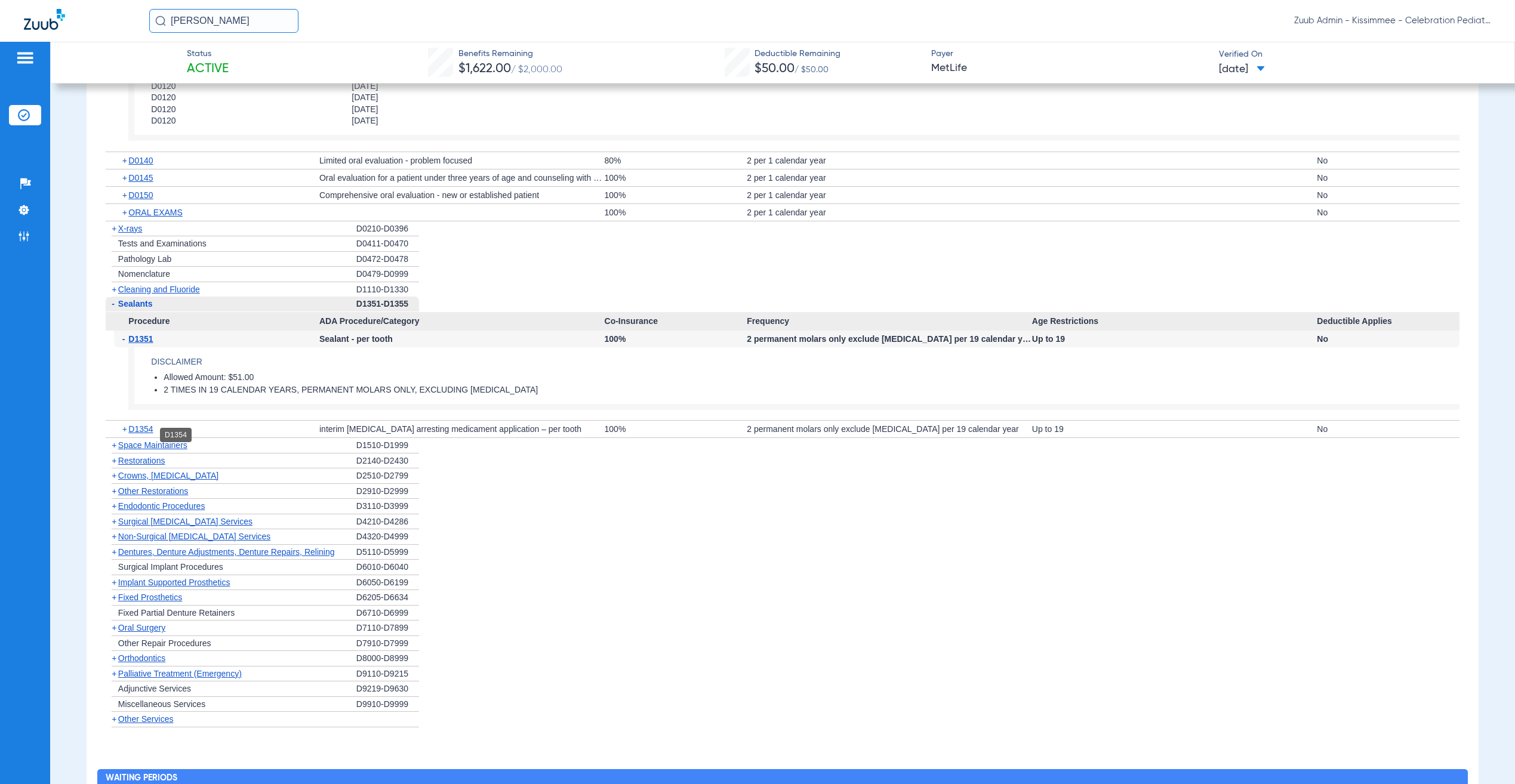
click at [142, 432] on span "D1354" at bounding box center [140, 428] width 24 height 9
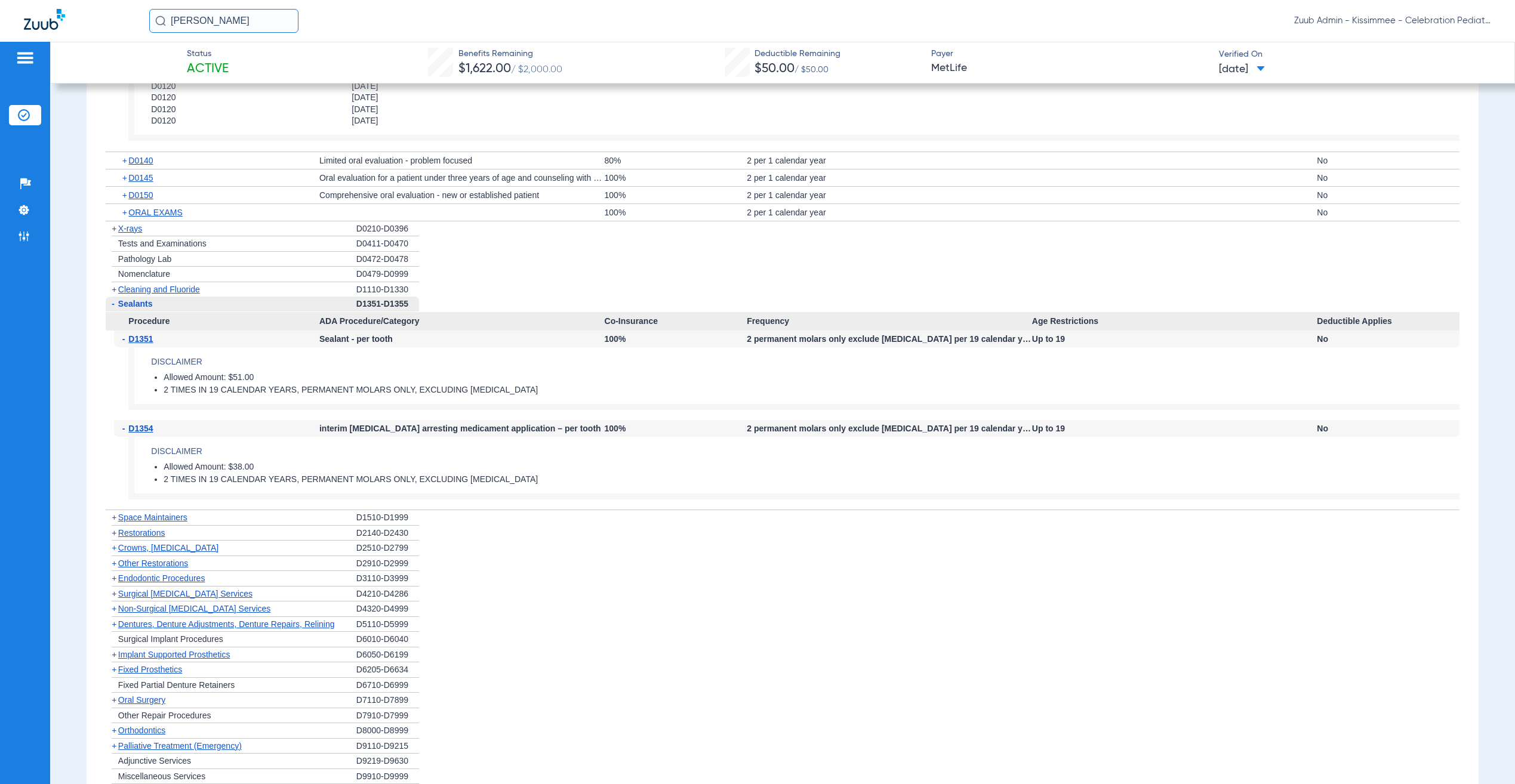
click at [162, 293] on span "Cleaning and Fluoride" at bounding box center [158, 289] width 82 height 9
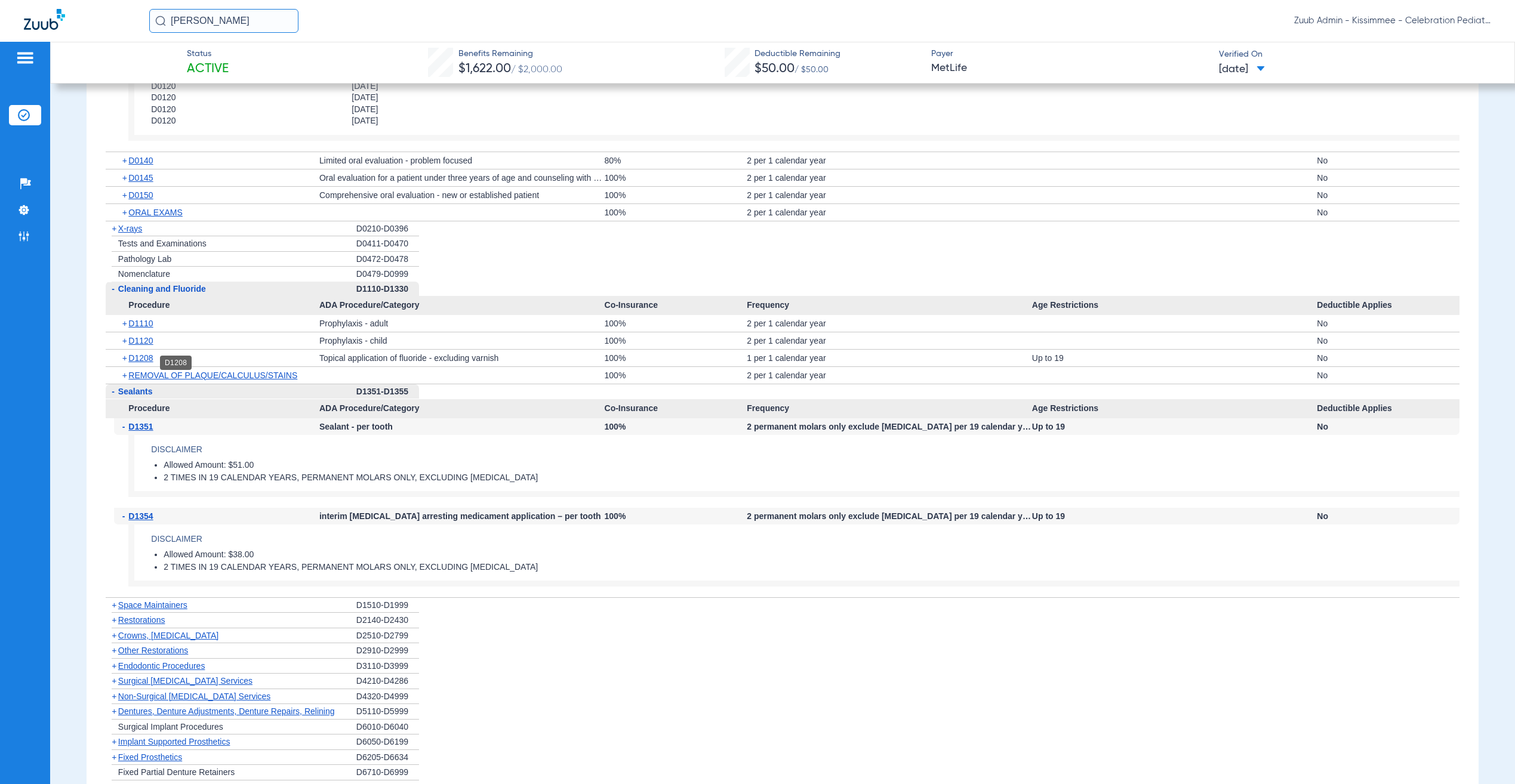
click at [136, 361] on span "D1208" at bounding box center [140, 357] width 24 height 9
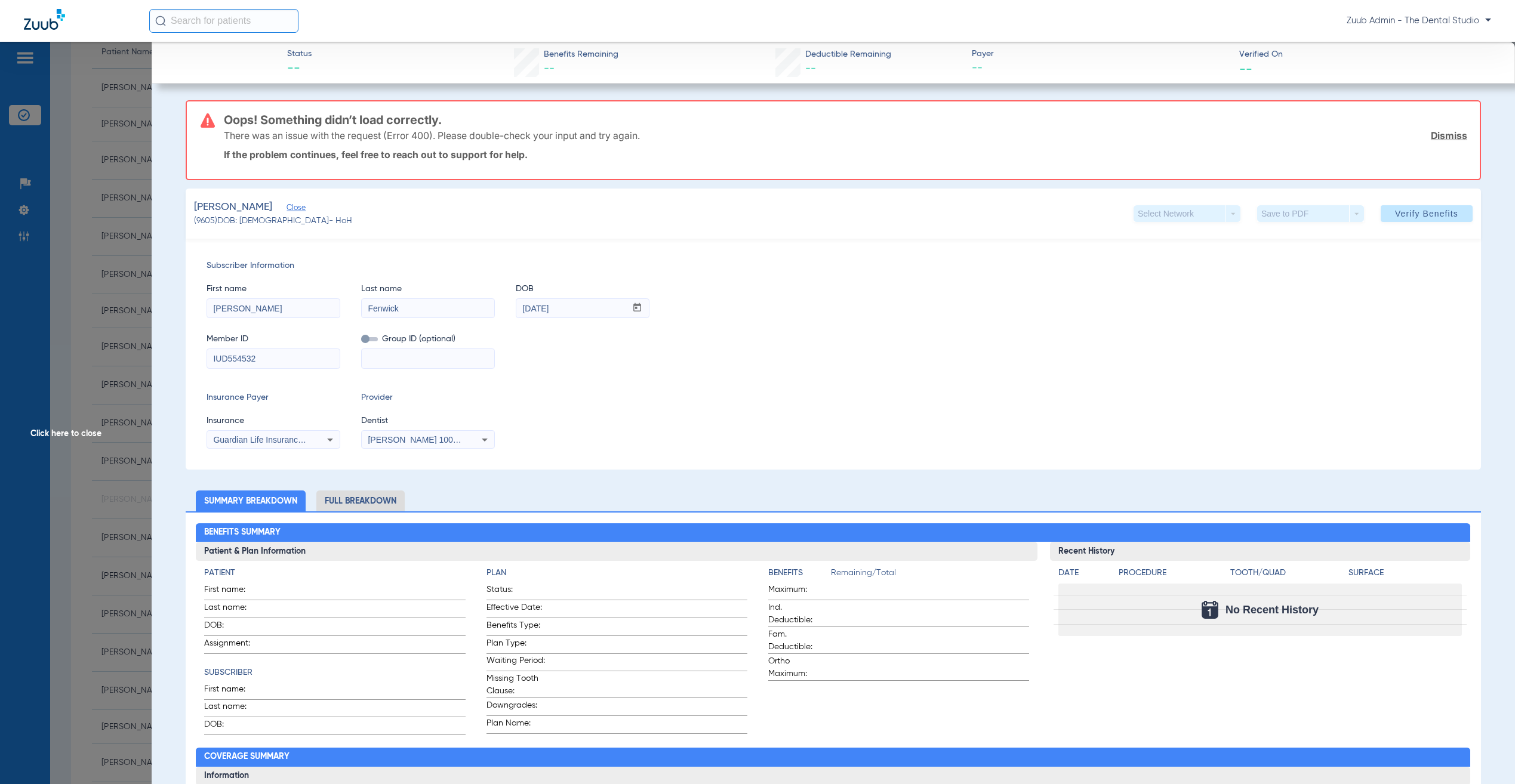
click at [111, 427] on span "Click here to close" at bounding box center [76, 434] width 152 height 784
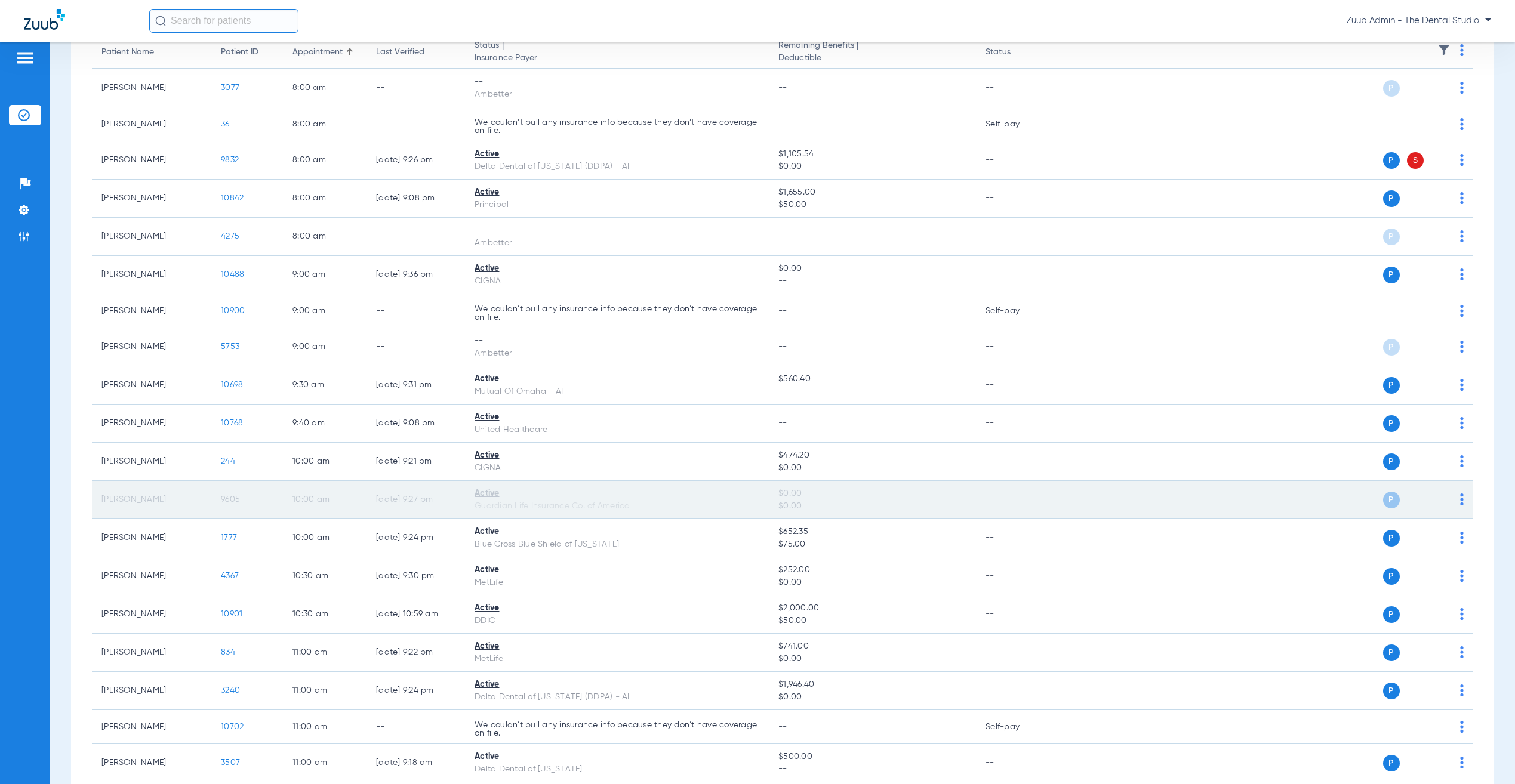
click at [228, 504] on span "9605" at bounding box center [230, 500] width 19 height 8
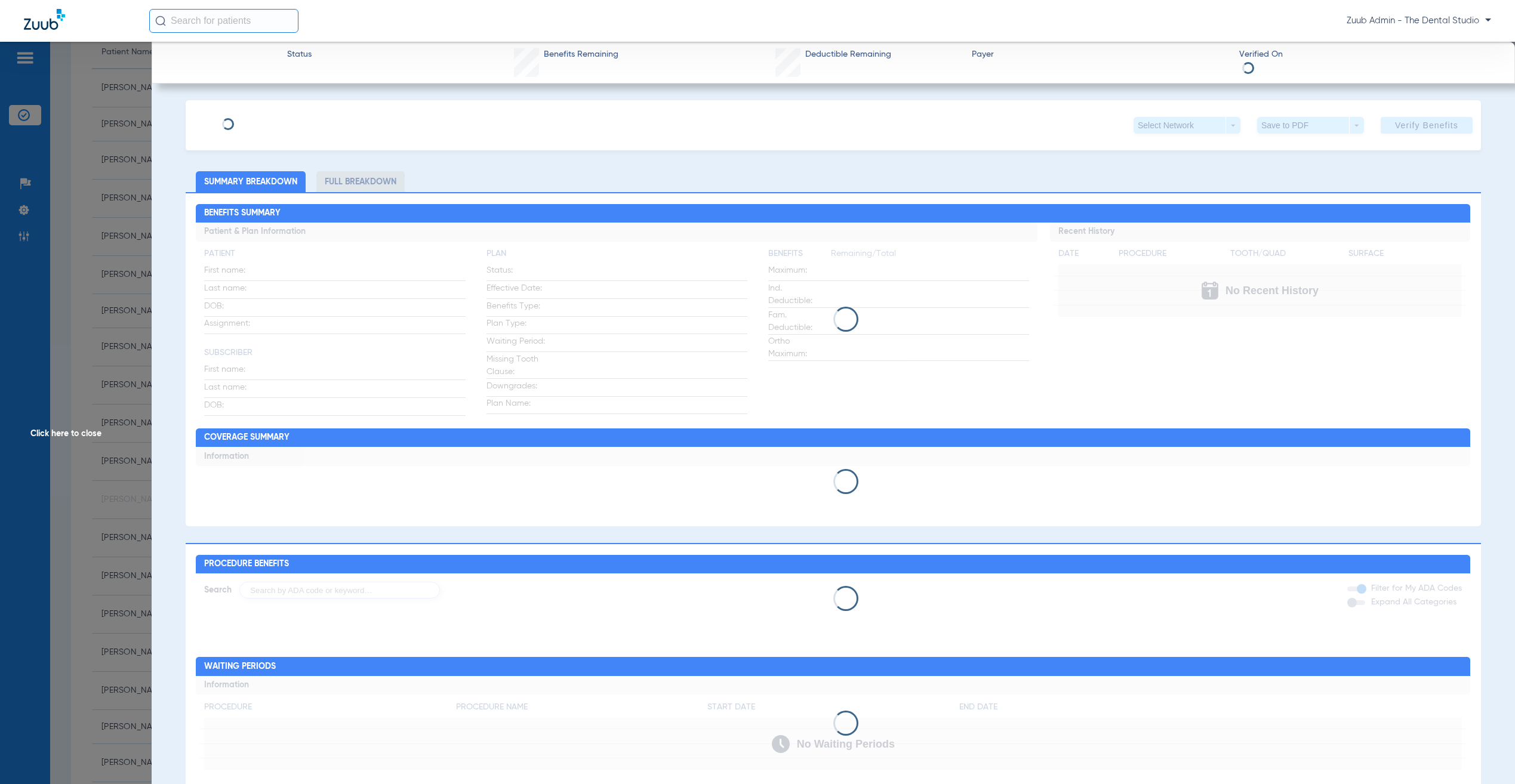
type input "[PERSON_NAME]"
type input "Fenwick"
type input "[DATE]"
type input "IUD554532"
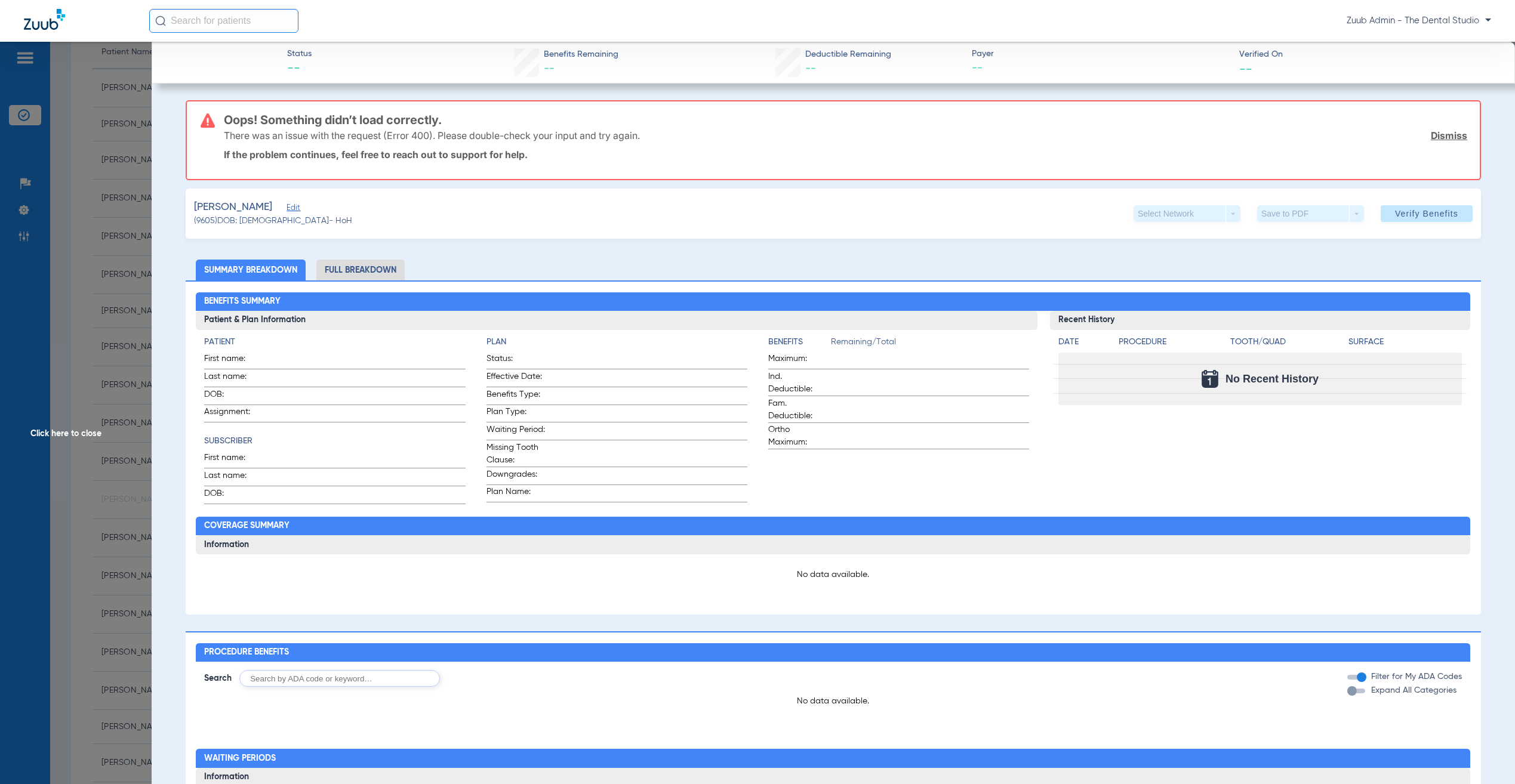
click at [287, 203] on span "Edit" at bounding box center [292, 208] width 11 height 11
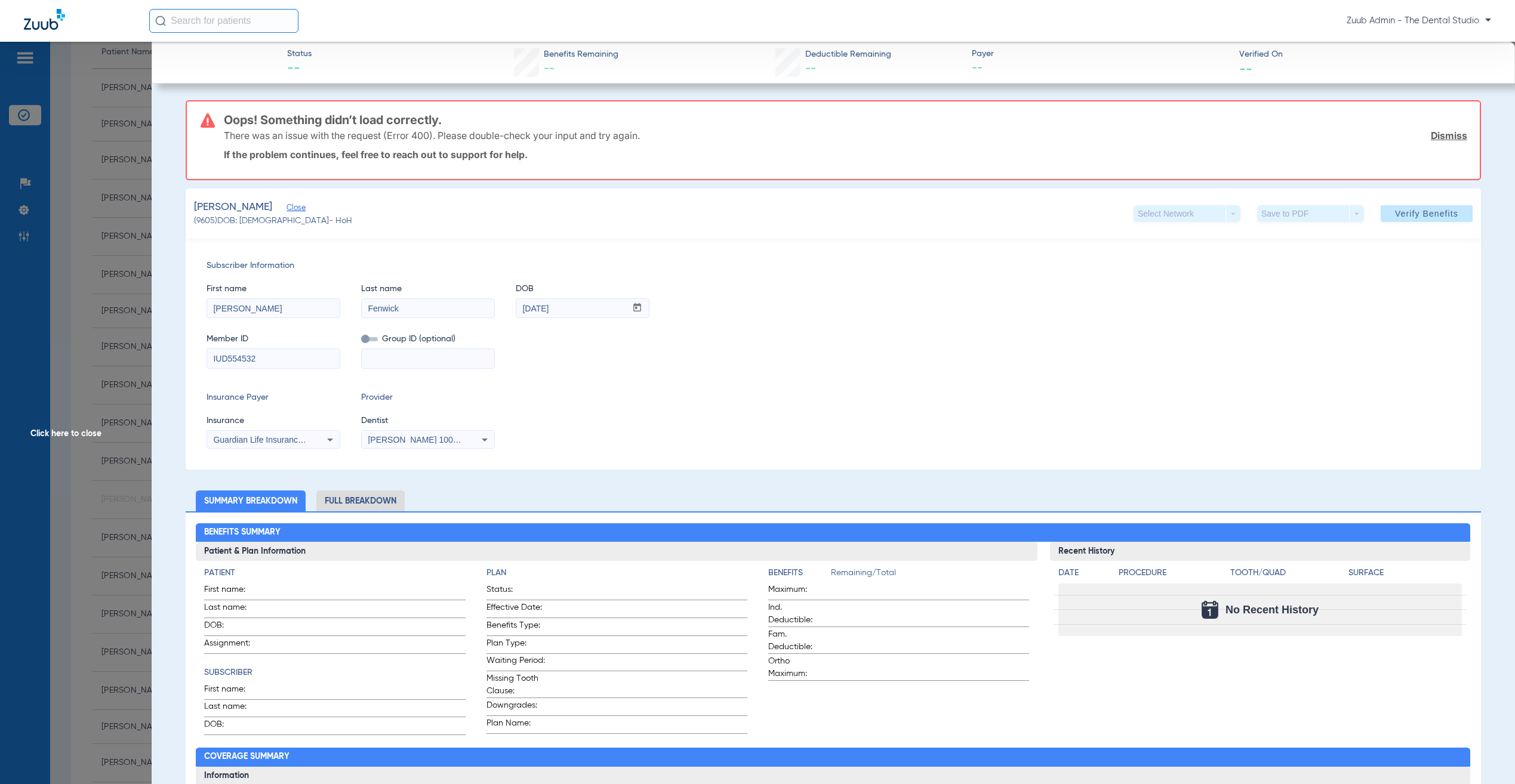
click at [140, 442] on span "Click here to close" at bounding box center [76, 434] width 152 height 784
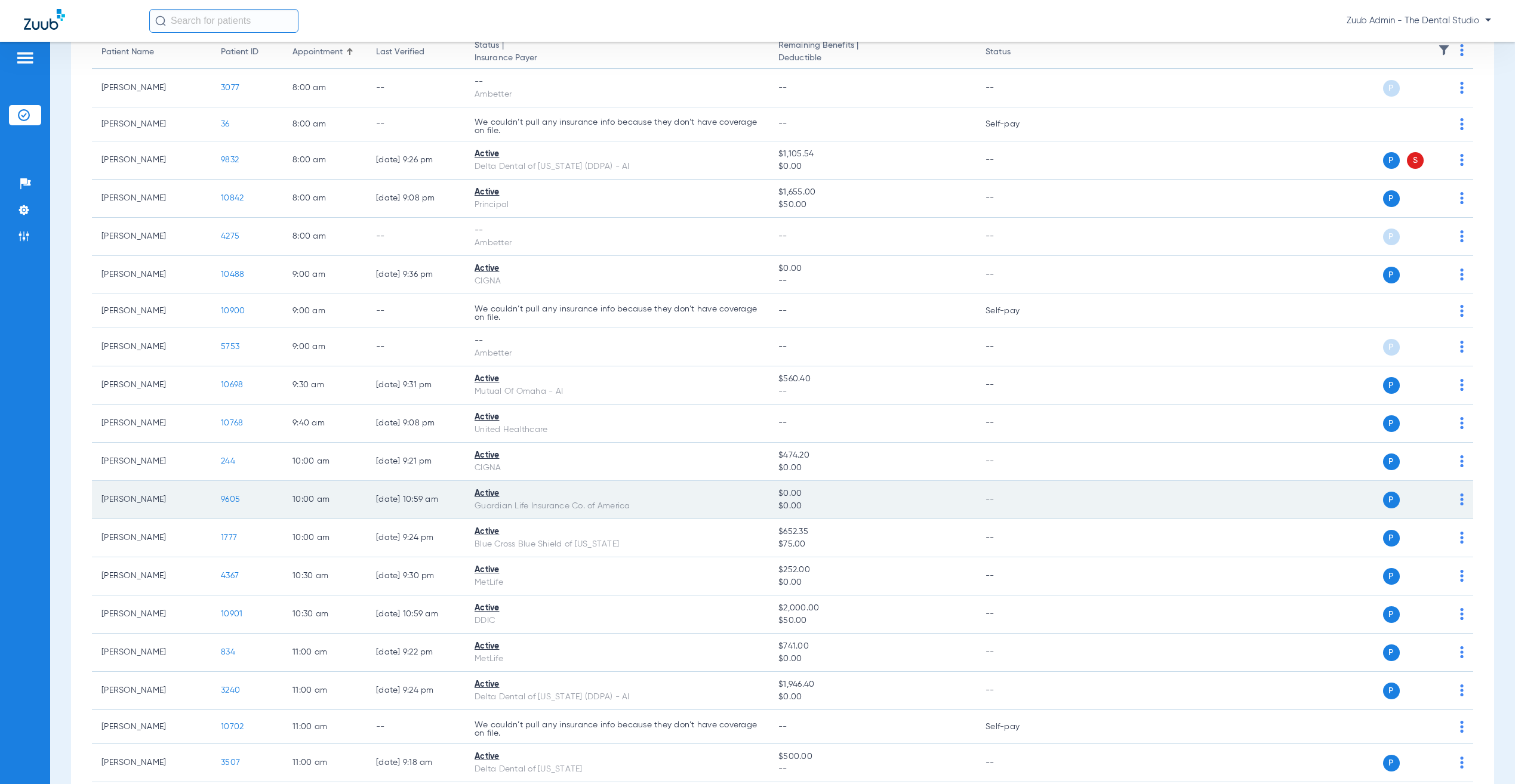
click at [230, 497] on span "9605" at bounding box center [230, 500] width 19 height 8
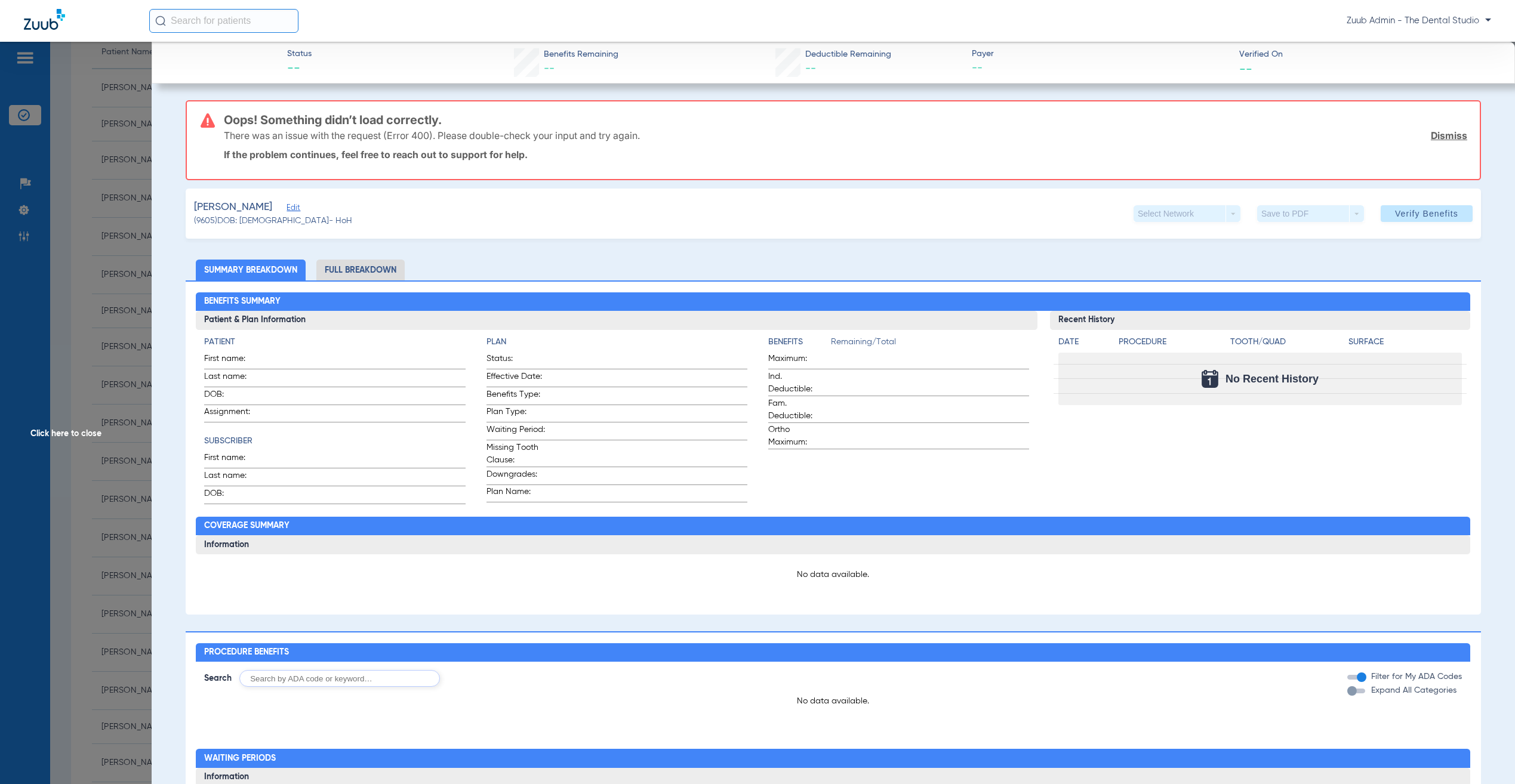
click at [287, 203] on span "Edit" at bounding box center [292, 208] width 11 height 11
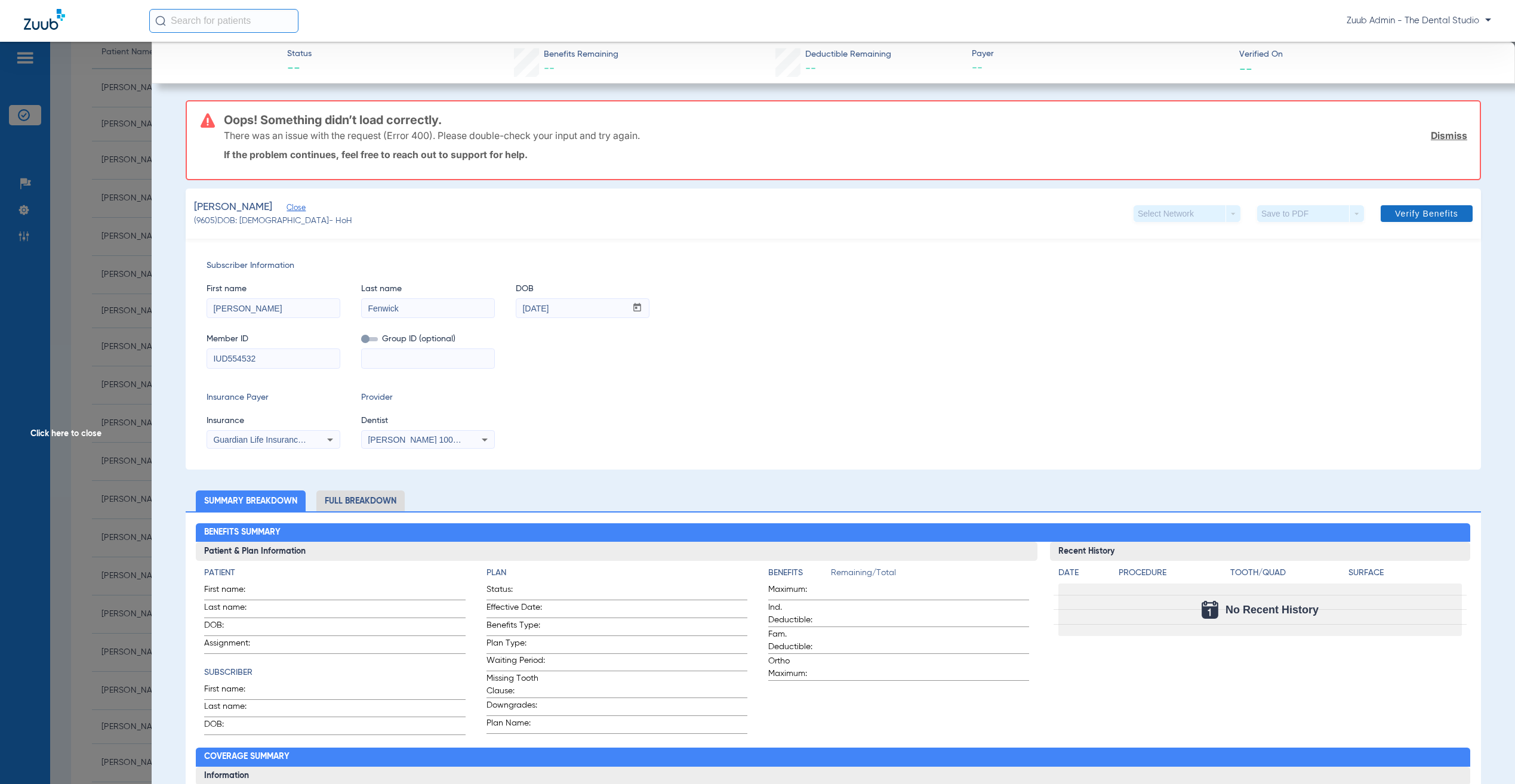
click at [1404, 211] on span "Verify Benefits" at bounding box center [1426, 213] width 63 height 9
click at [366, 339] on span at bounding box center [369, 339] width 17 height 4
click at [361, 341] on input "checkbox" at bounding box center [361, 341] width 0 height 0
click at [382, 357] on input at bounding box center [427, 358] width 132 height 19
type input "00060719"
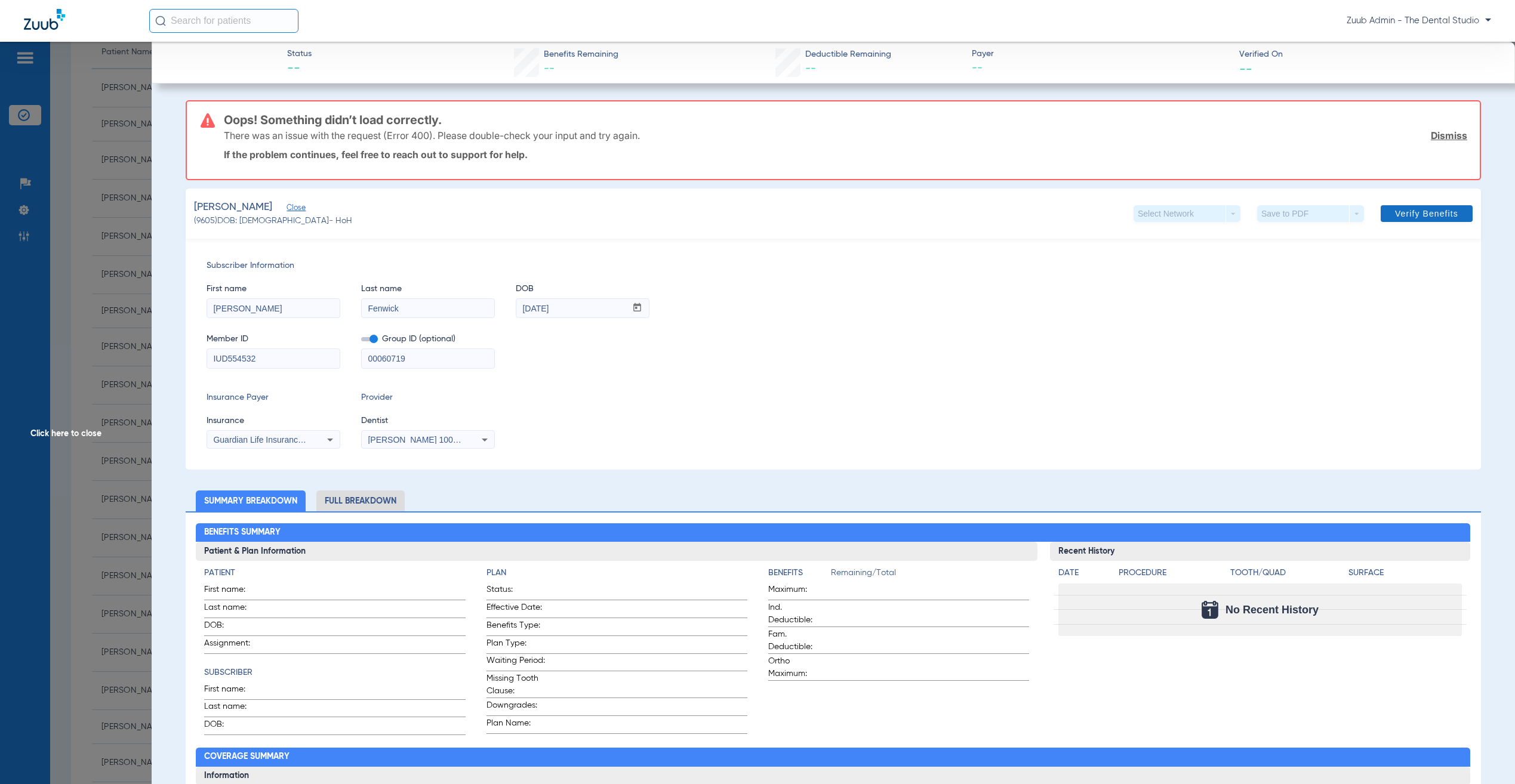
click at [1381, 214] on span at bounding box center [1426, 213] width 92 height 29
